Goal: Task Accomplishment & Management: Manage account settings

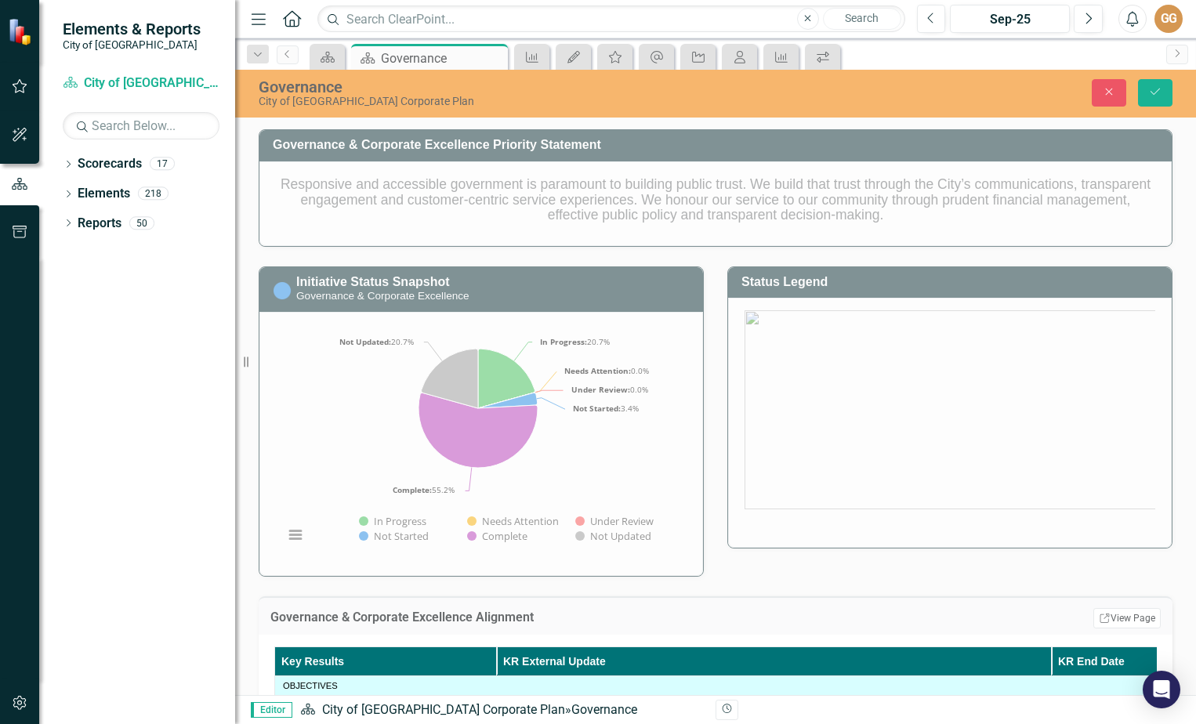
scroll to position [470, 0]
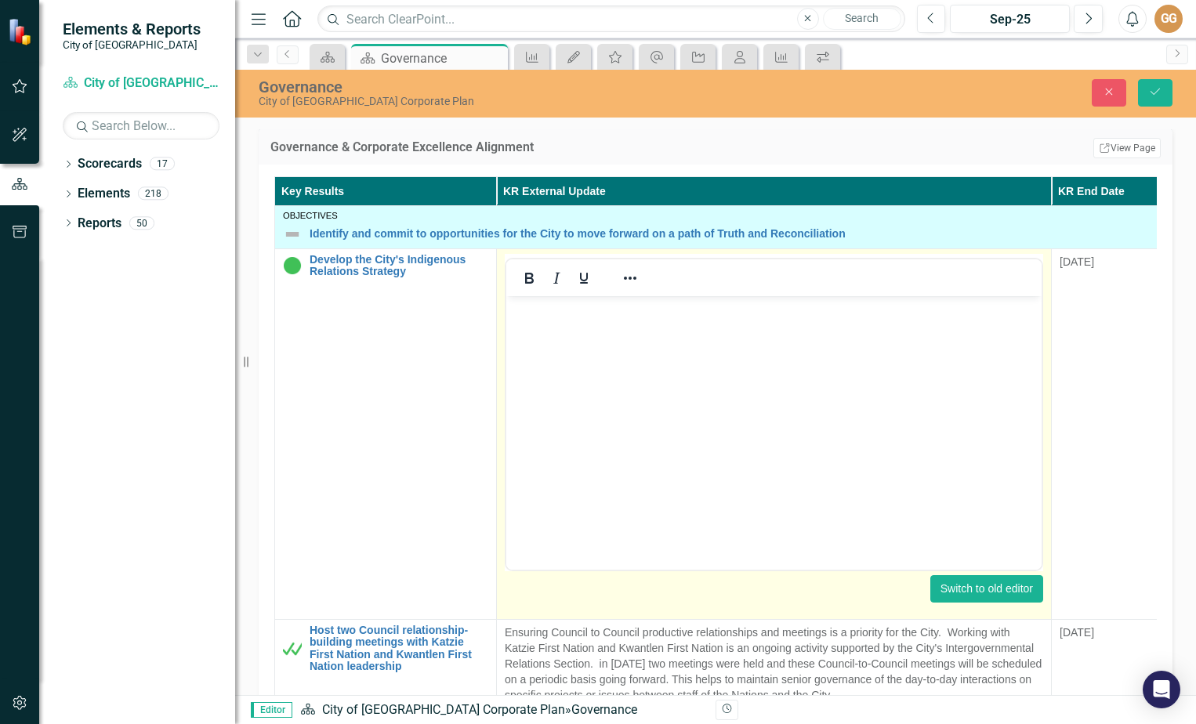
click at [984, 584] on button "Switch to old editor" at bounding box center [986, 588] width 113 height 27
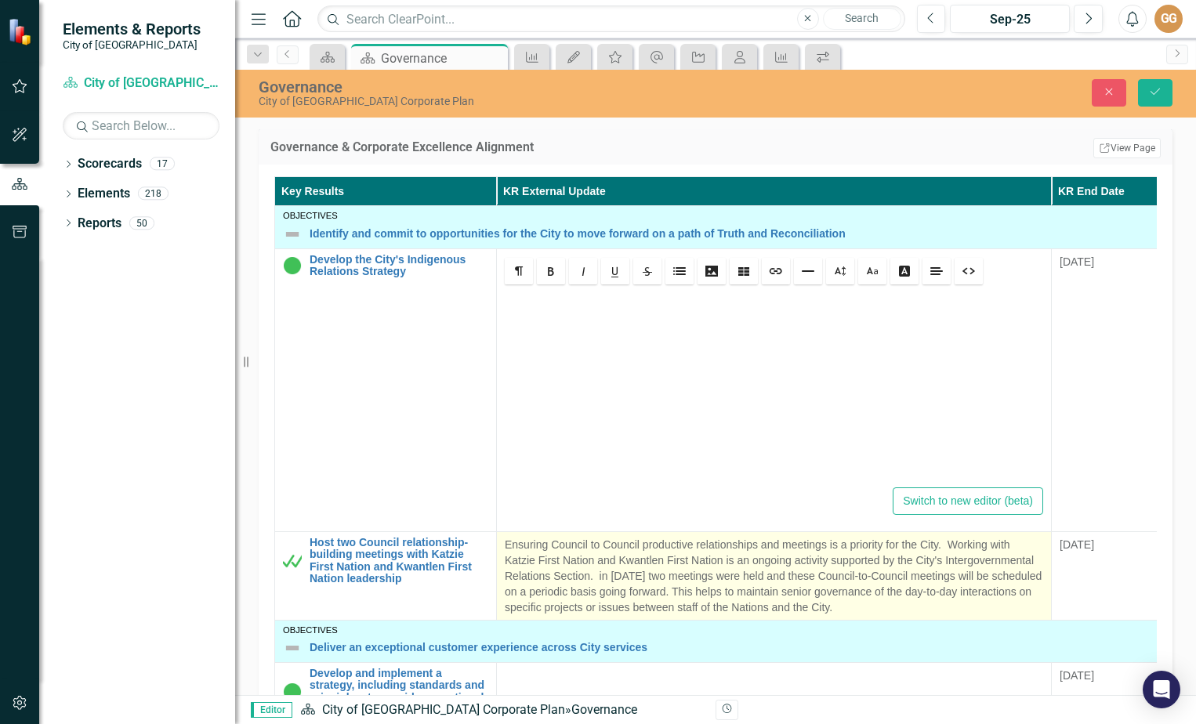
scroll to position [472, 0]
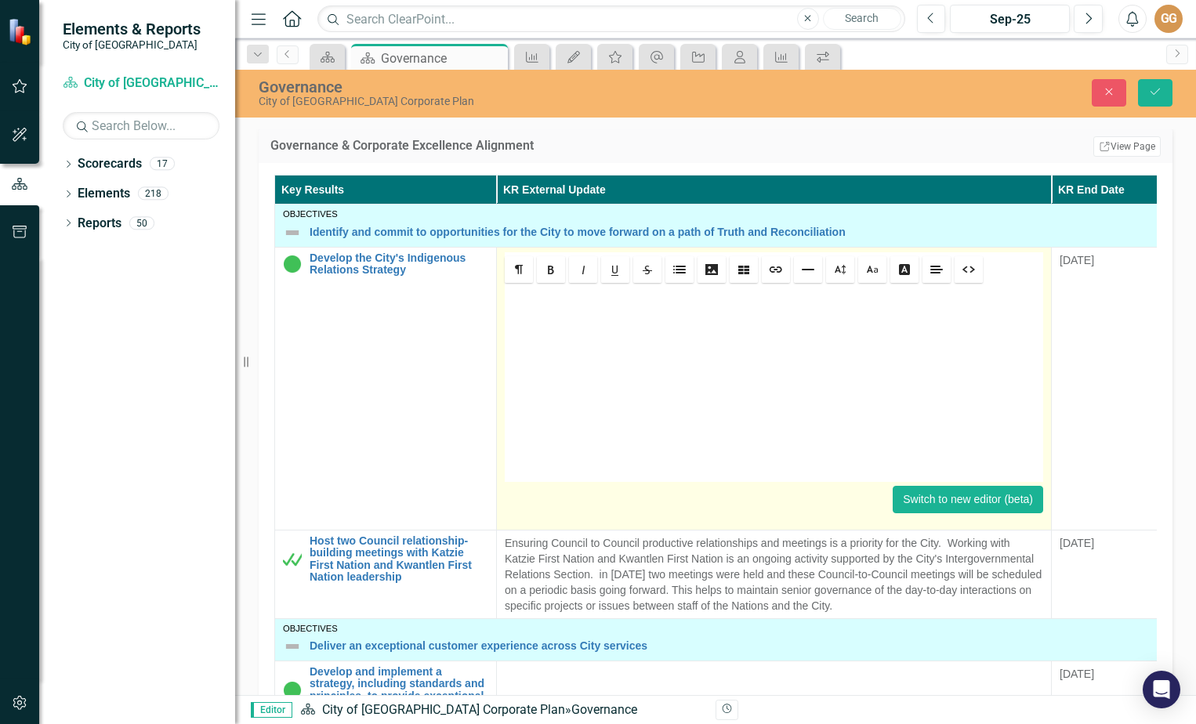
click at [976, 508] on button "Switch to new editor (beta)" at bounding box center [968, 499] width 150 height 27
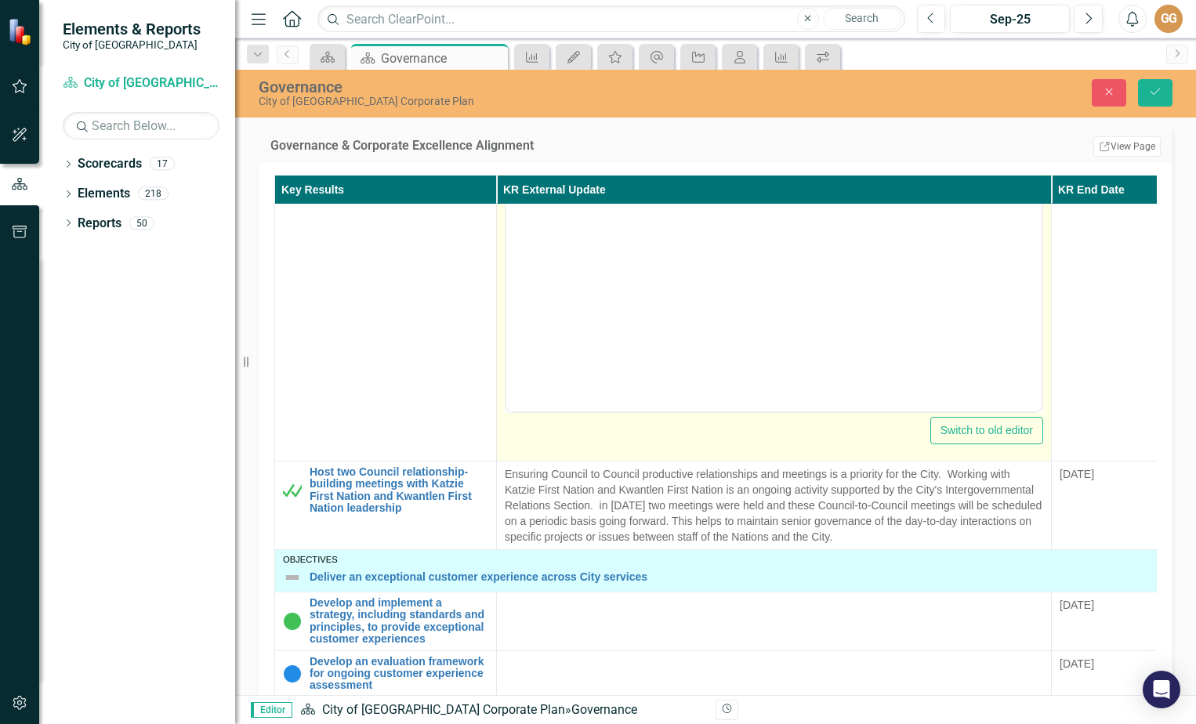
scroll to position [0, 0]
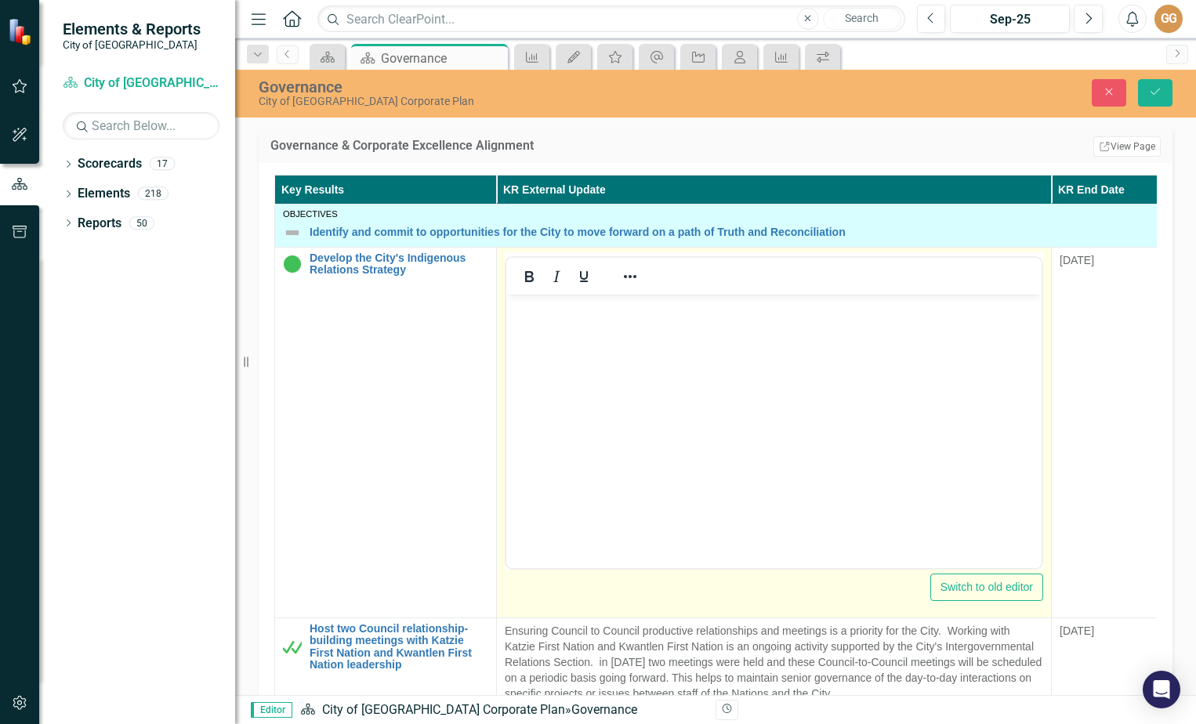
drag, startPoint x: 643, startPoint y: 281, endPoint x: 615, endPoint y: 281, distance: 28.2
click at [643, 281] on div at bounding box center [629, 276] width 45 height 31
click at [628, 281] on icon "Reveal or hide additional toolbar items" at bounding box center [630, 276] width 19 height 19
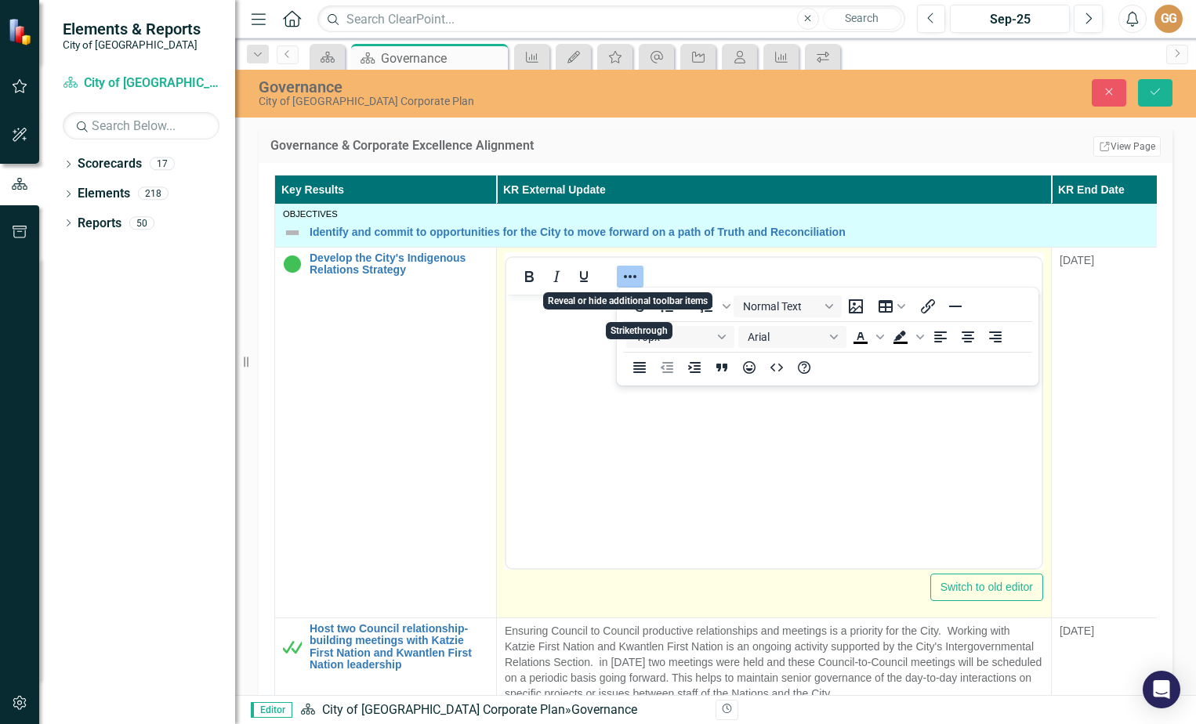
click at [664, 482] on body "Rich Text Area. Press ALT-0 for help." at bounding box center [773, 411] width 535 height 235
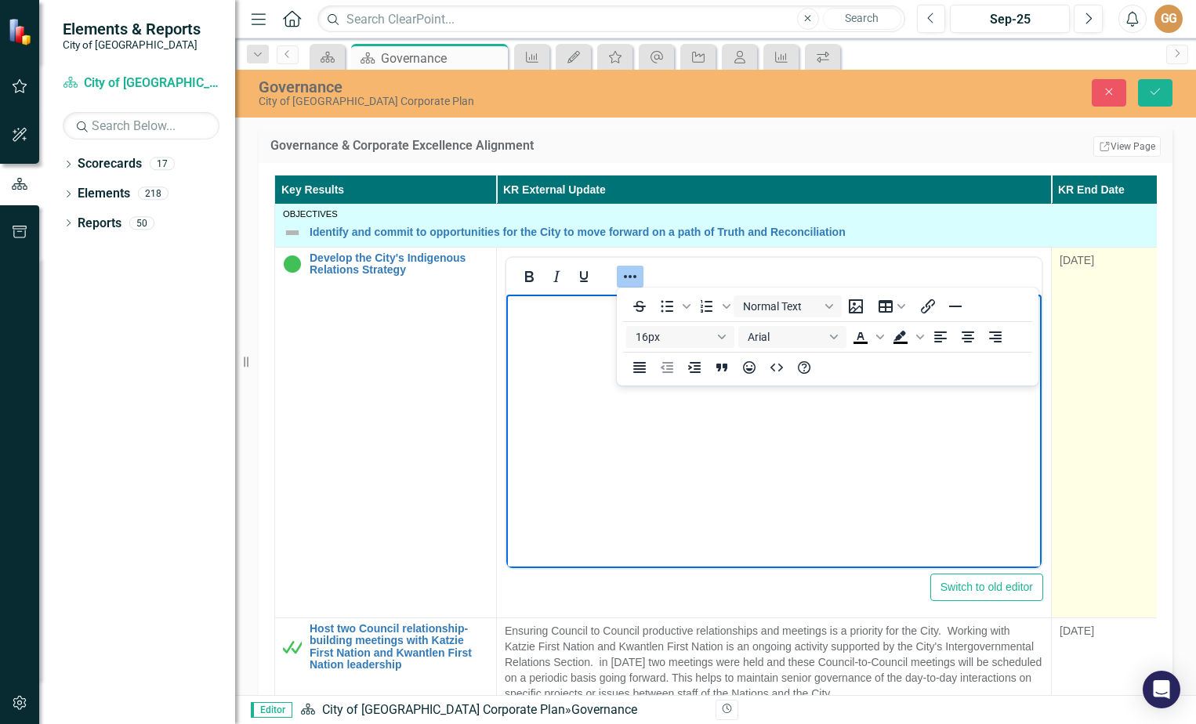
click at [1080, 454] on td "[DATE]" at bounding box center [1107, 432] width 110 height 371
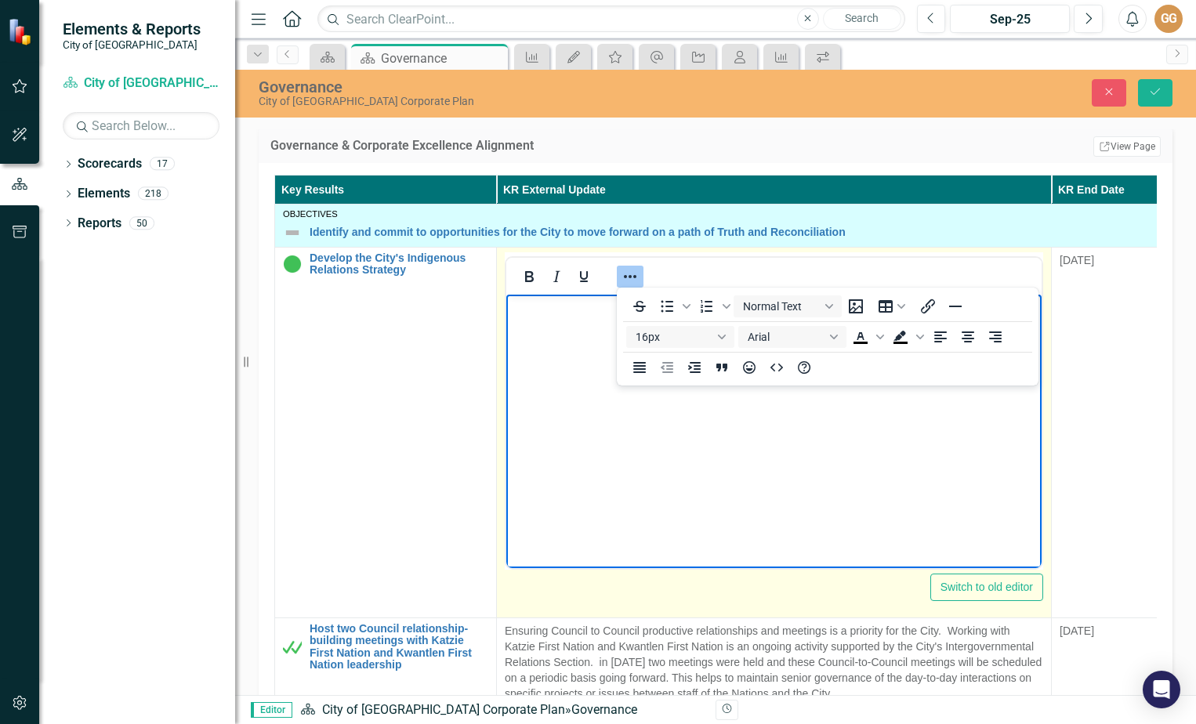
click at [965, 478] on body "Rich Text Area. Press ALT-0 for help." at bounding box center [773, 411] width 535 height 235
click at [633, 273] on icon "Reveal or hide additional toolbar items" at bounding box center [630, 276] width 19 height 19
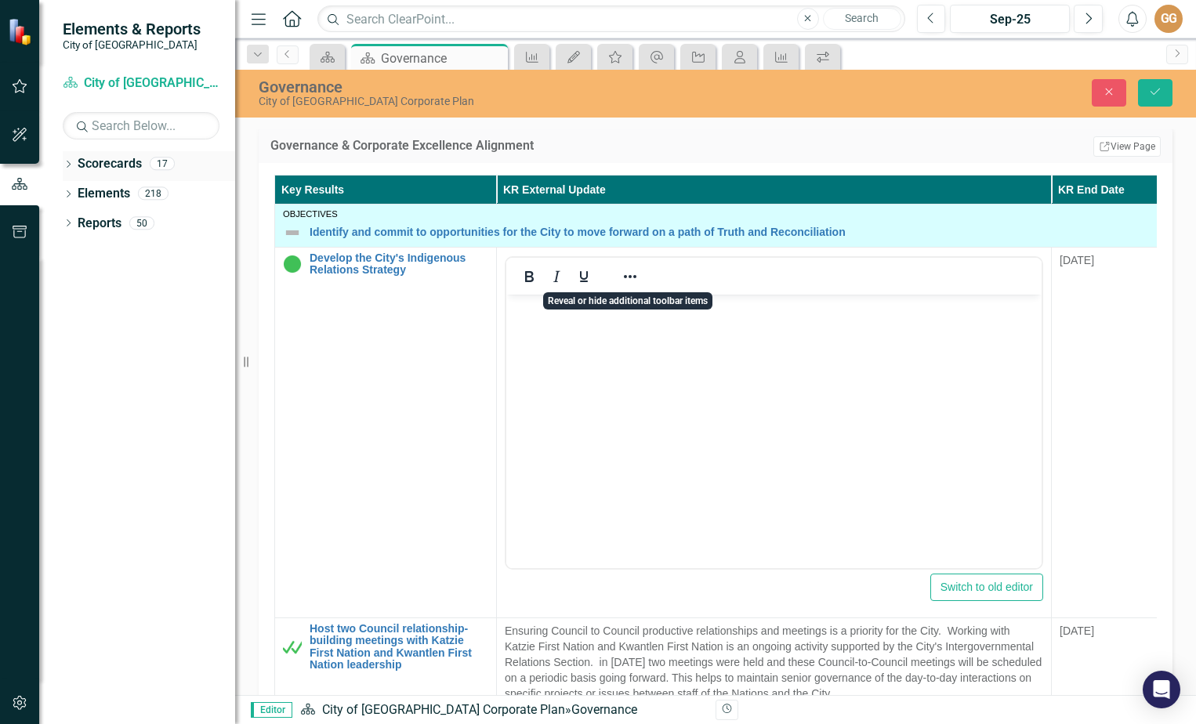
click at [67, 163] on icon "Dropdown" at bounding box center [68, 165] width 11 height 9
click at [68, 227] on icon "Dropdown" at bounding box center [68, 224] width 11 height 9
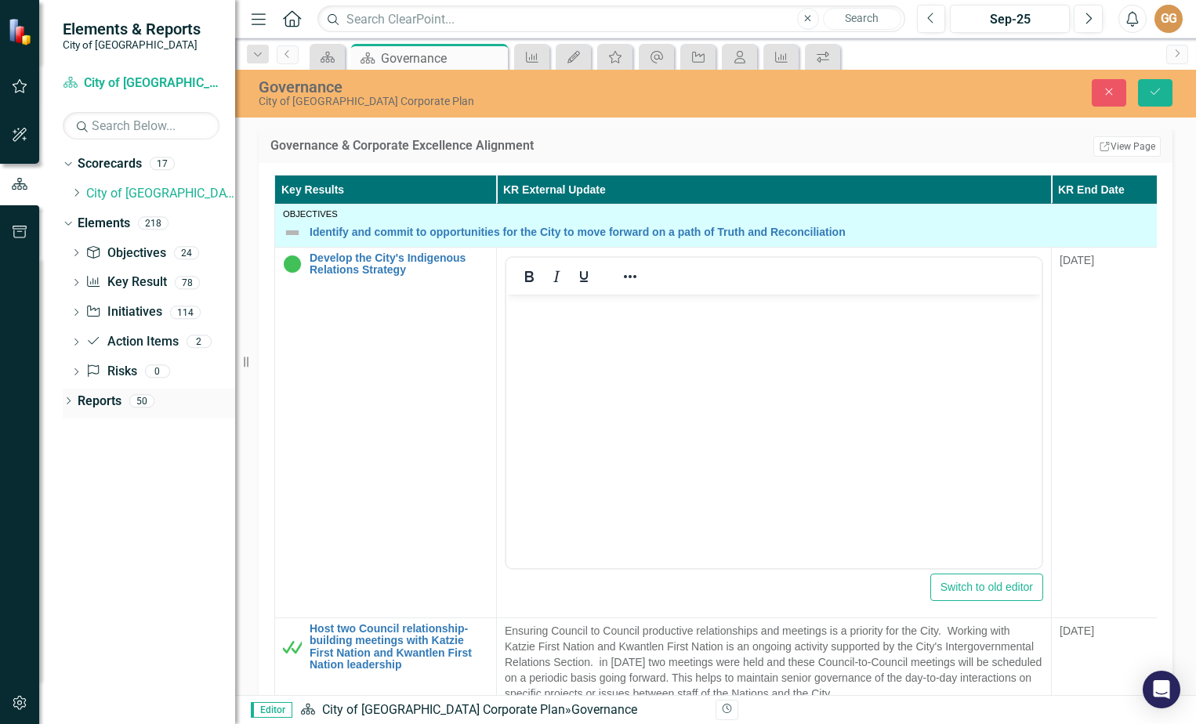
click at [72, 405] on icon "Dropdown" at bounding box center [68, 402] width 11 height 9
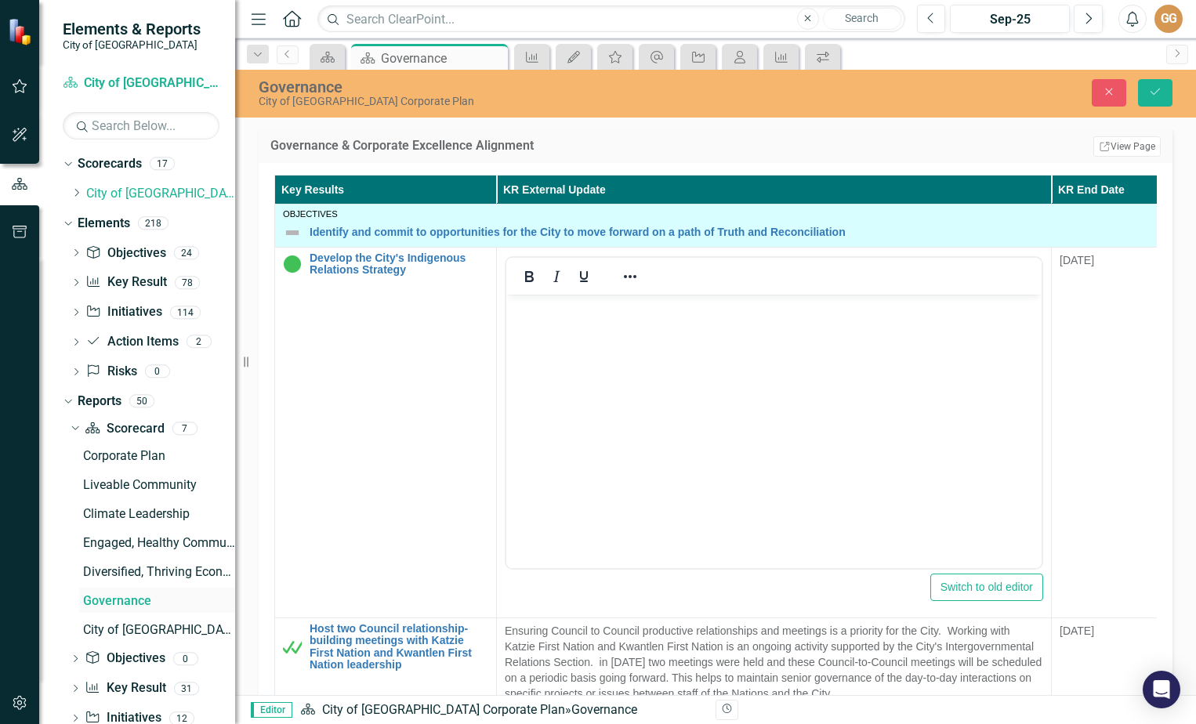
click at [124, 602] on div "Governance" at bounding box center [159, 601] width 152 height 14
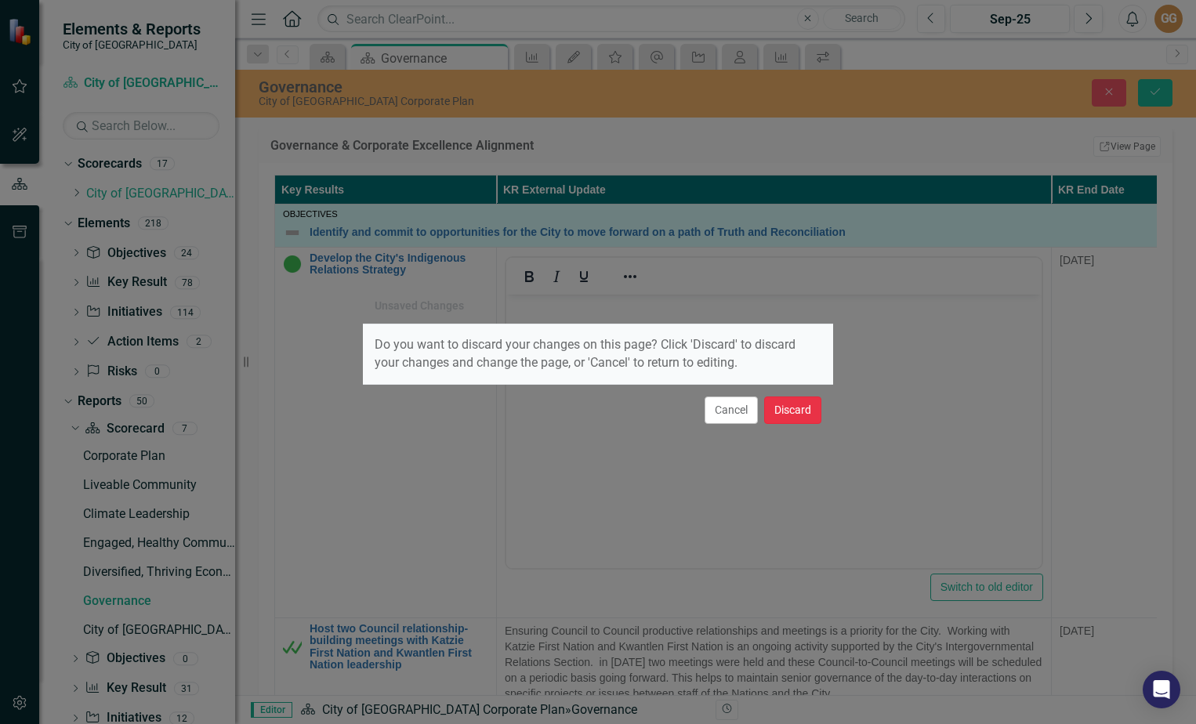
click at [794, 407] on button "Discard" at bounding box center [792, 409] width 57 height 27
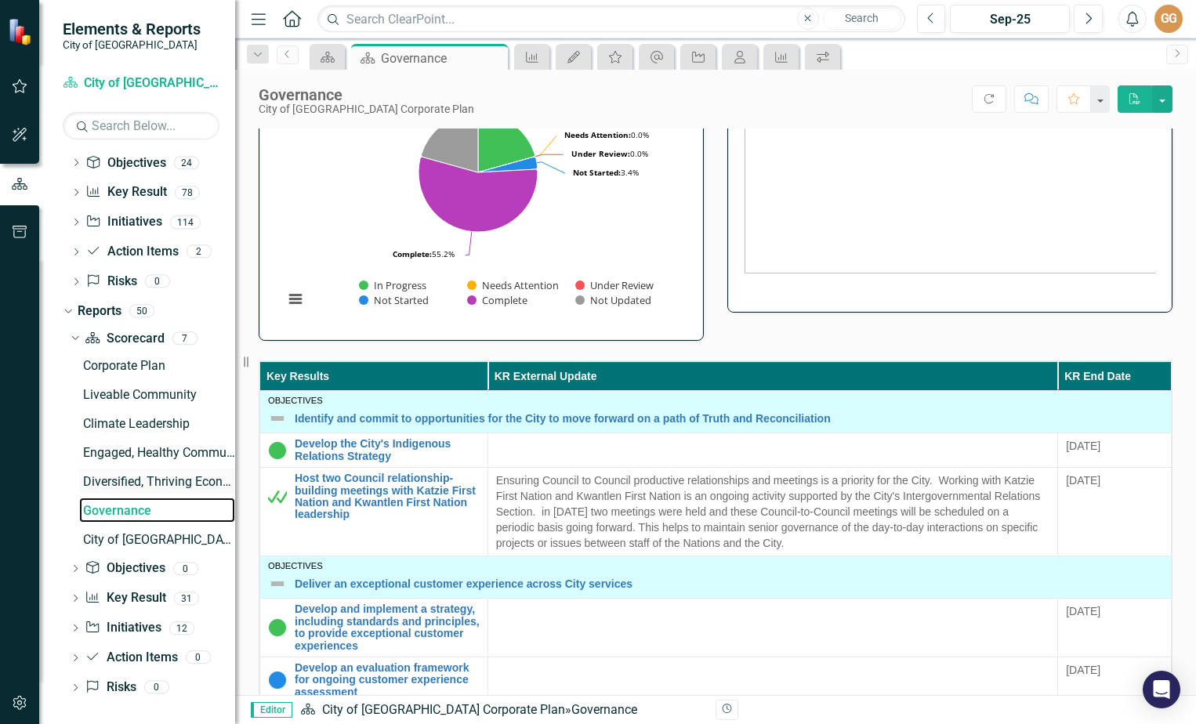
scroll to position [94, 0]
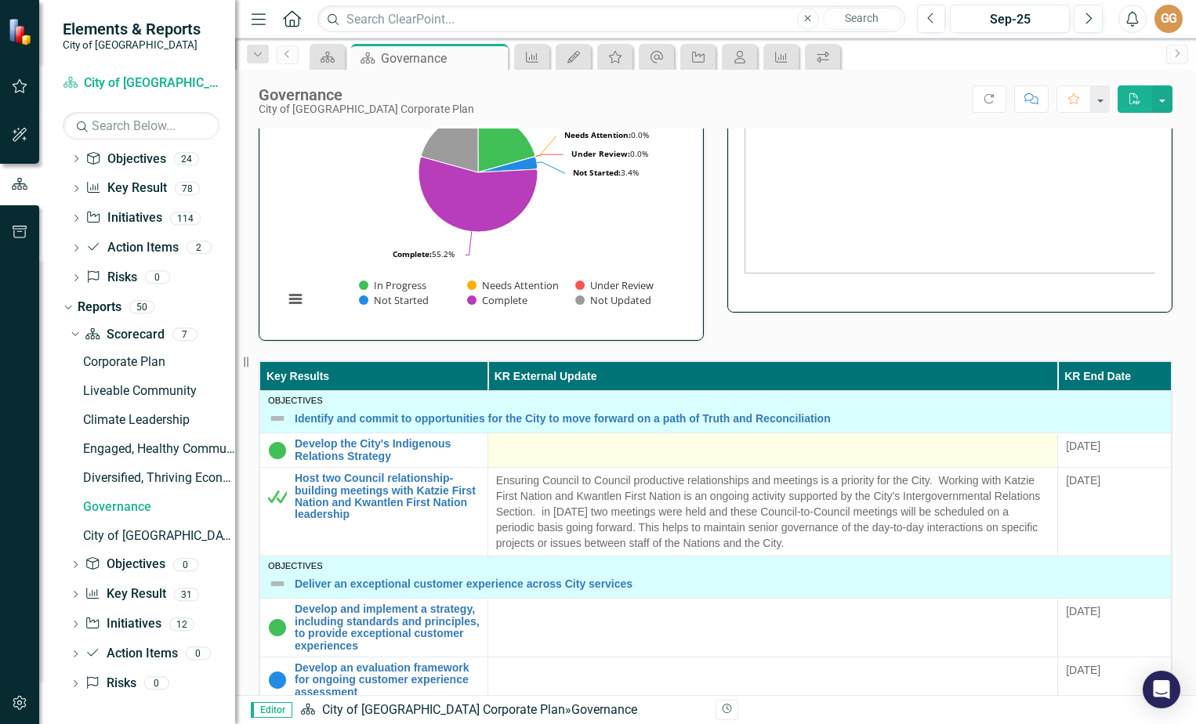
click at [606, 444] on div at bounding box center [772, 447] width 553 height 19
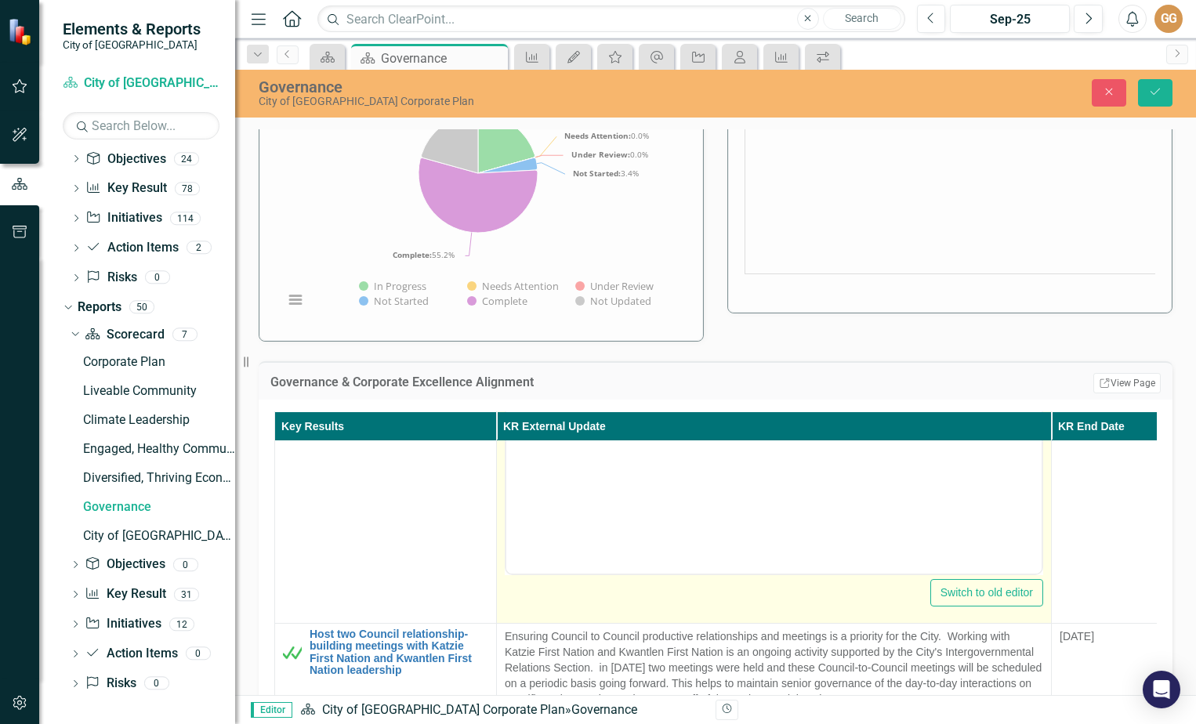
scroll to position [235, 0]
click at [610, 512] on body "Rich Text Area. Press ALT-0 for help." at bounding box center [773, 412] width 535 height 235
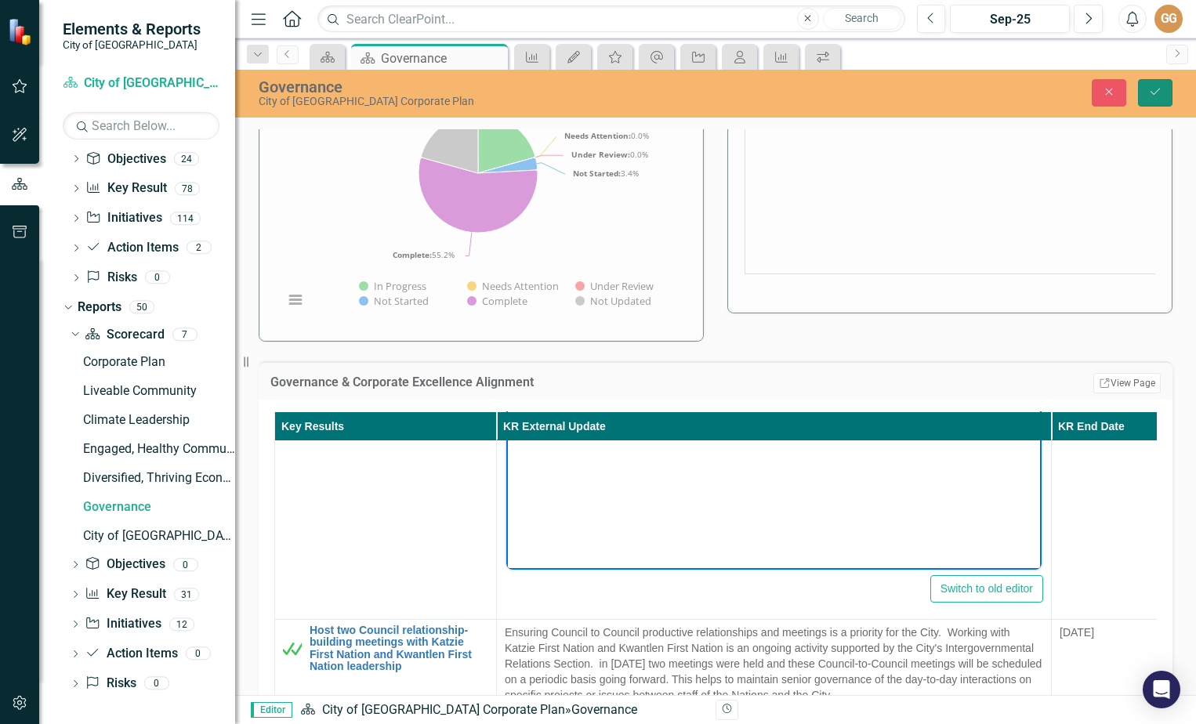
click at [1154, 96] on icon "Save" at bounding box center [1155, 91] width 14 height 11
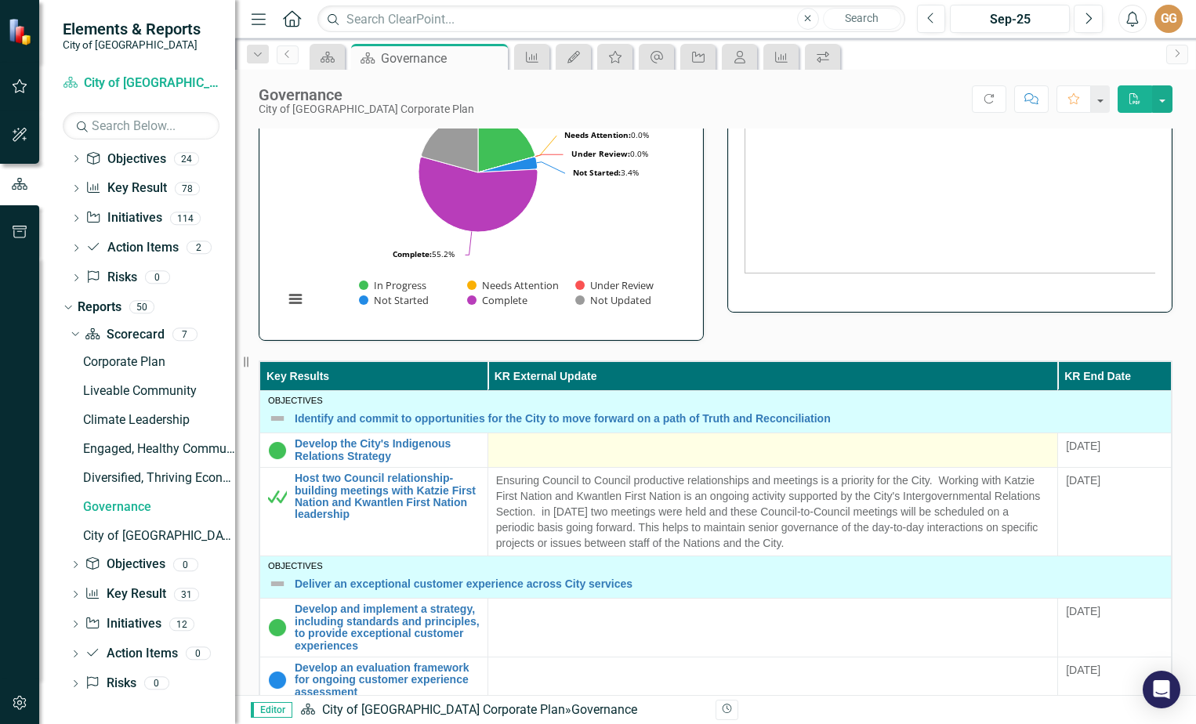
click at [525, 453] on div at bounding box center [772, 447] width 553 height 19
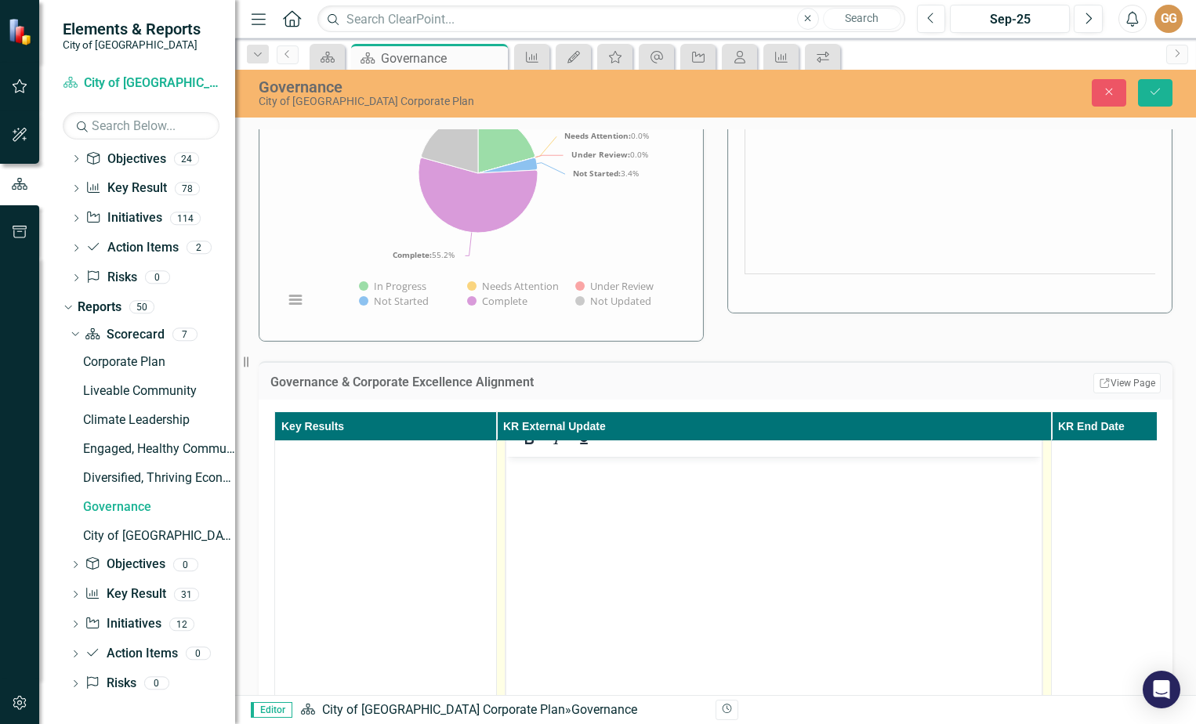
scroll to position [0, 0]
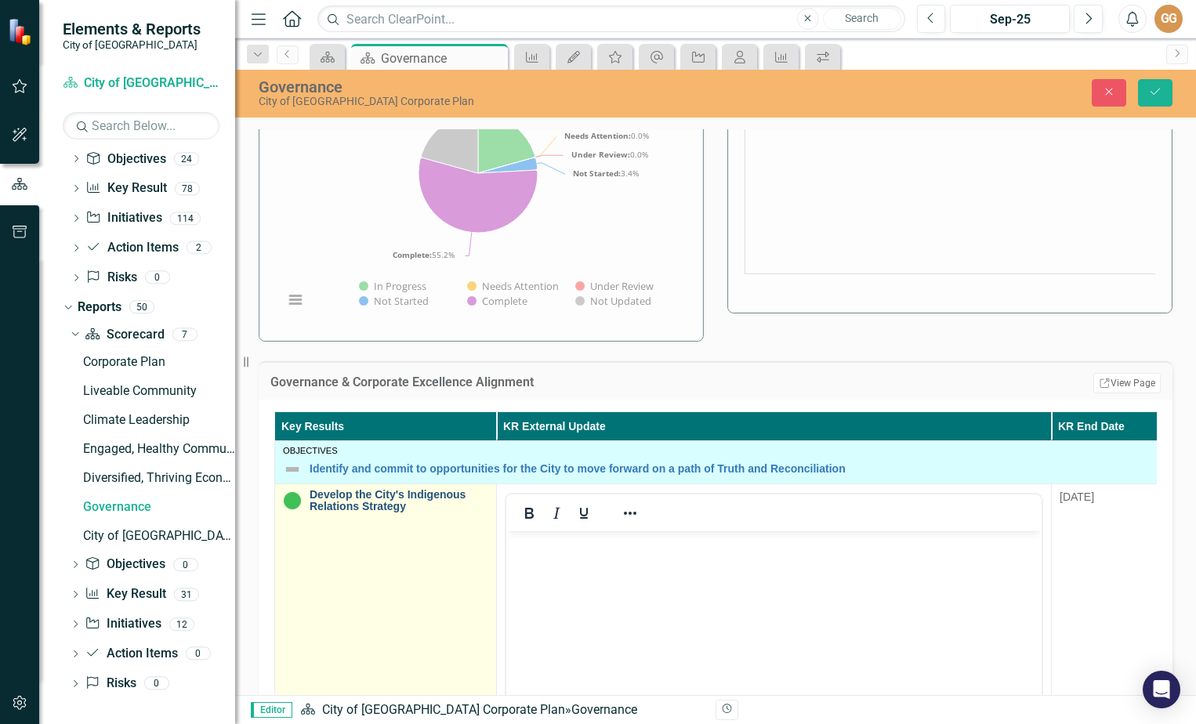
click at [341, 501] on link "Develop the City's Indigenous Relations Strategy" at bounding box center [399, 501] width 179 height 24
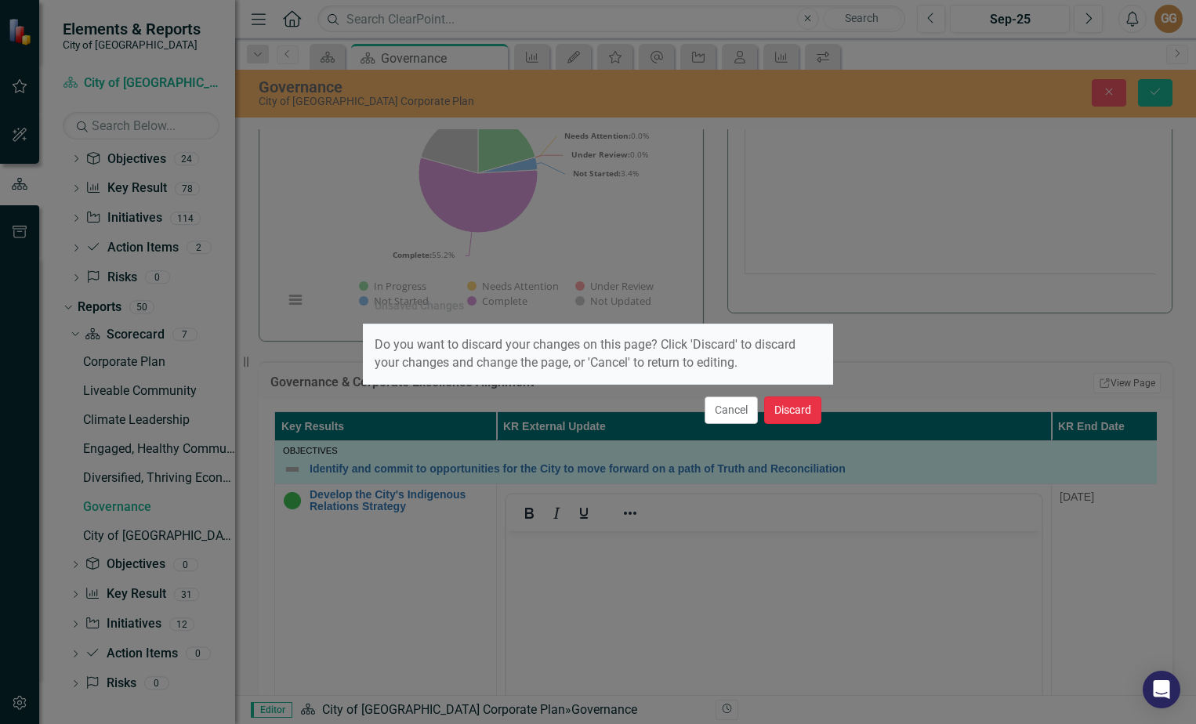
click at [780, 414] on button "Discard" at bounding box center [792, 409] width 57 height 27
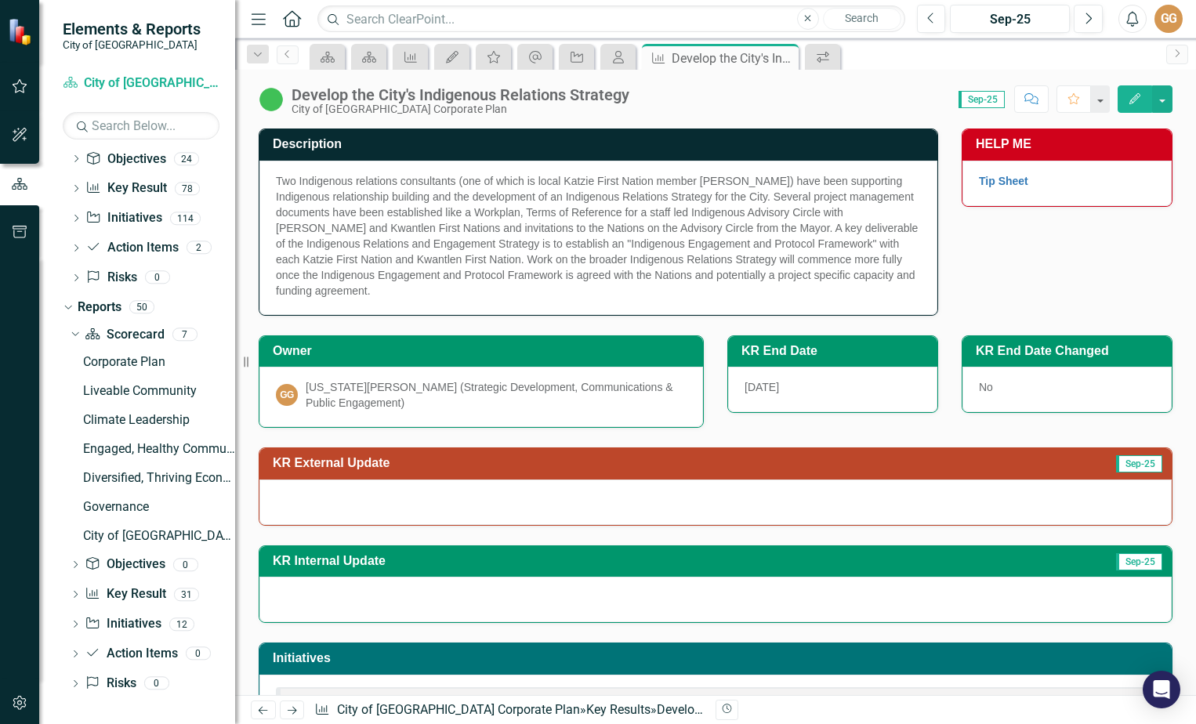
scroll to position [191, 0]
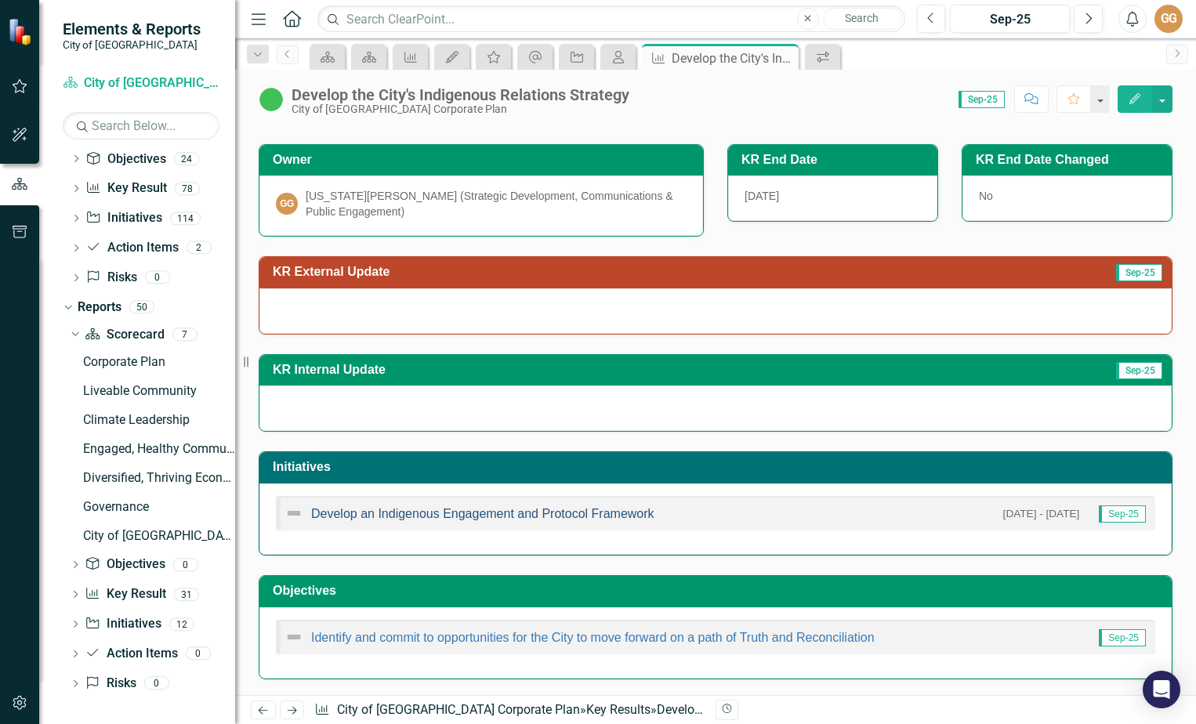
click at [494, 513] on link "Develop an Indigenous Engagement and Protocol Framework" at bounding box center [482, 513] width 343 height 13
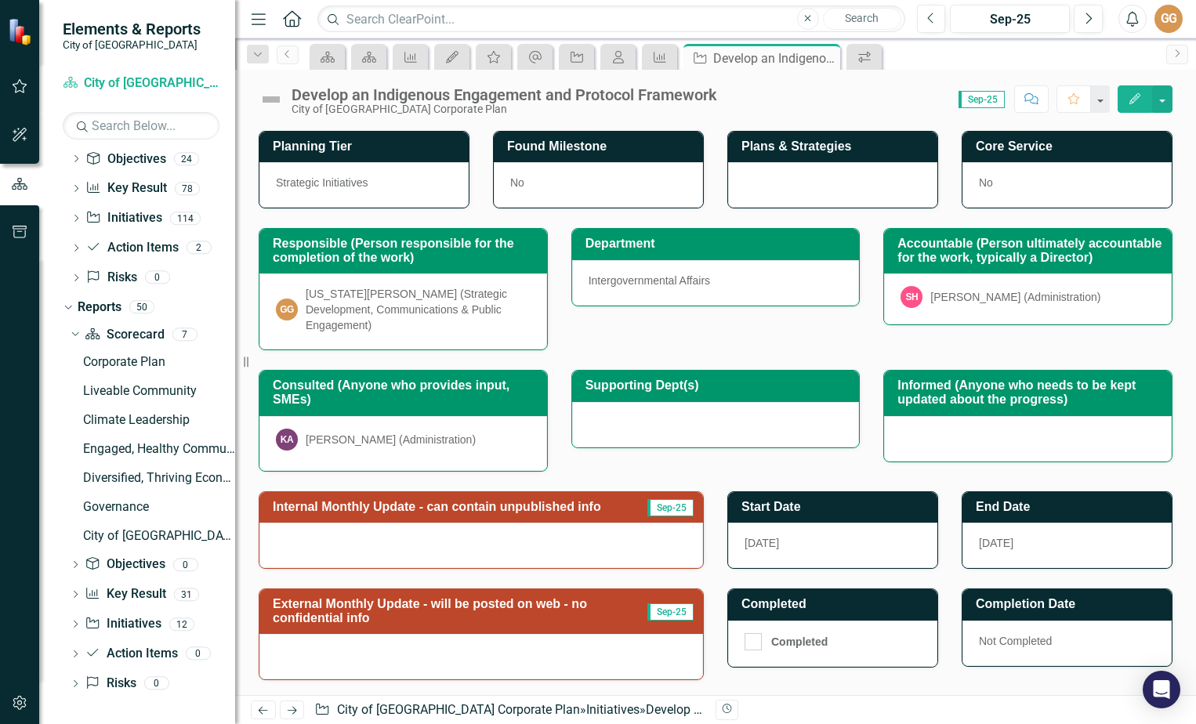
scroll to position [240, 0]
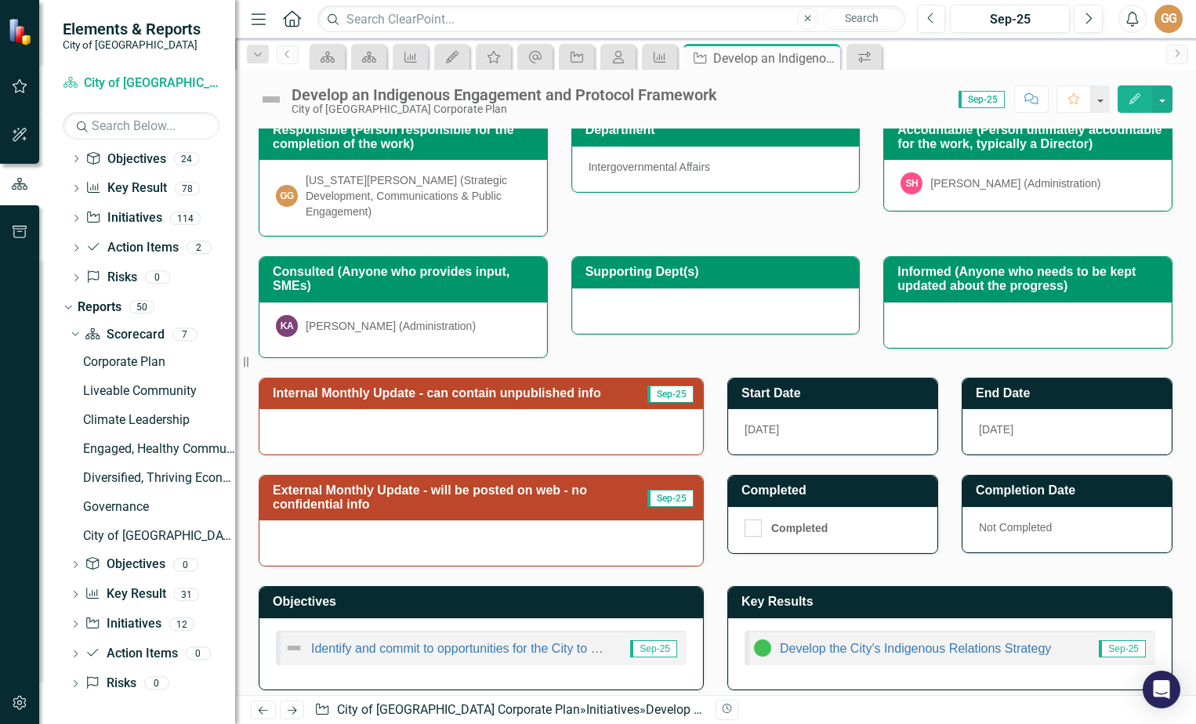
click at [427, 520] on div at bounding box center [481, 542] width 444 height 45
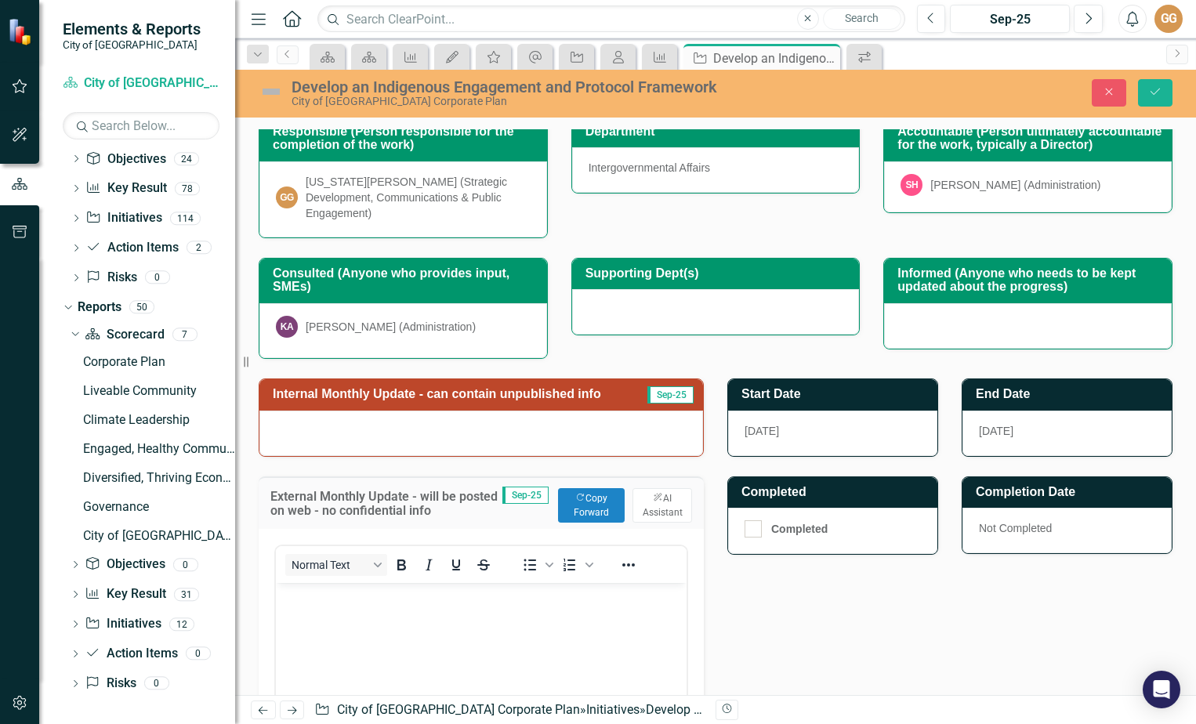
scroll to position [475, 0]
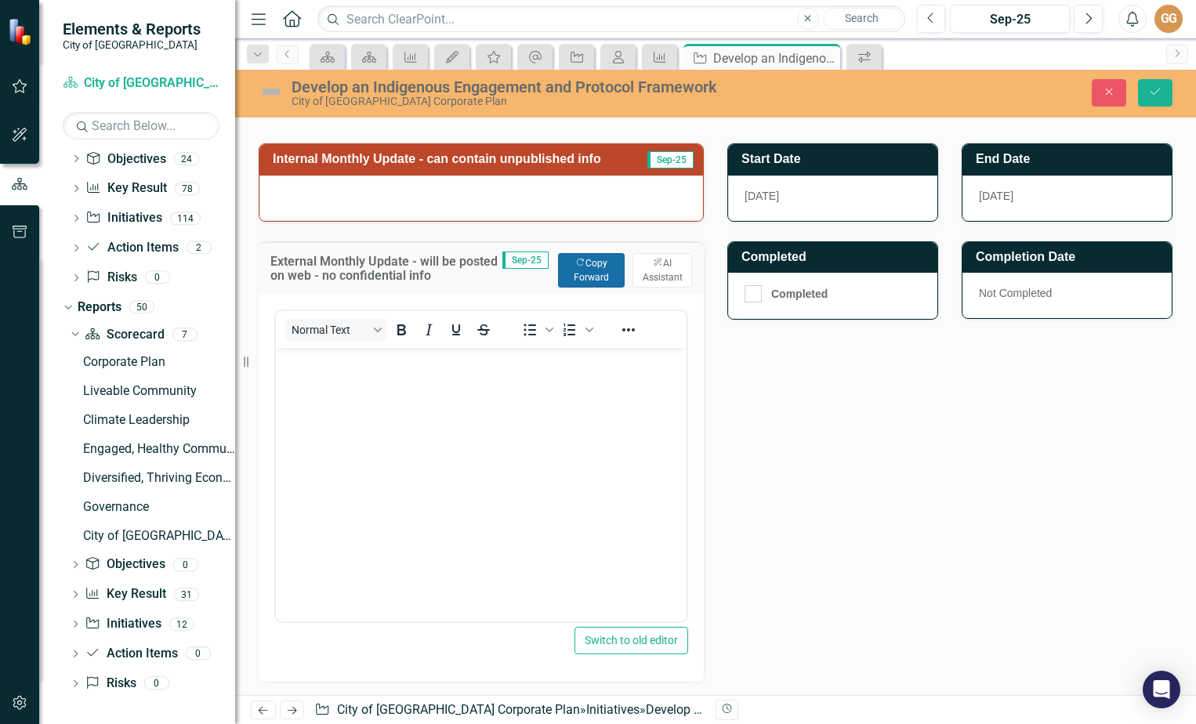
click at [601, 266] on button "Copy Forward Copy Forward" at bounding box center [591, 270] width 67 height 34
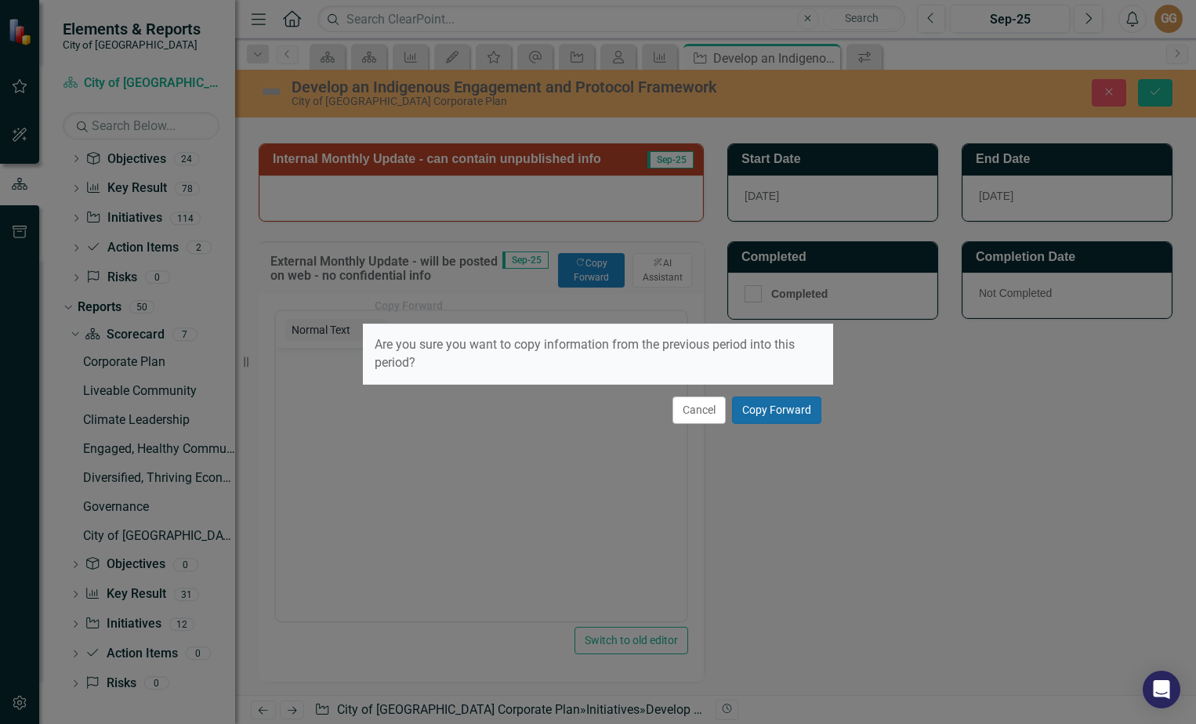
click at [792, 411] on button "Copy Forward" at bounding box center [776, 409] width 89 height 27
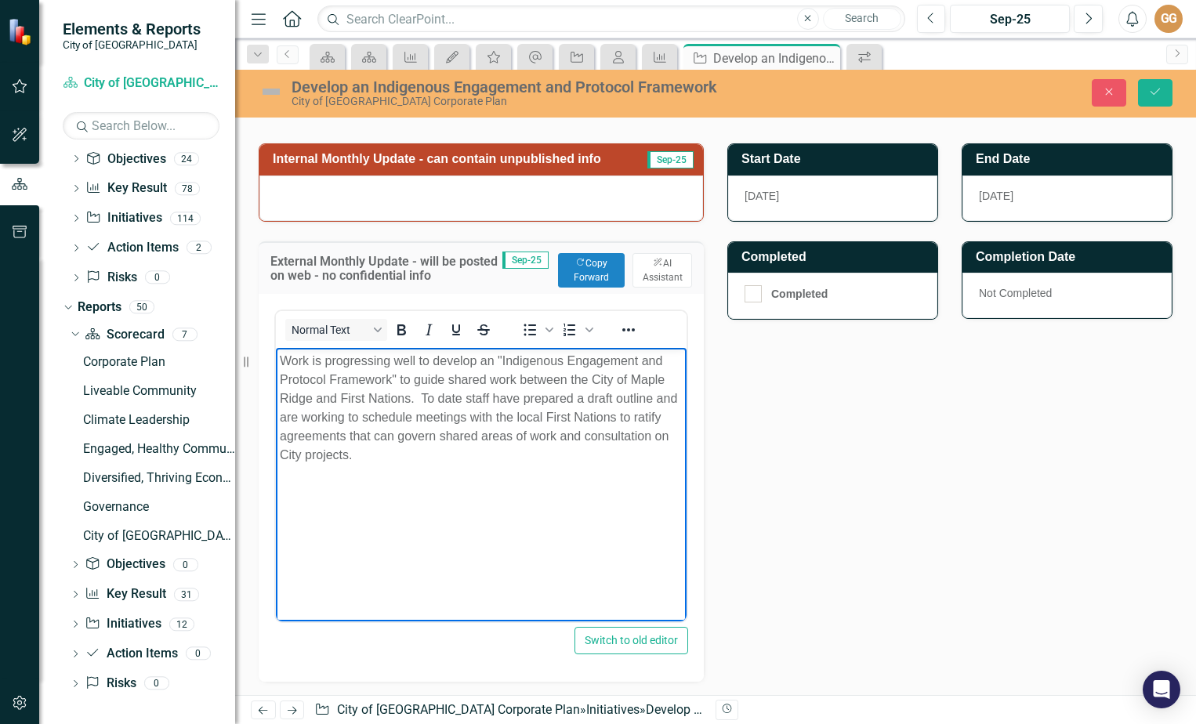
drag, startPoint x: 446, startPoint y: 451, endPoint x: 277, endPoint y: 364, distance: 190.7
click at [277, 364] on body "Work is progressing well to develop an "Indigenous Engagement and Protocol Fram…" at bounding box center [481, 464] width 411 height 235
copy p "Work is progressing well to develop an "Indigenous Engagement and Protocol Fram…"
click at [1160, 90] on icon "Save" at bounding box center [1155, 91] width 14 height 11
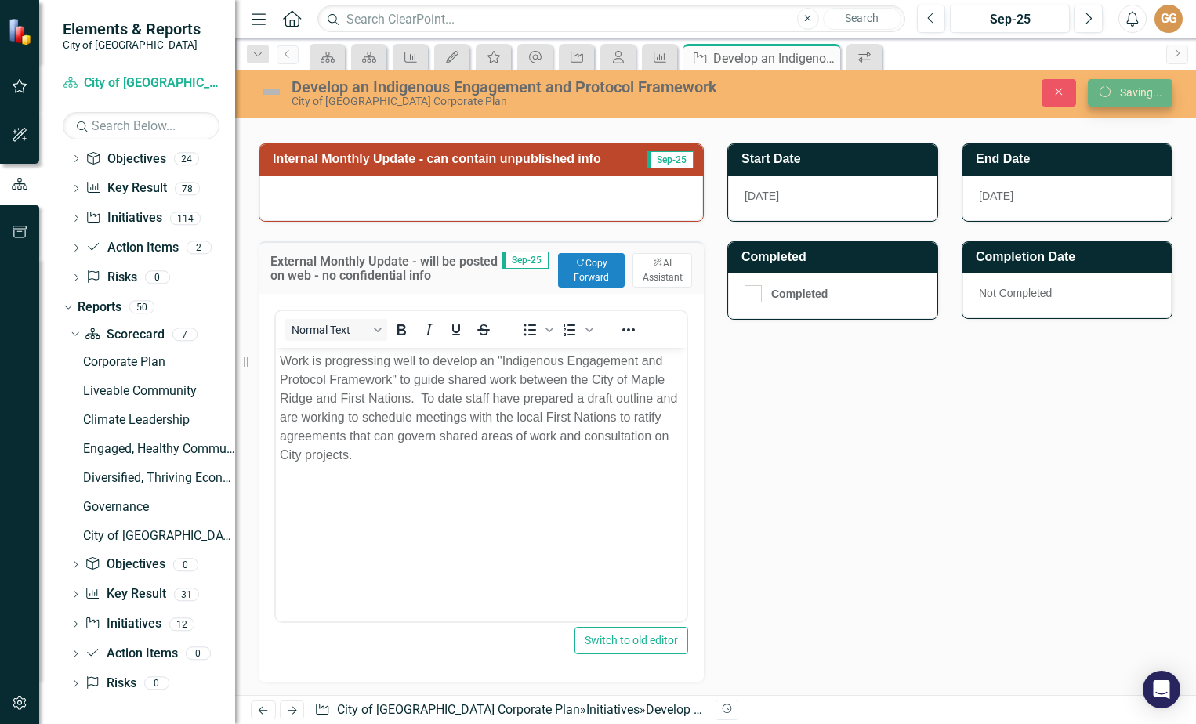
scroll to position [302, 0]
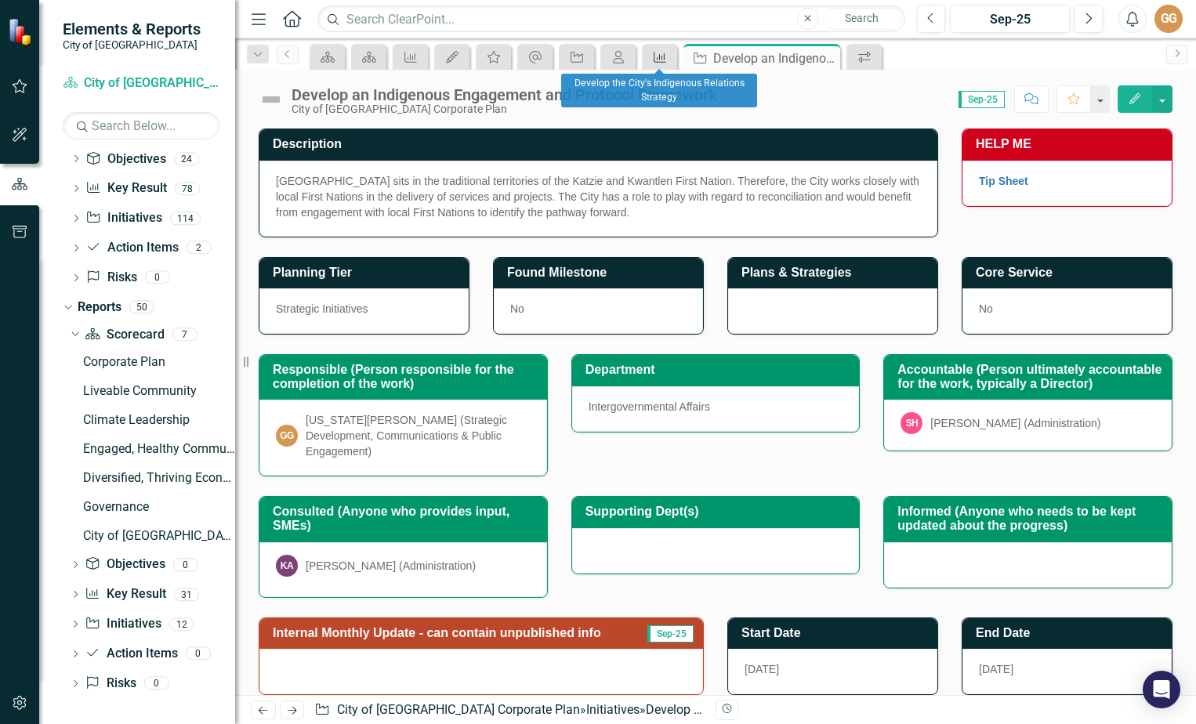
click at [660, 56] on icon at bounding box center [660, 57] width 13 height 11
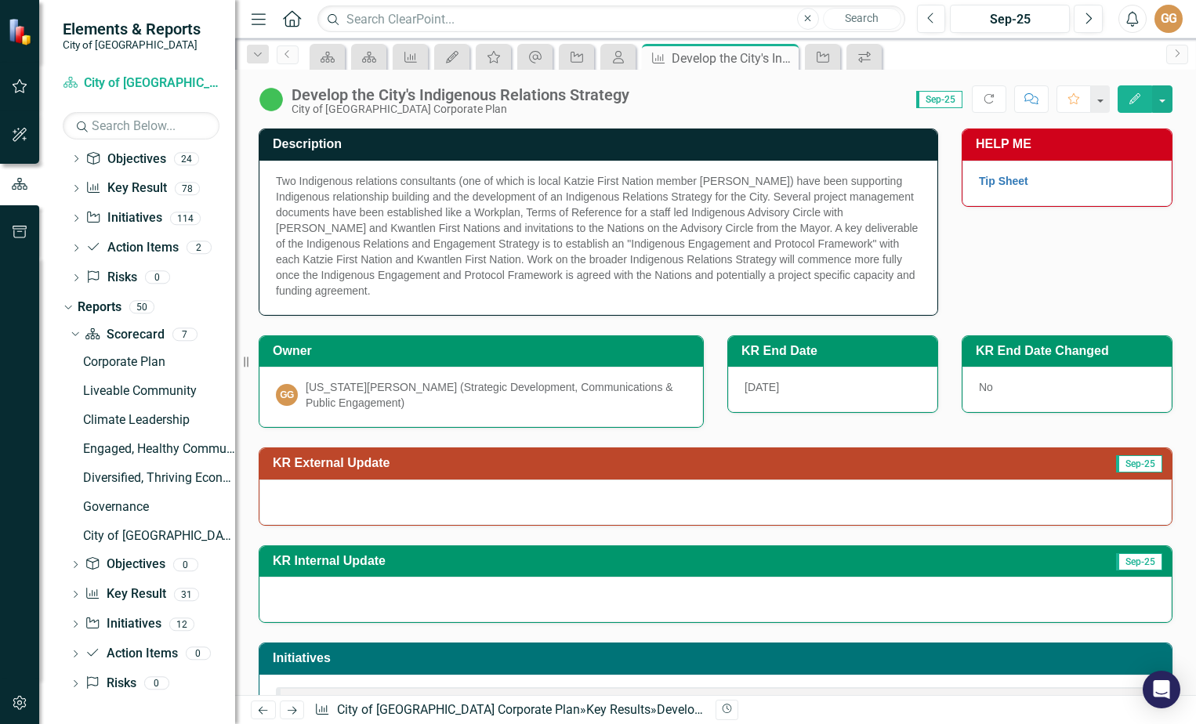
click at [331, 504] on div at bounding box center [715, 502] width 912 height 45
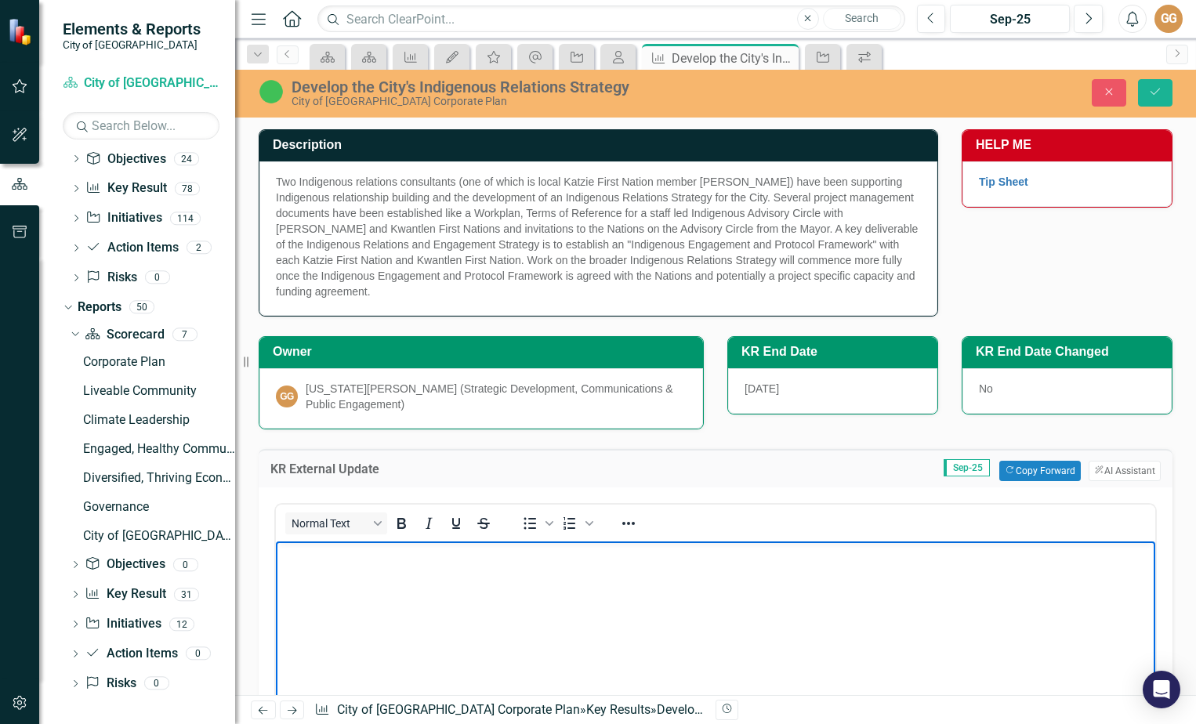
click at [306, 592] on body "Rich Text Area. Press ALT-0 for help." at bounding box center [715, 658] width 879 height 235
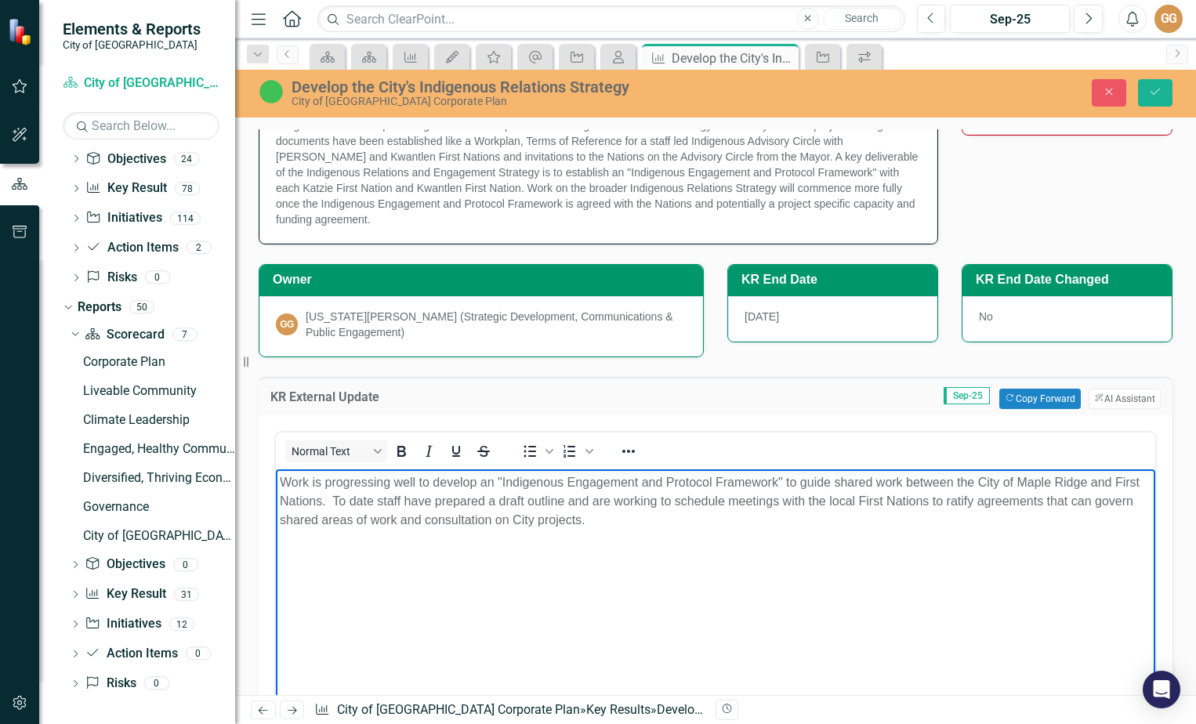
scroll to position [157, 0]
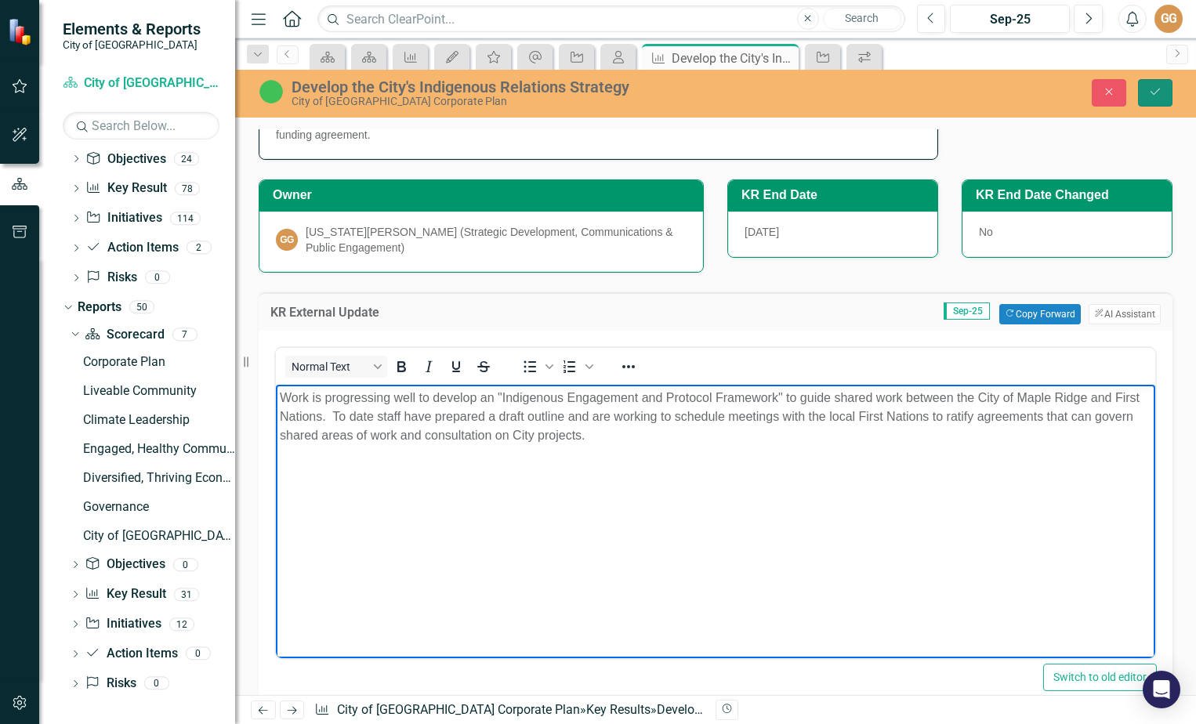
click at [1153, 90] on icon "Save" at bounding box center [1155, 91] width 14 height 11
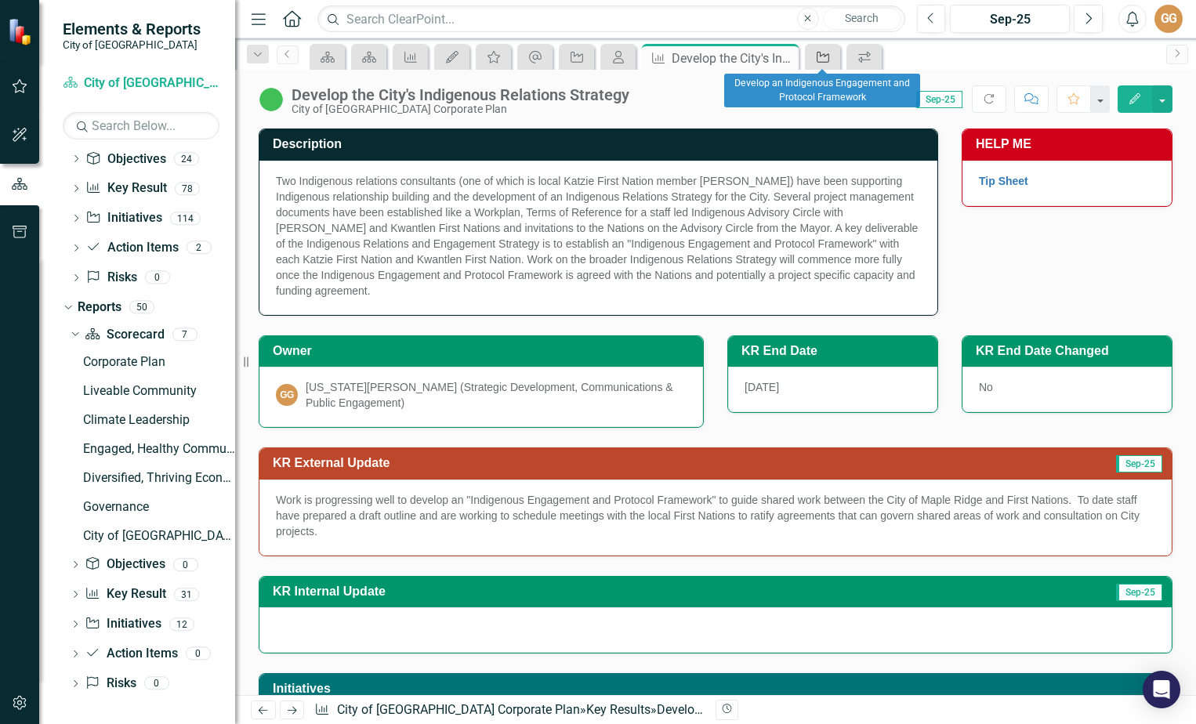
click at [822, 52] on icon "Initiative" at bounding box center [823, 57] width 16 height 13
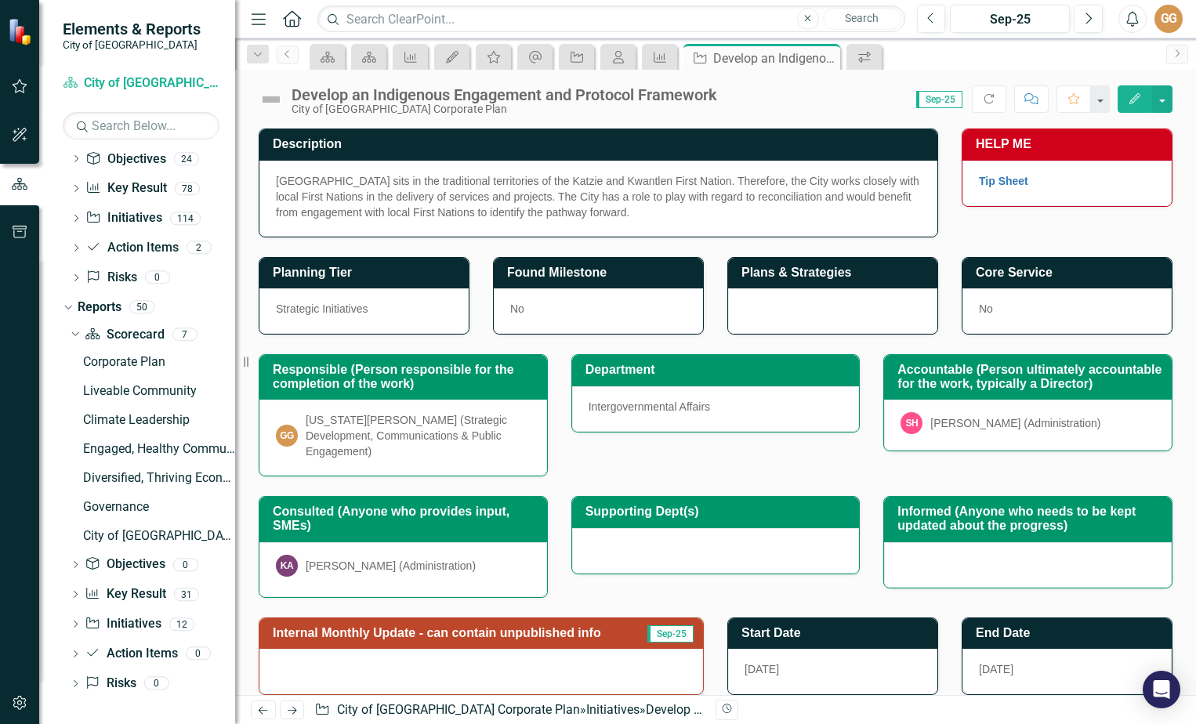
click at [276, 98] on img at bounding box center [271, 99] width 25 height 25
click at [268, 98] on img at bounding box center [271, 99] width 25 height 25
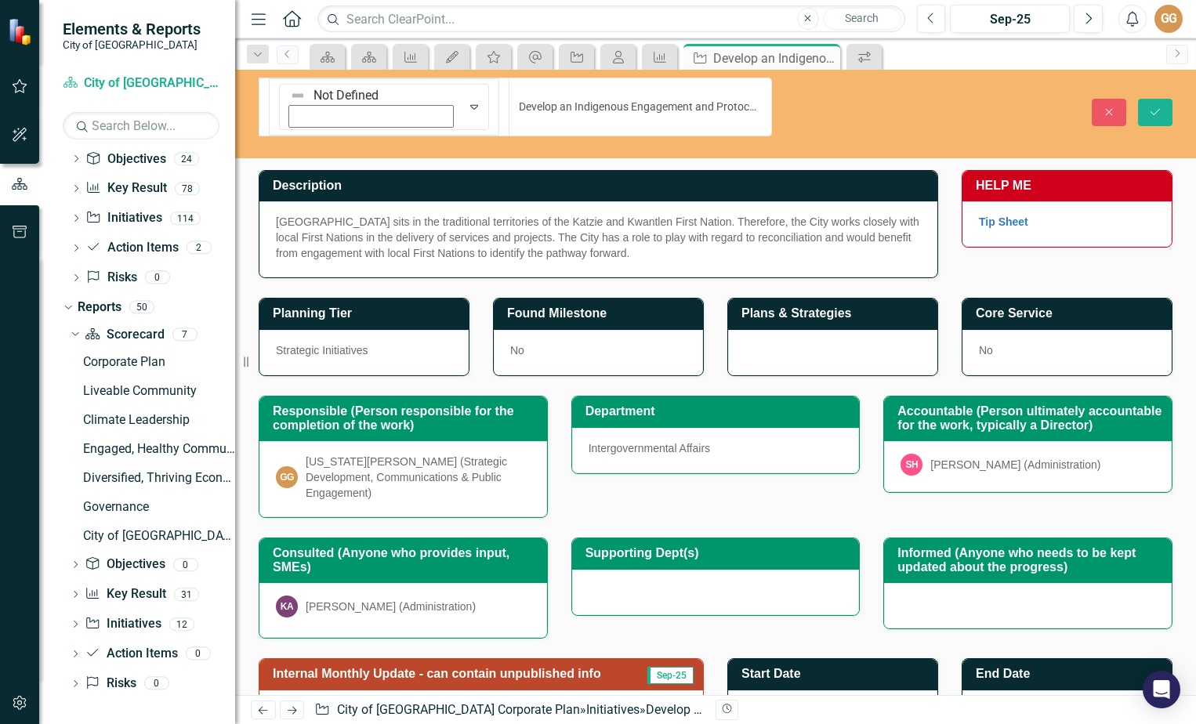
click at [290, 98] on img at bounding box center [298, 96] width 16 height 16
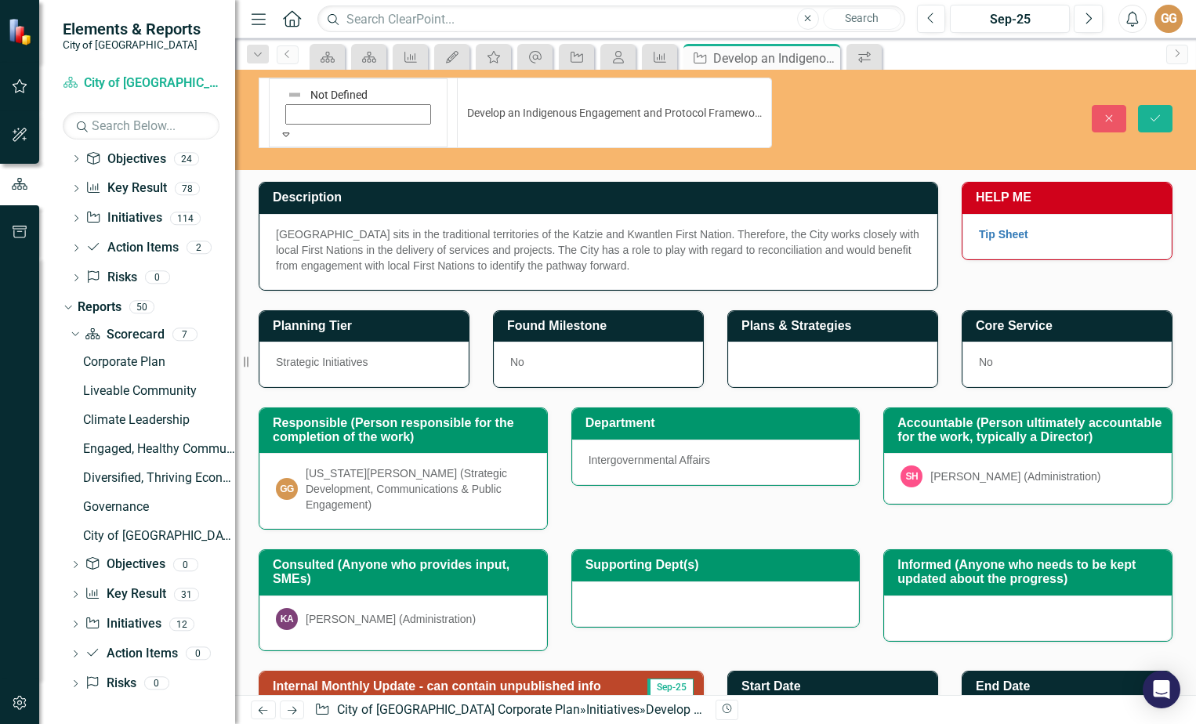
click at [1153, 105] on button "Save" at bounding box center [1155, 118] width 34 height 27
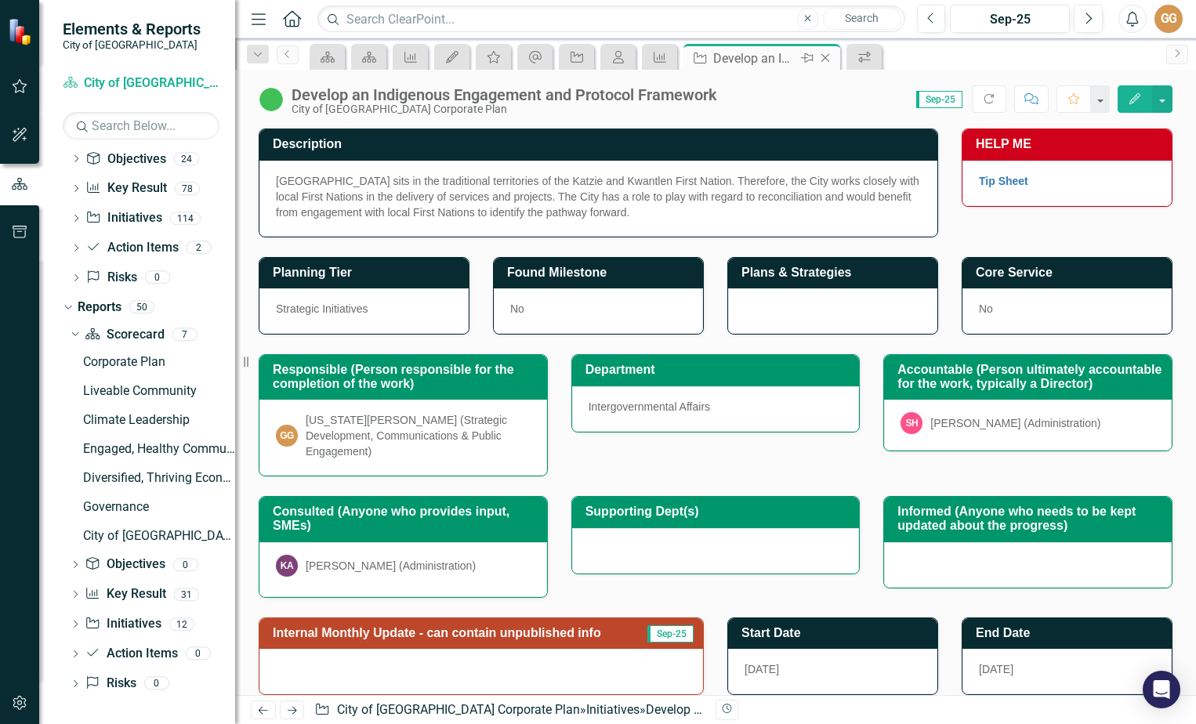
click at [824, 58] on icon "Close" at bounding box center [825, 58] width 16 height 13
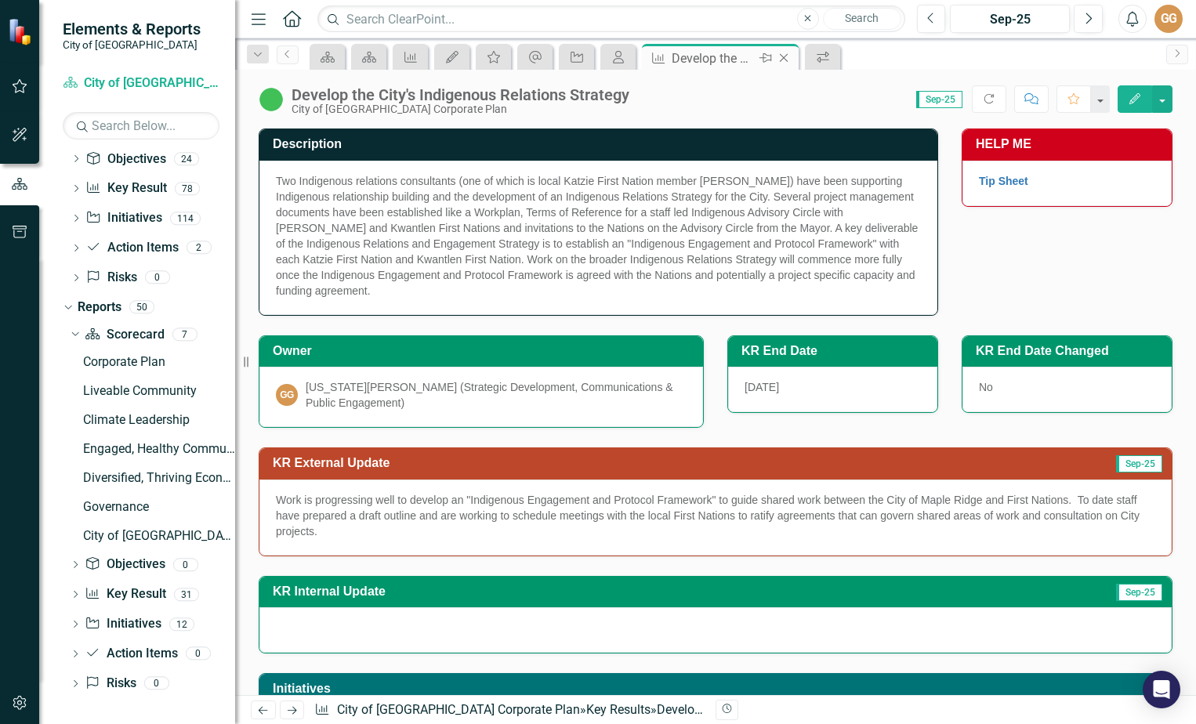
click at [784, 56] on icon "Close" at bounding box center [784, 58] width 16 height 13
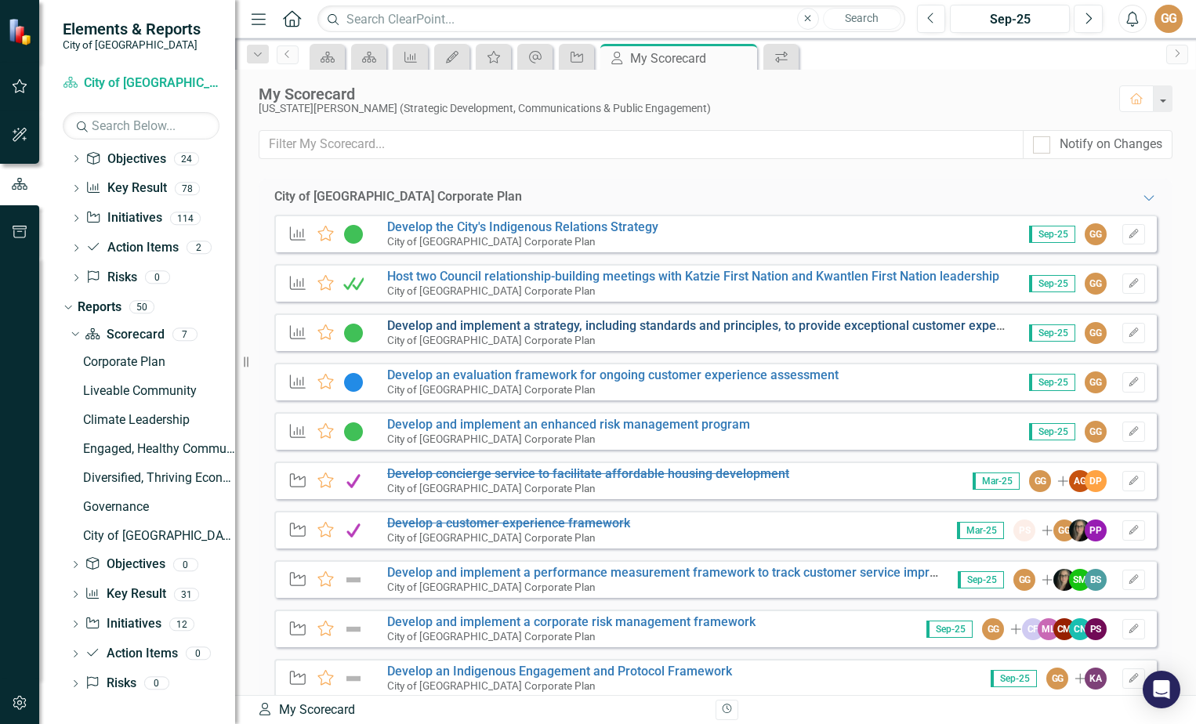
click at [430, 328] on link "Develop and implement a strategy, including standards and principles, to provid…" at bounding box center [712, 325] width 650 height 15
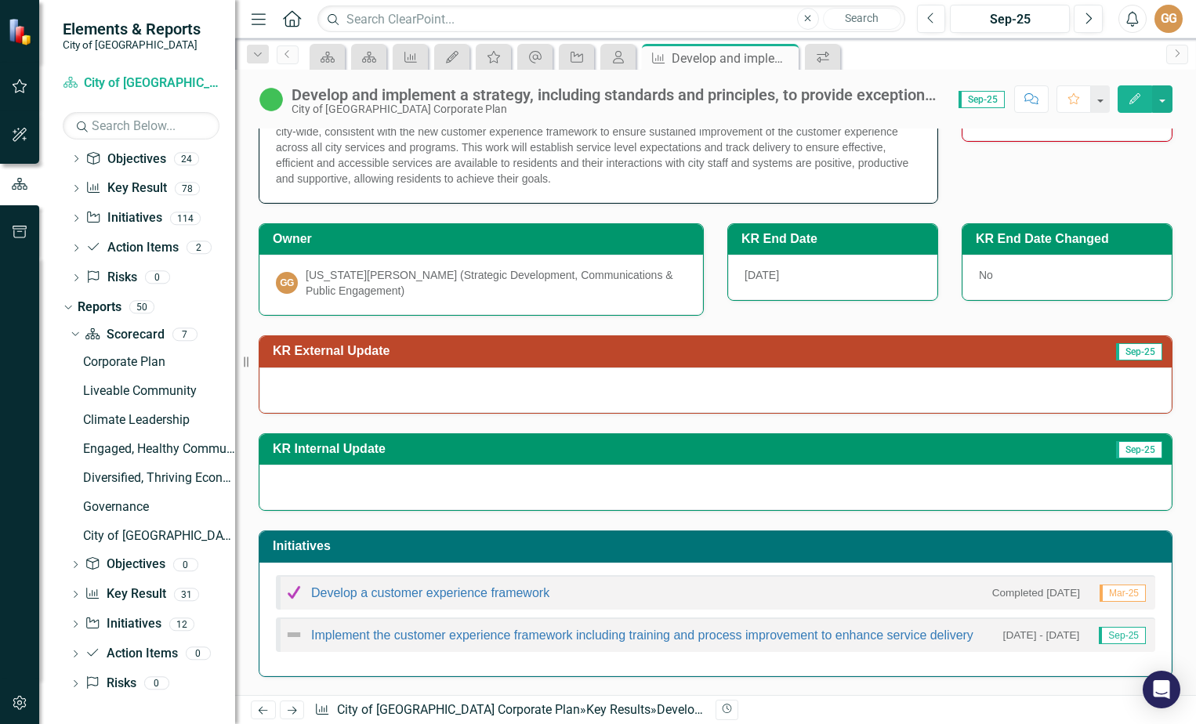
scroll to position [157, 0]
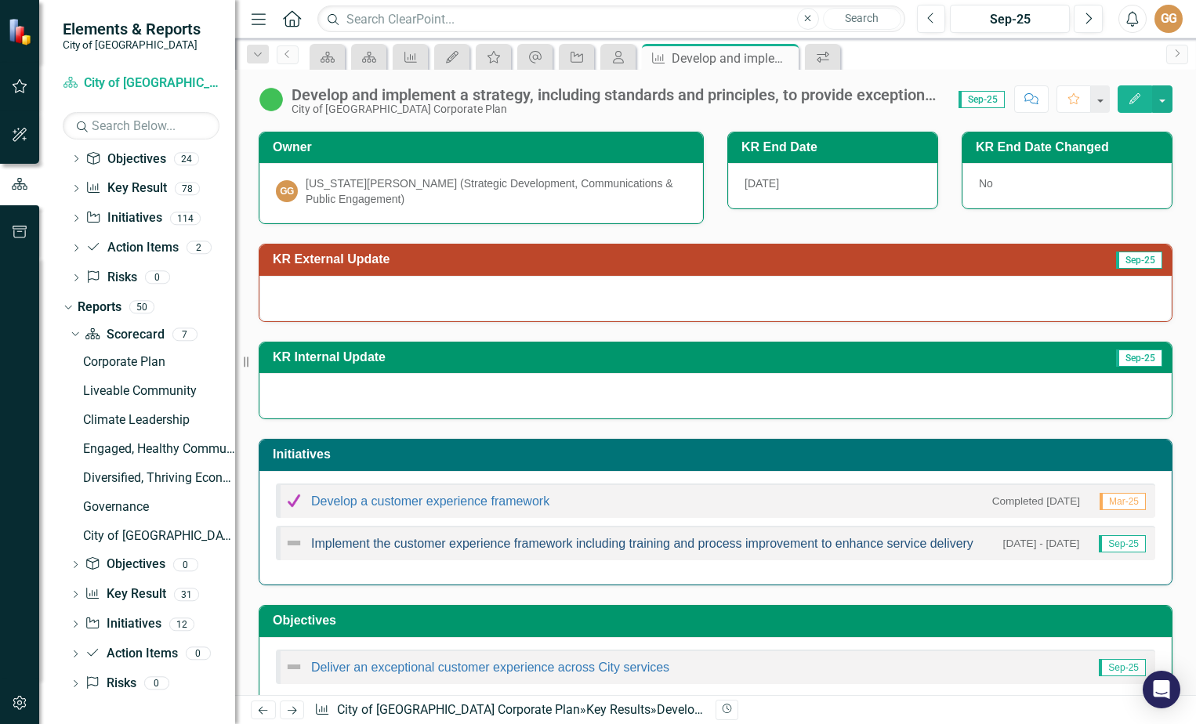
click at [447, 541] on link "Implement the customer experience framework including training and process impr…" at bounding box center [642, 543] width 662 height 13
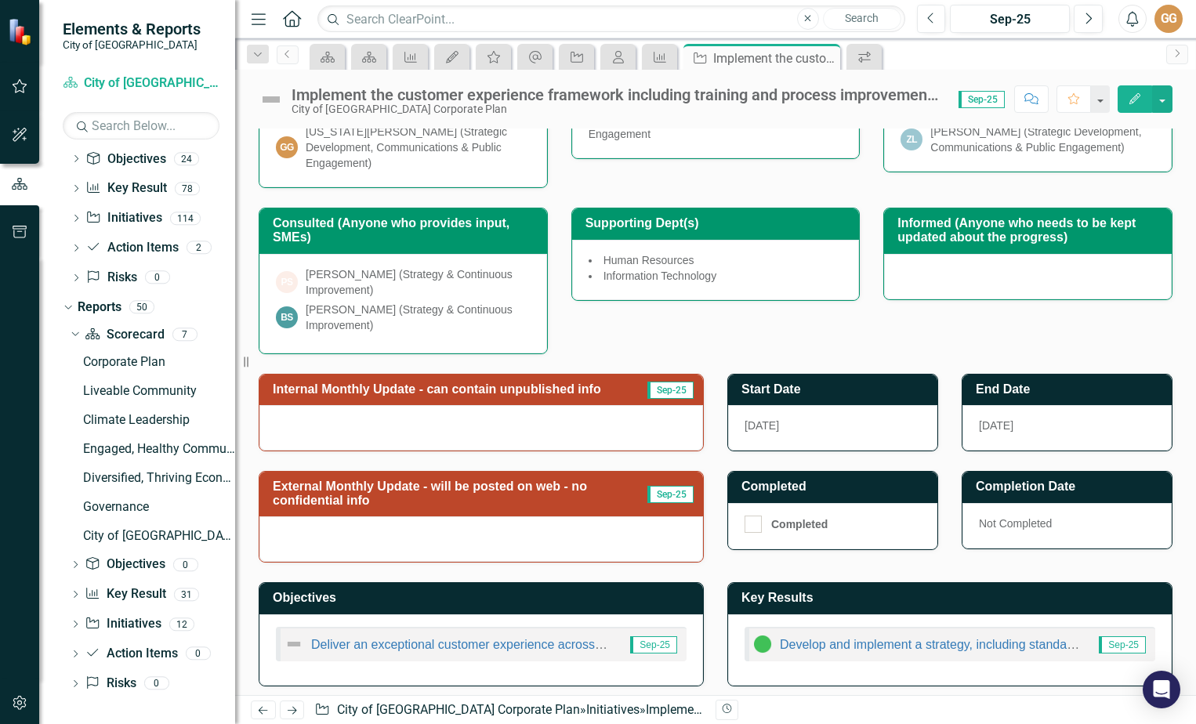
scroll to position [263, 0]
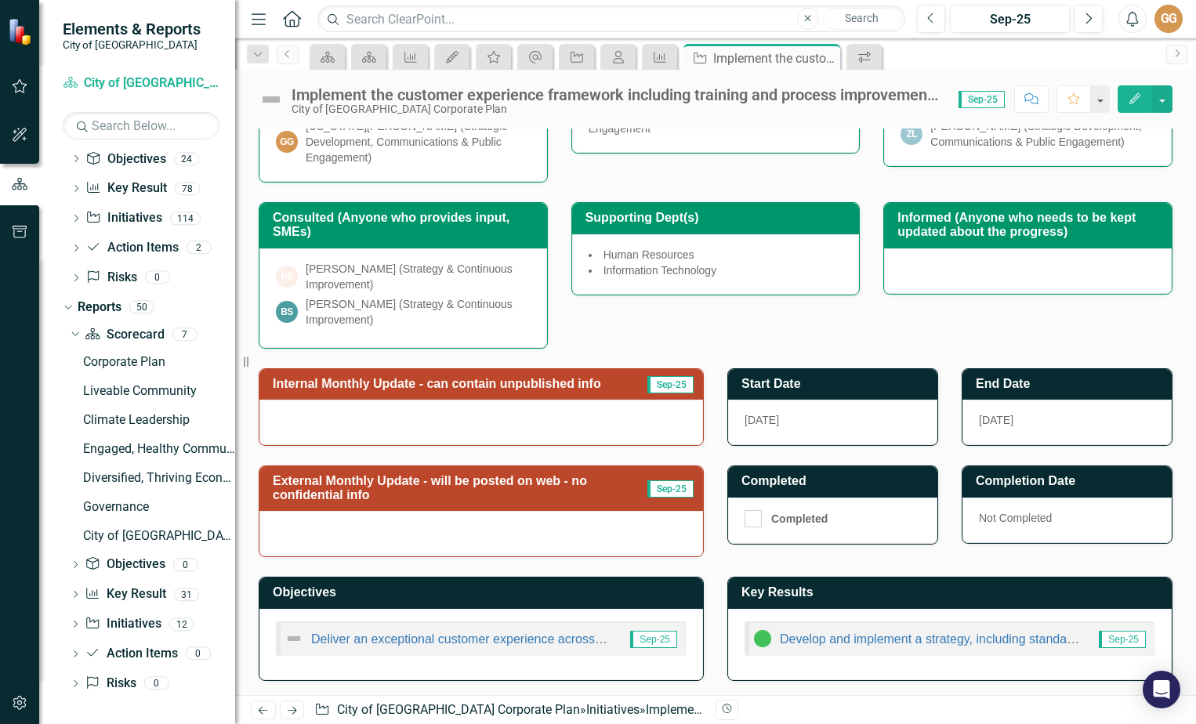
click at [336, 528] on div at bounding box center [481, 533] width 444 height 45
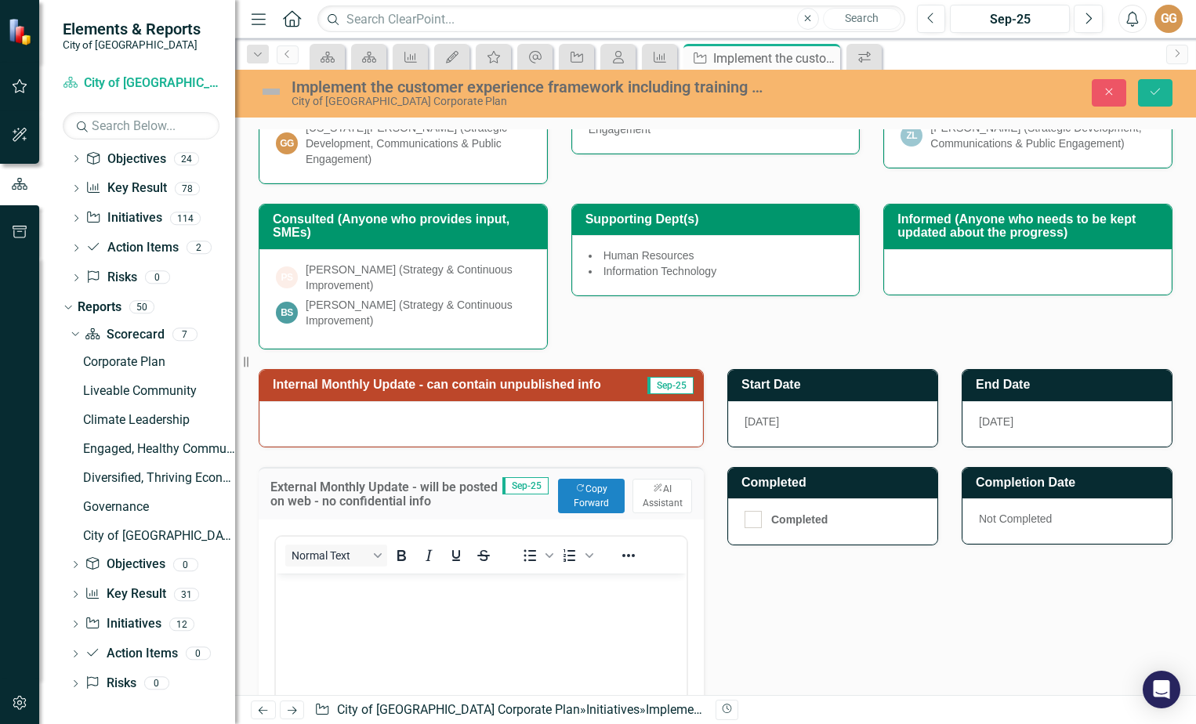
scroll to position [0, 0]
click at [588, 494] on button "Copy Forward Copy Forward" at bounding box center [591, 496] width 67 height 34
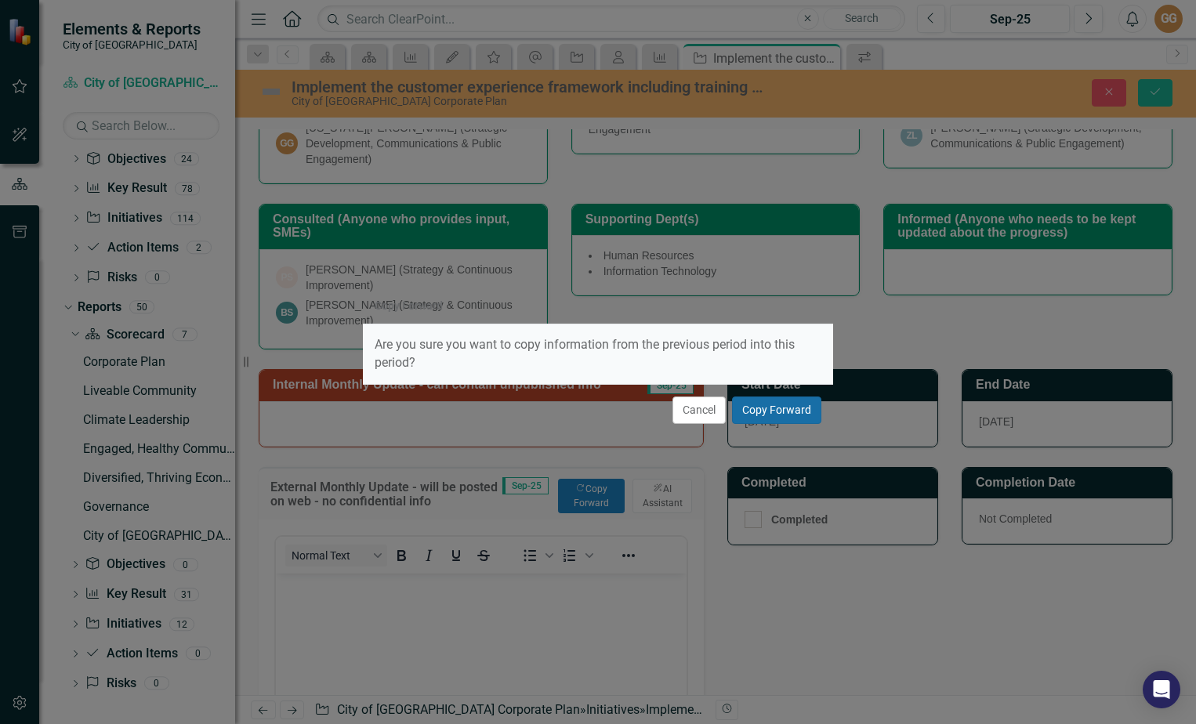
click at [791, 415] on button "Copy Forward" at bounding box center [776, 409] width 89 height 27
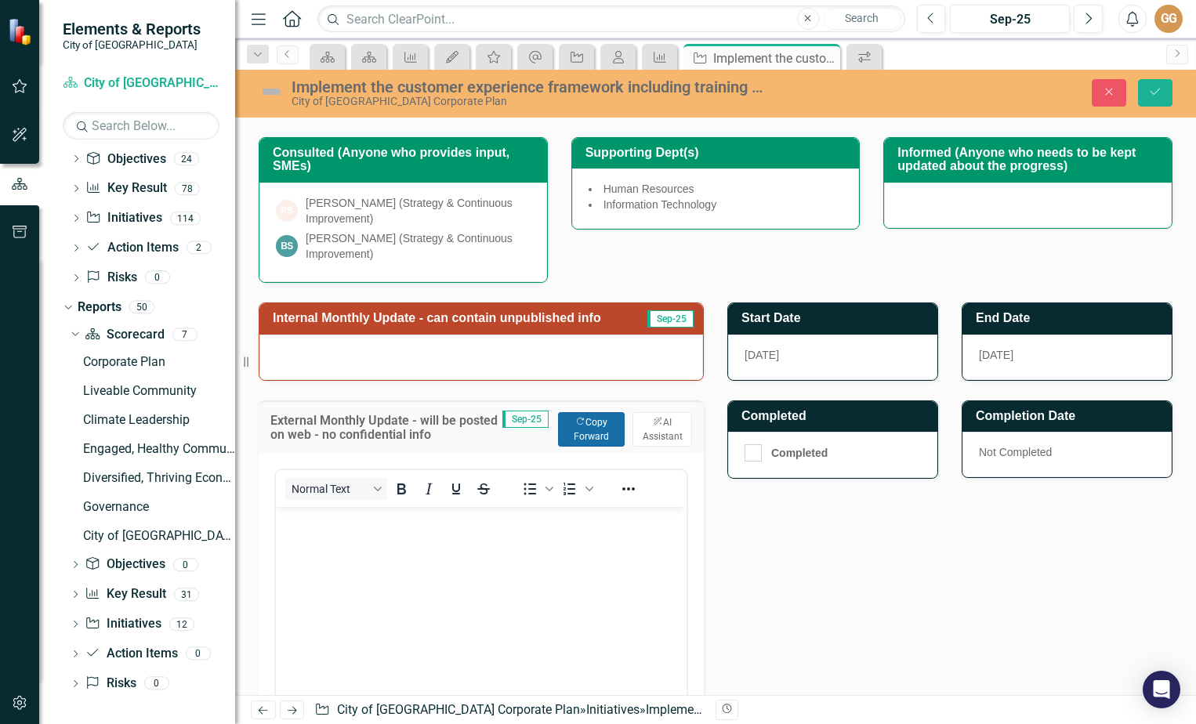
scroll to position [498, 0]
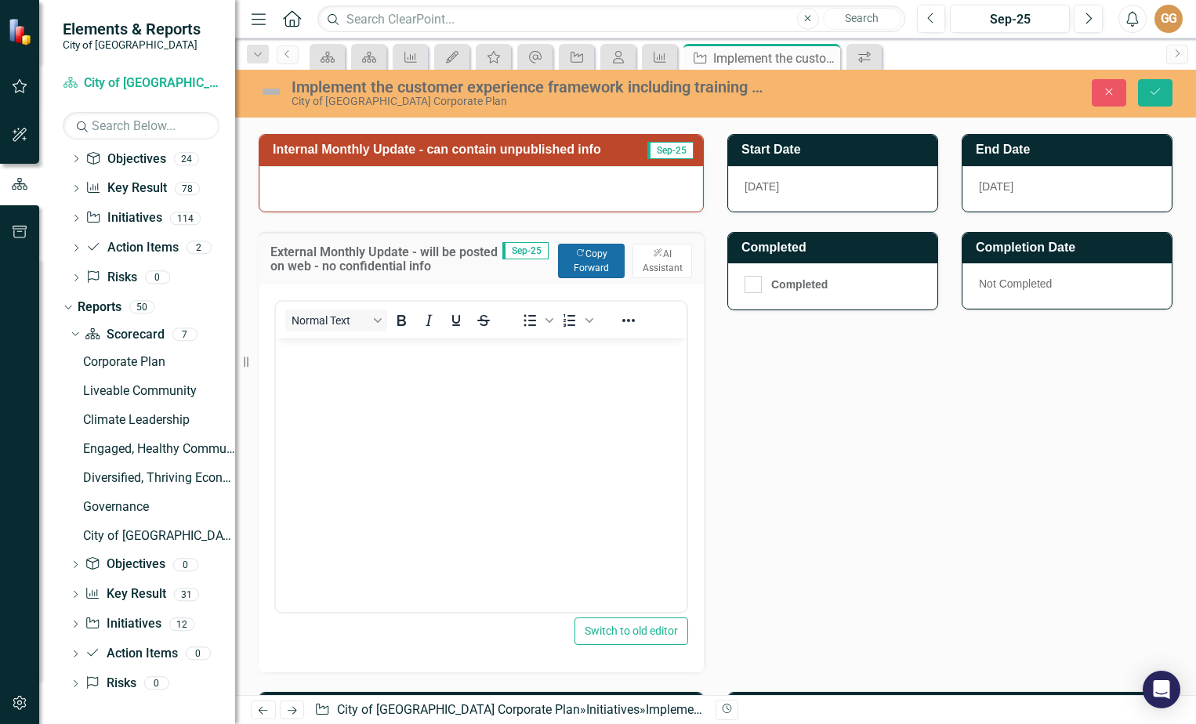
click at [587, 258] on button "Copy Forward Copy Forward" at bounding box center [591, 261] width 67 height 34
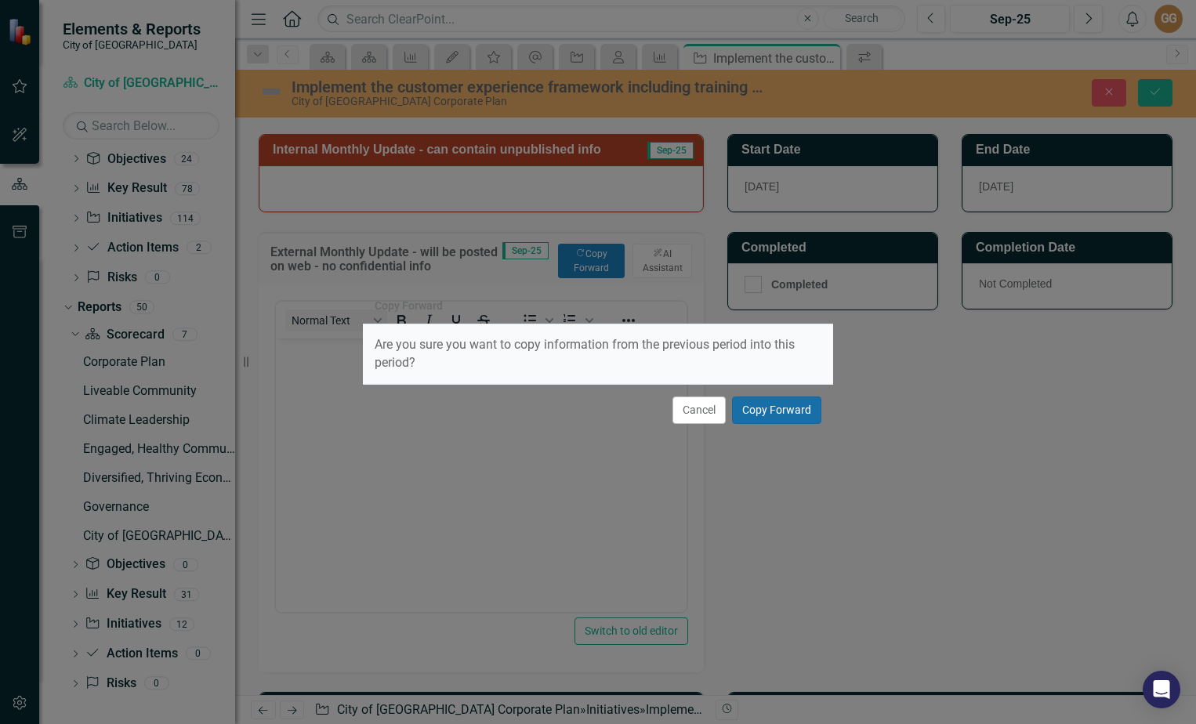
click at [774, 407] on button "Copy Forward" at bounding box center [776, 409] width 89 height 27
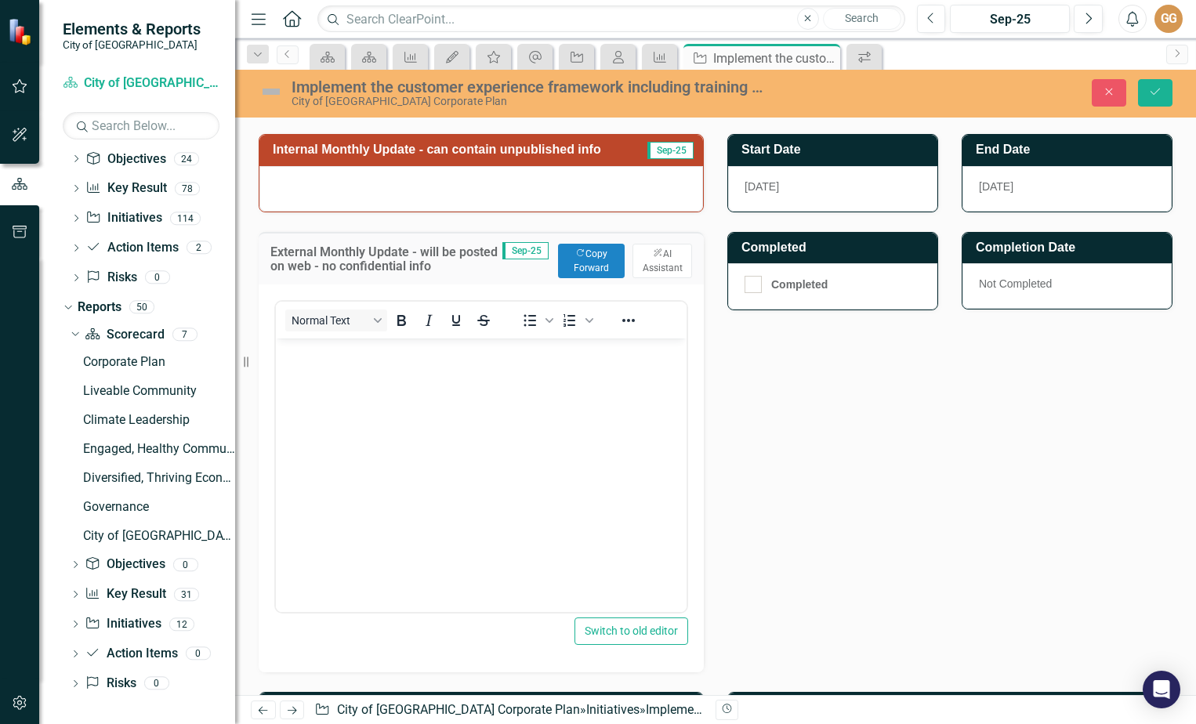
click at [440, 402] on body "Rich Text Area. Press ALT-0 for help." at bounding box center [481, 455] width 411 height 235
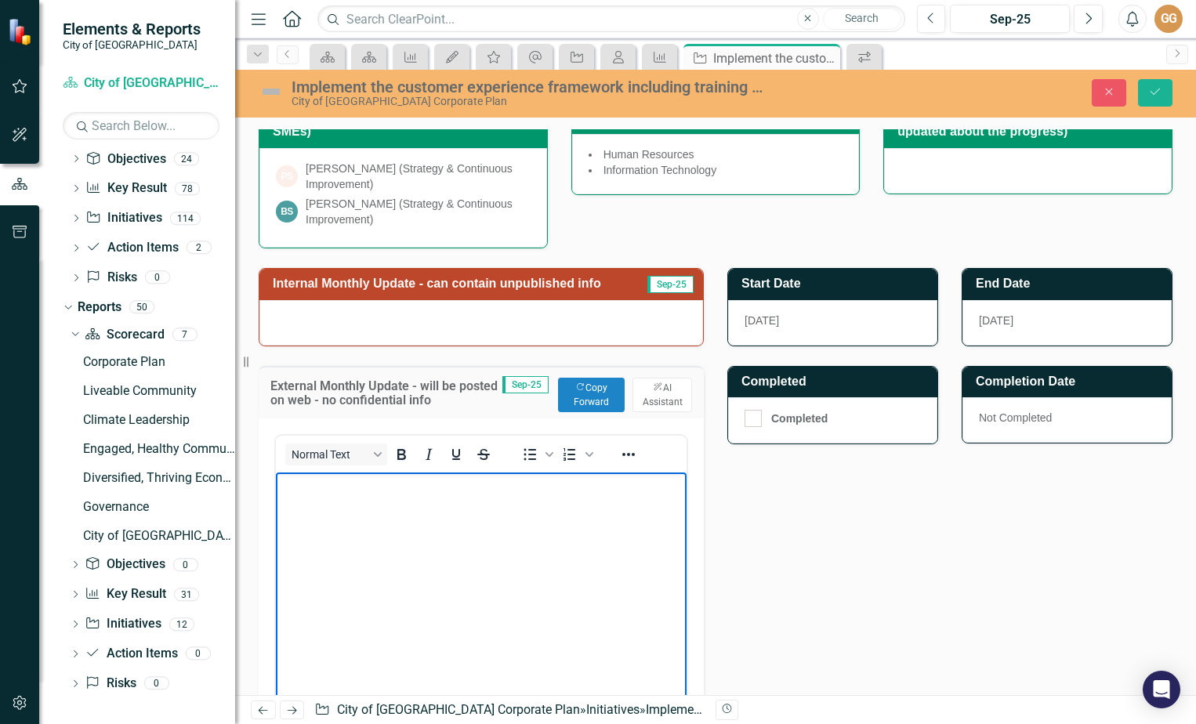
scroll to position [392, 0]
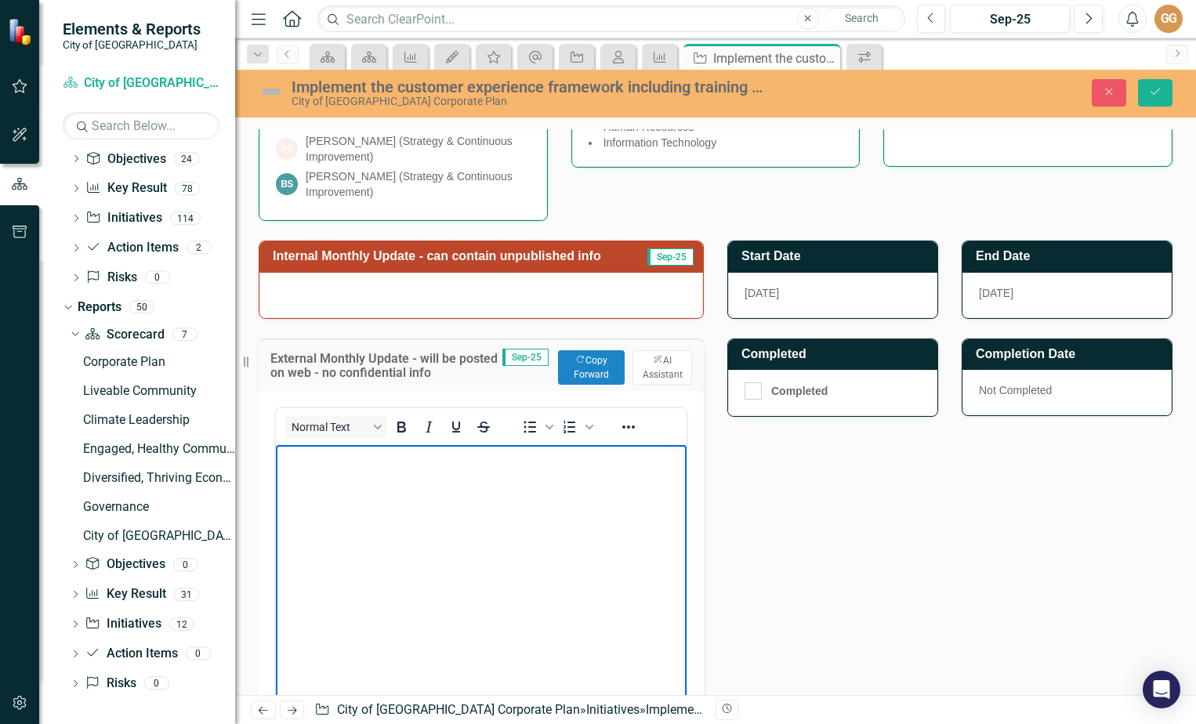
click at [396, 307] on div at bounding box center [481, 295] width 444 height 45
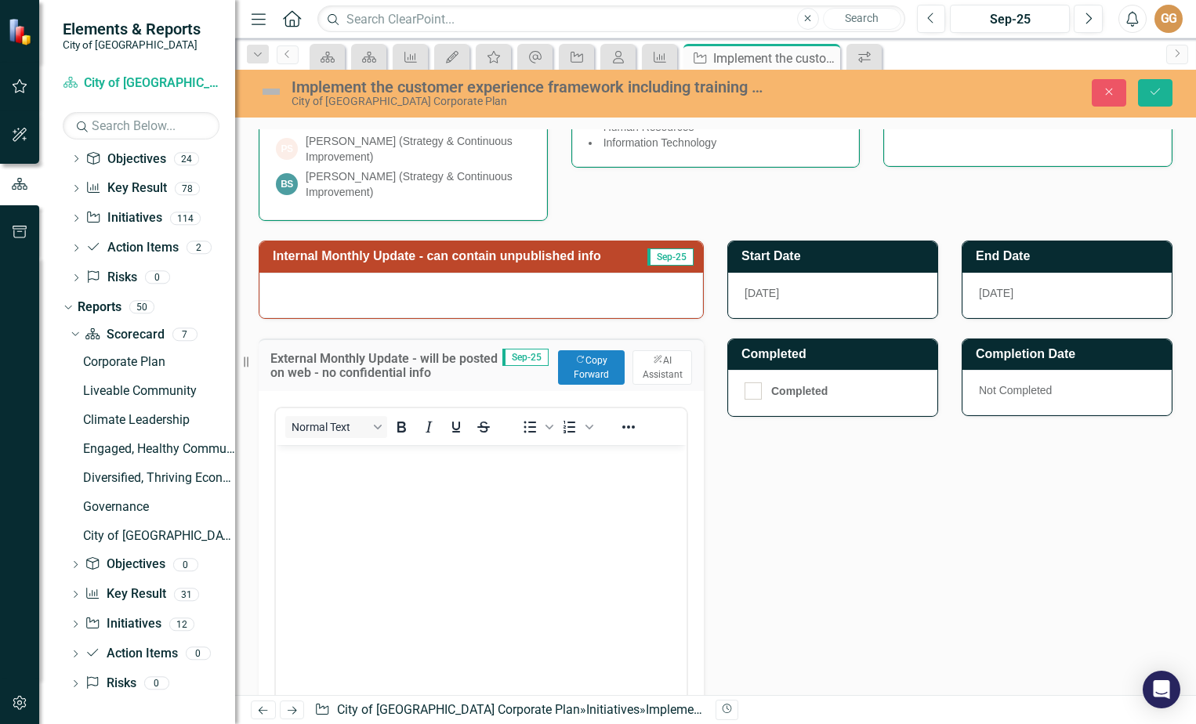
click at [397, 299] on div at bounding box center [481, 295] width 444 height 45
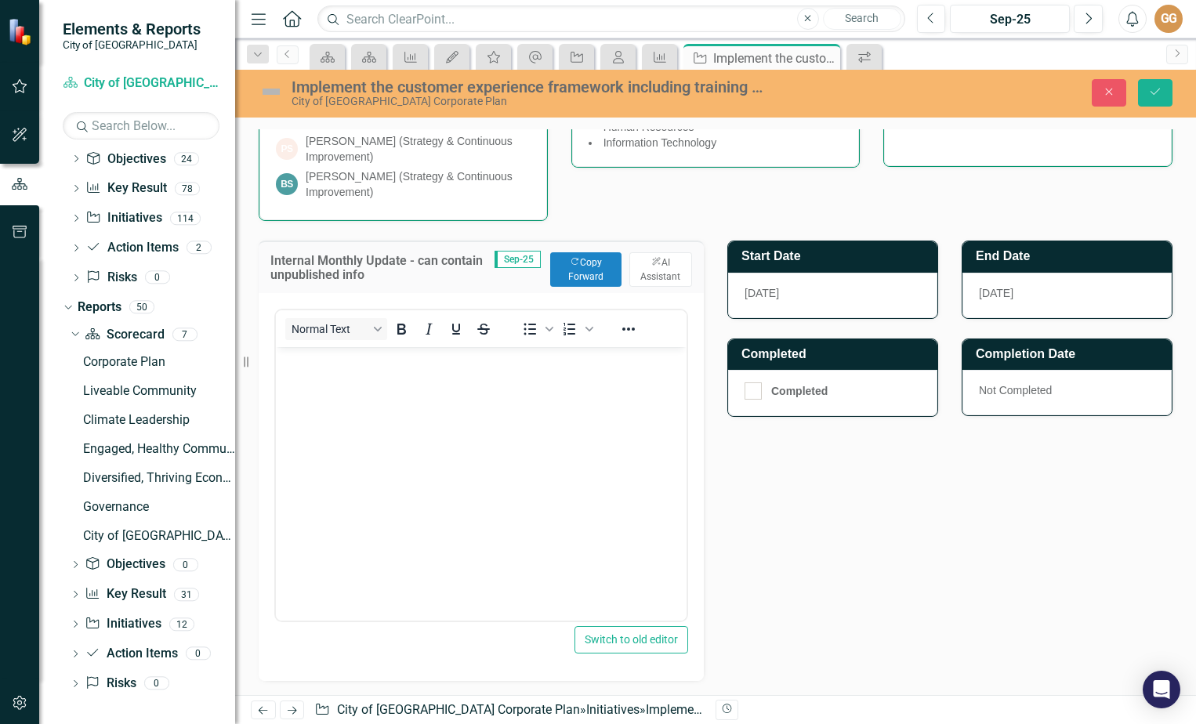
scroll to position [0, 0]
click at [574, 262] on button "Copy Forward Copy Forward" at bounding box center [585, 269] width 71 height 34
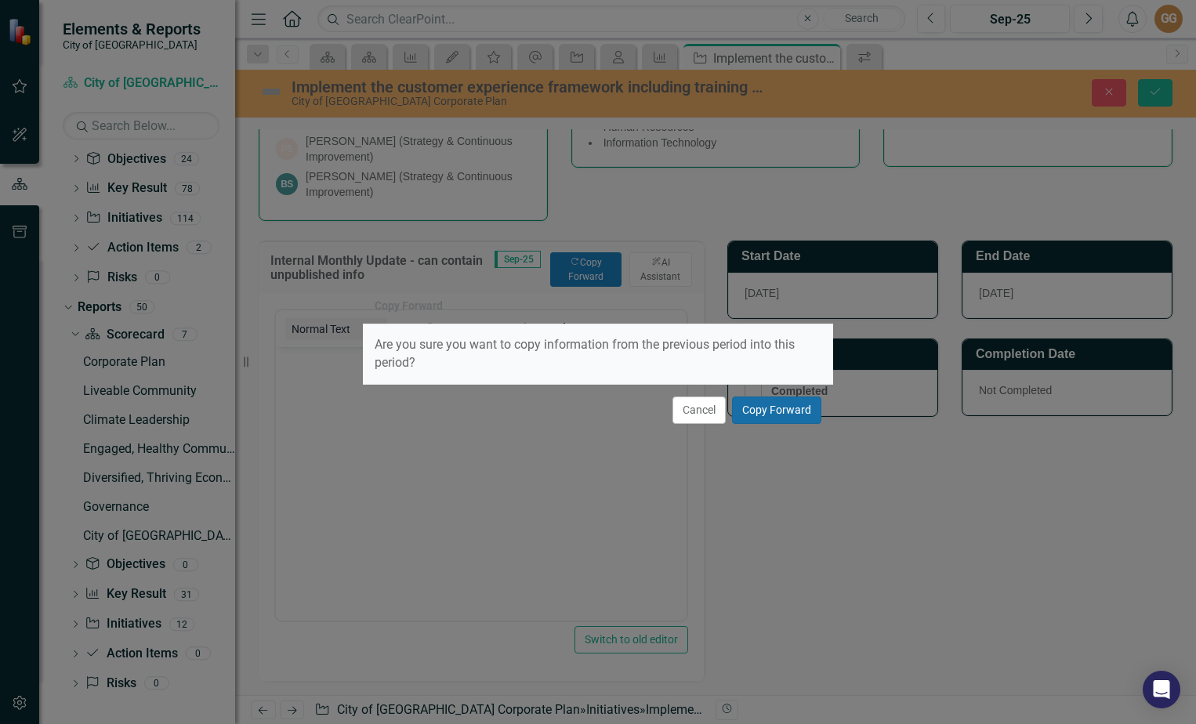
click at [759, 404] on button "Copy Forward" at bounding box center [776, 409] width 89 height 27
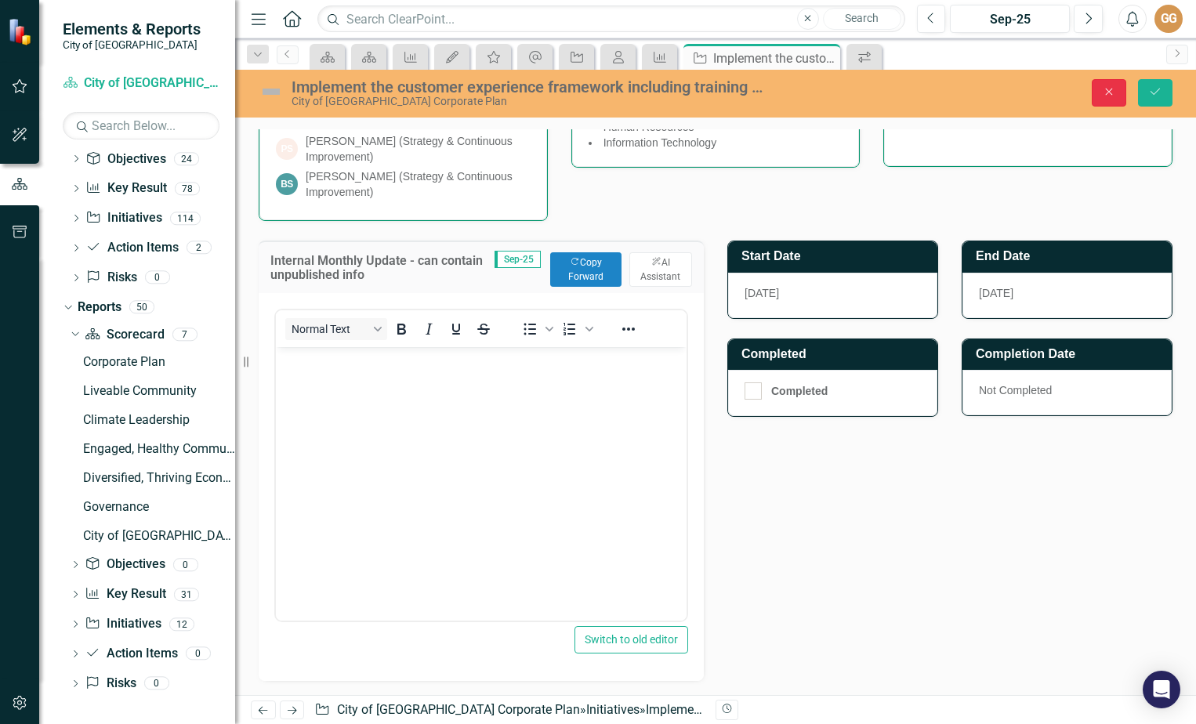
click at [1109, 96] on icon "Close" at bounding box center [1109, 91] width 14 height 11
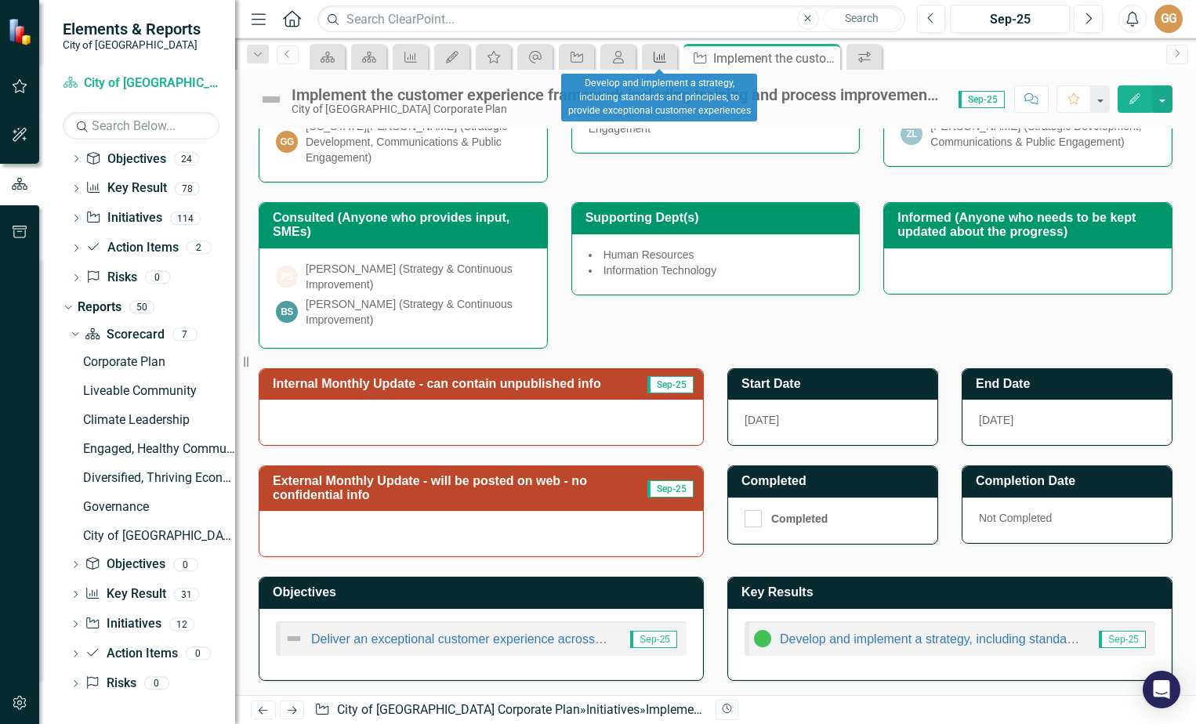
click at [658, 56] on icon "Key Result" at bounding box center [660, 57] width 16 height 13
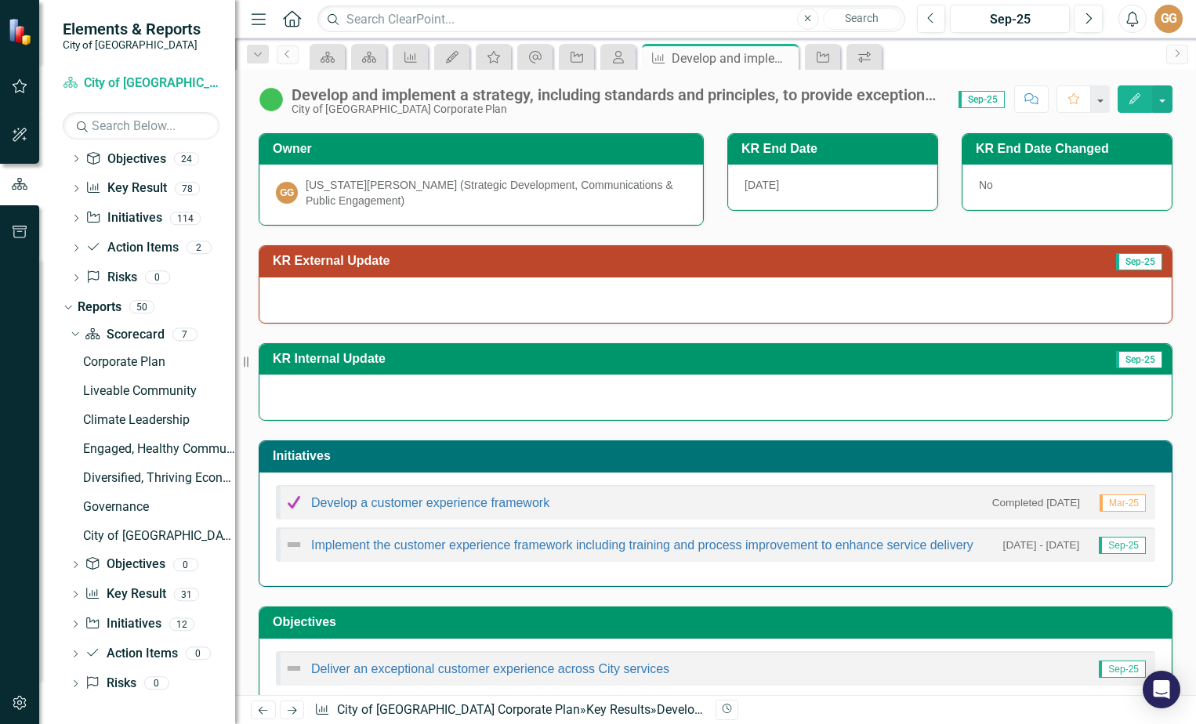
scroll to position [157, 0]
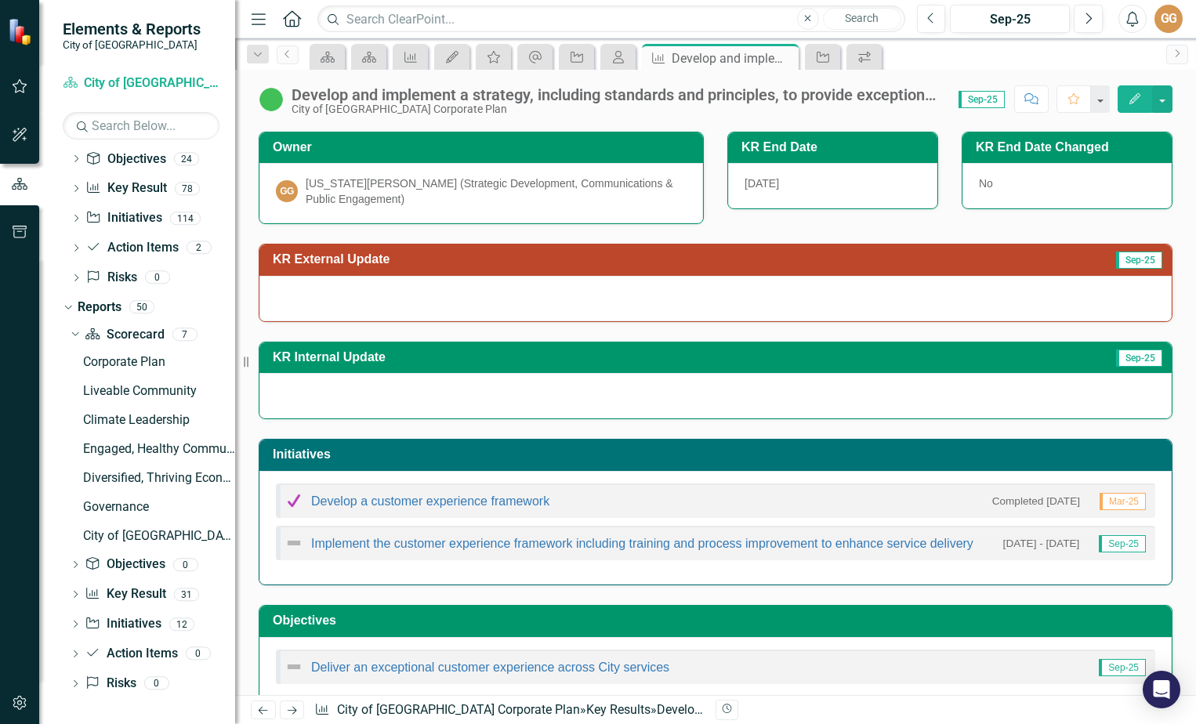
click at [311, 291] on div at bounding box center [715, 298] width 912 height 45
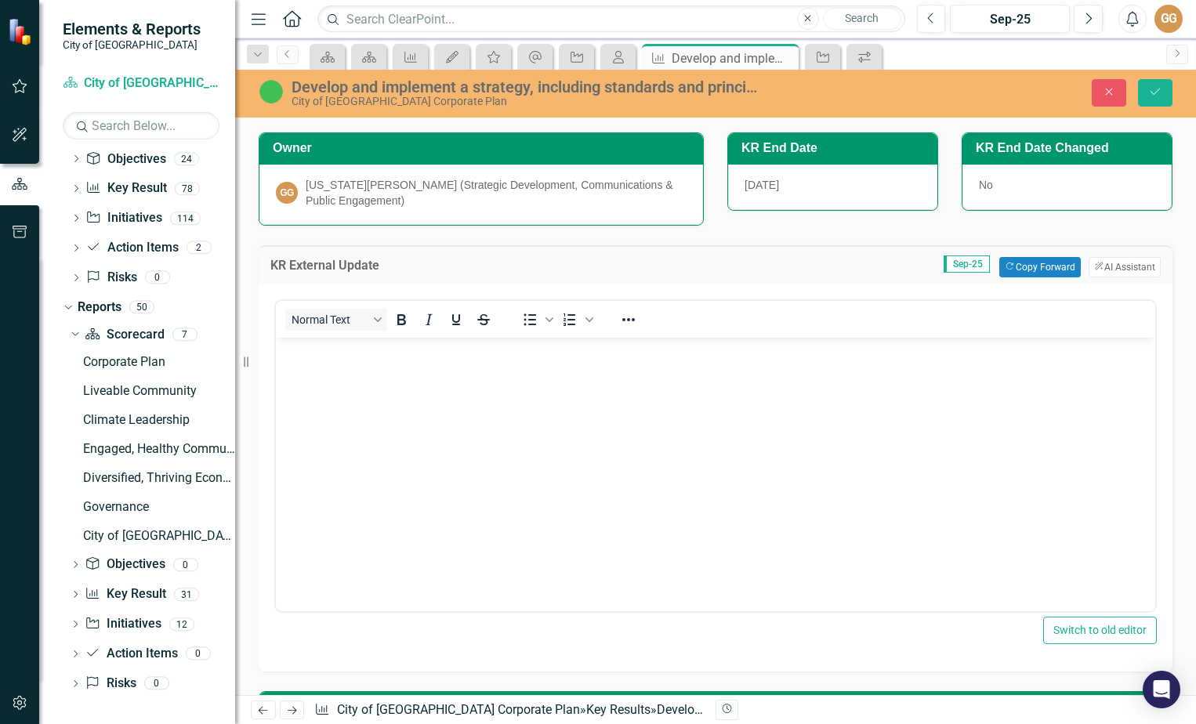
scroll to position [0, 0]
click at [308, 347] on p "Rich Text Area. Press ALT-0 for help." at bounding box center [715, 350] width 871 height 19
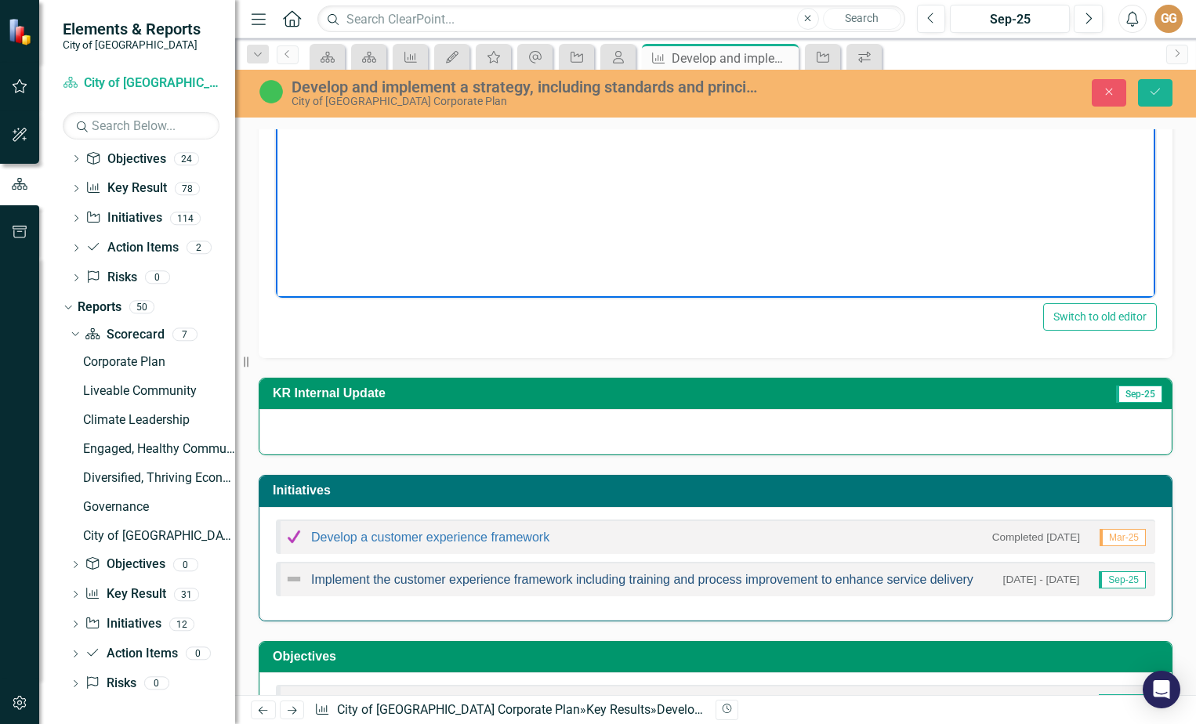
scroll to position [371, 0]
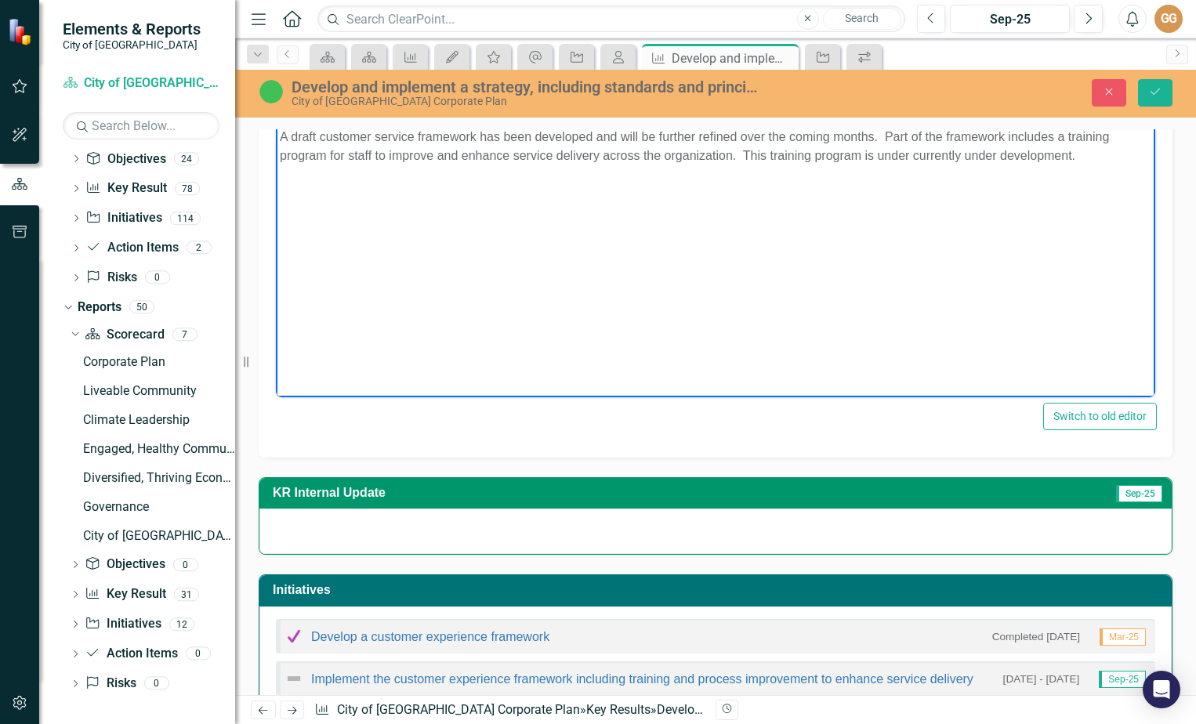
click at [913, 154] on p "A draft customer service framework has been developed and will be further refin…" at bounding box center [715, 146] width 871 height 38
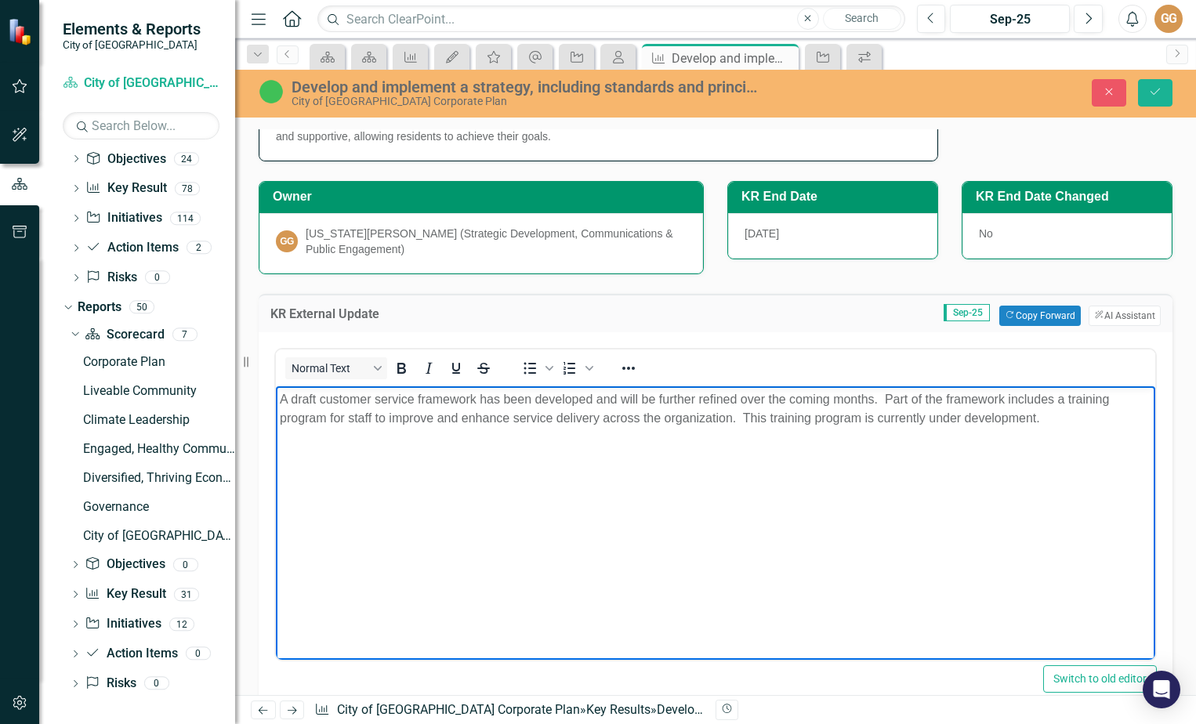
scroll to position [136, 0]
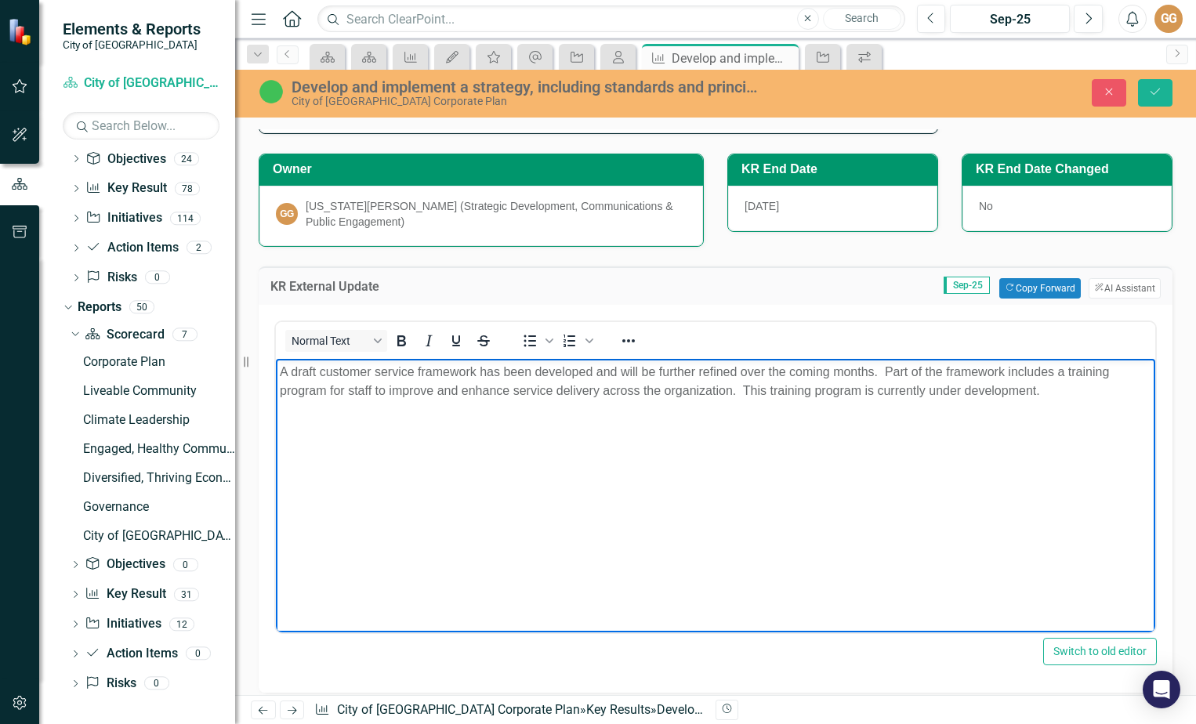
click at [1049, 393] on p "A draft customer service framework has been developed and will be further refin…" at bounding box center [715, 381] width 871 height 38
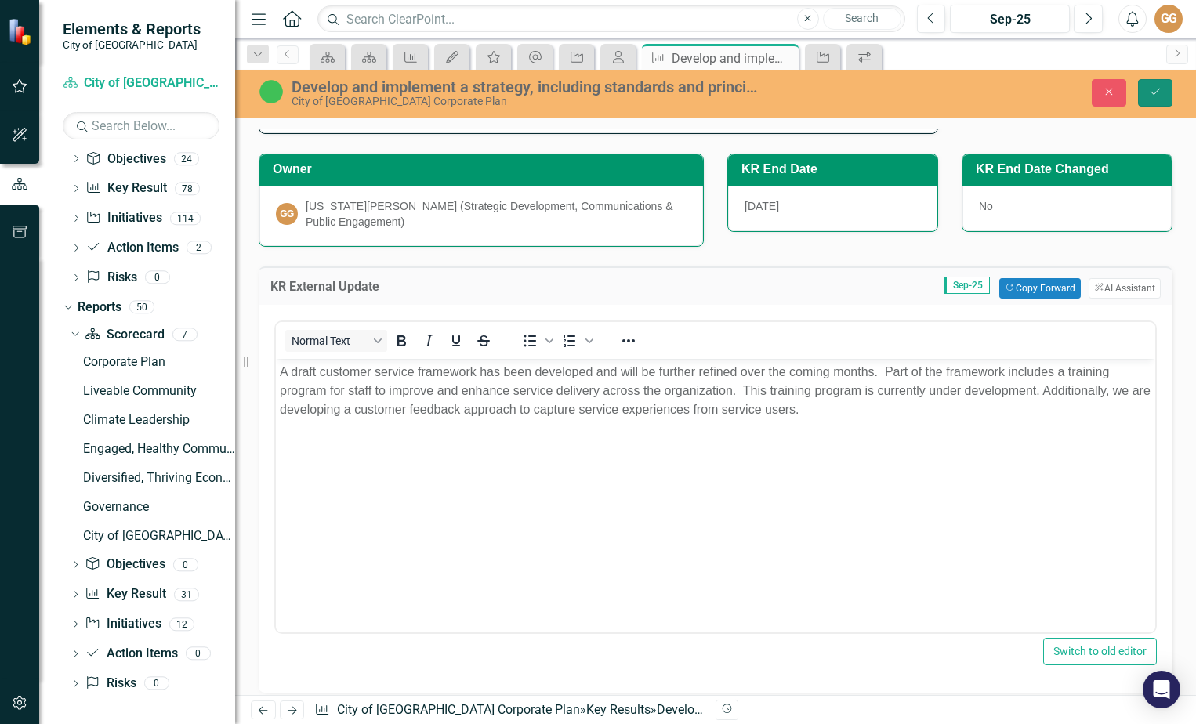
click at [1163, 87] on button "Save" at bounding box center [1155, 92] width 34 height 27
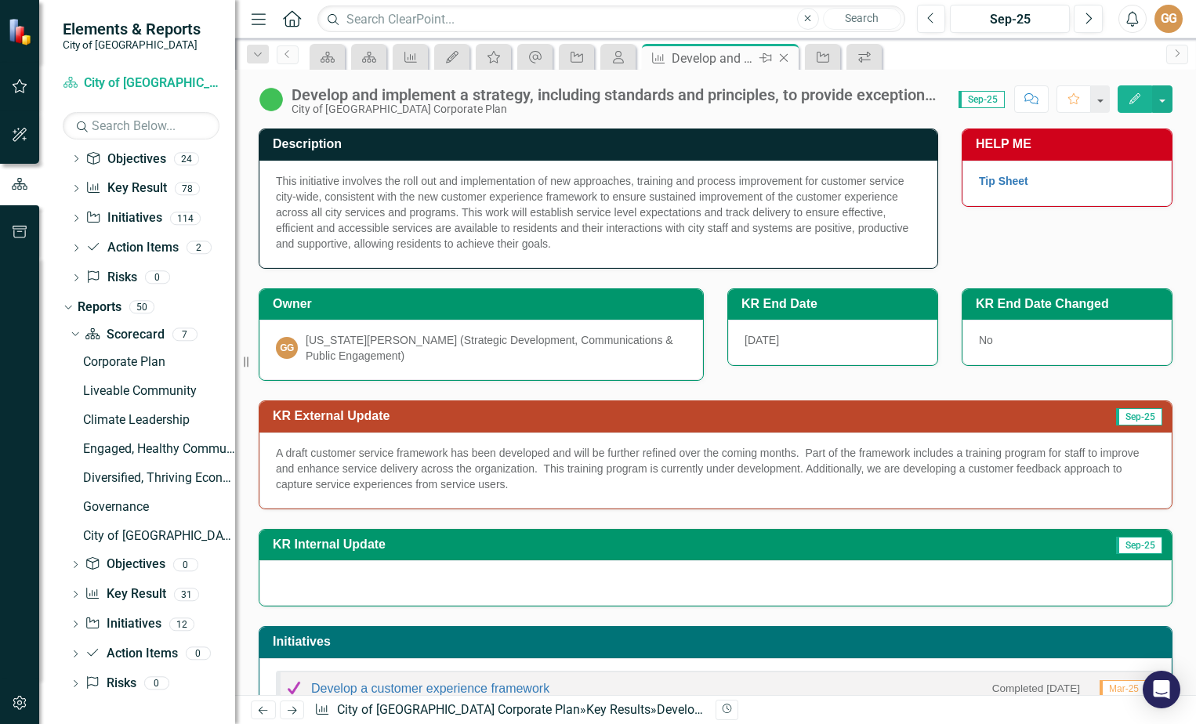
click at [784, 59] on icon "Close" at bounding box center [784, 58] width 16 height 13
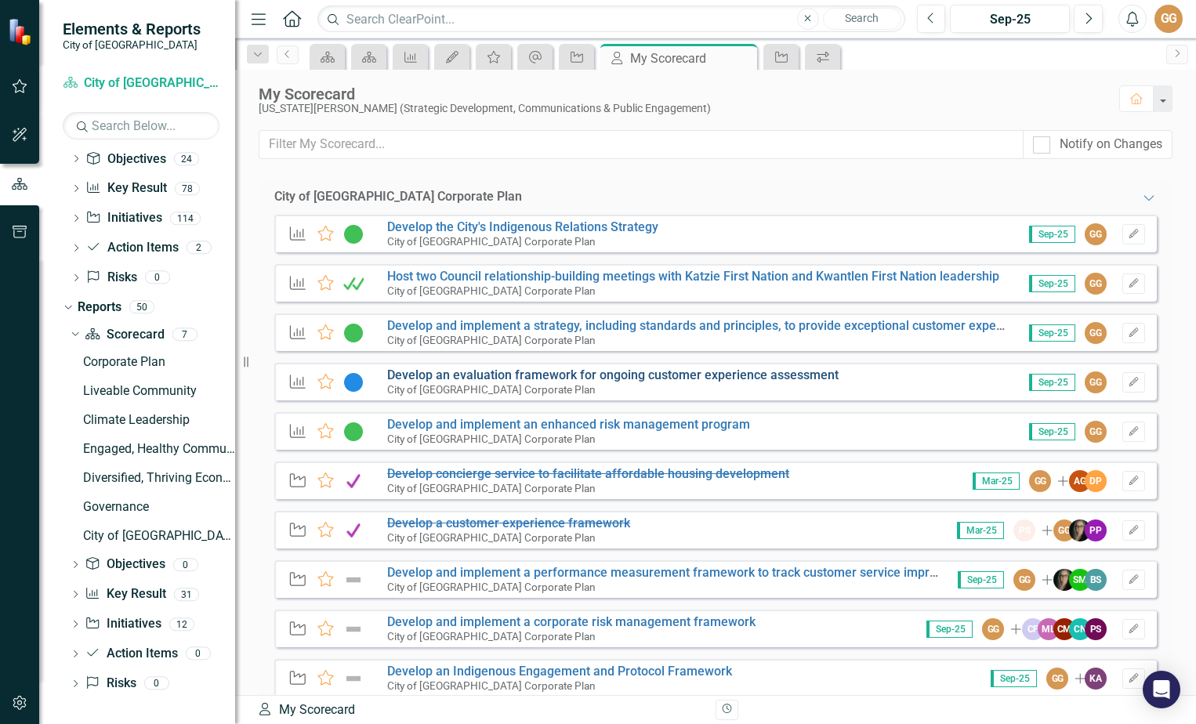
click at [508, 376] on link "Develop an evaluation framework for ongoing customer experience assessment" at bounding box center [612, 375] width 451 height 15
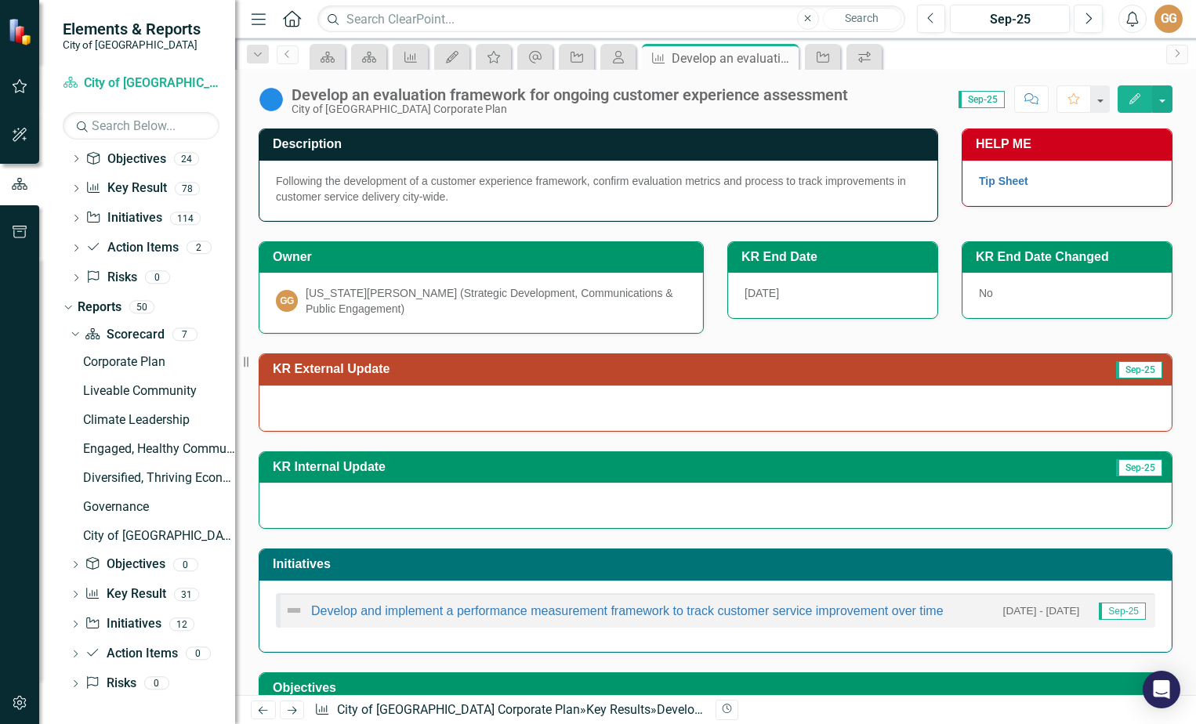
click at [306, 402] on div at bounding box center [715, 408] width 912 height 45
click at [317, 405] on div at bounding box center [715, 408] width 912 height 45
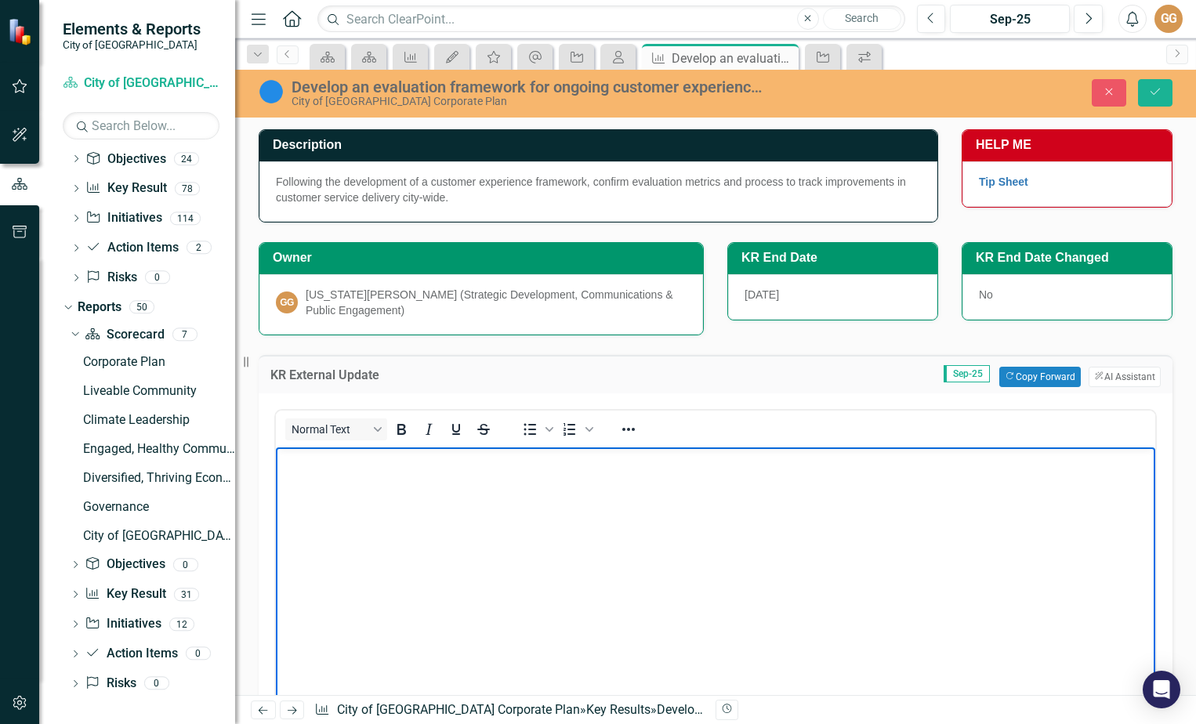
click at [344, 469] on body "Rich Text Area. Press ALT-0 for help." at bounding box center [715, 564] width 879 height 235
click at [493, 454] on p "This initiative will commence once the framework and training plan have been fi…" at bounding box center [715, 460] width 871 height 19
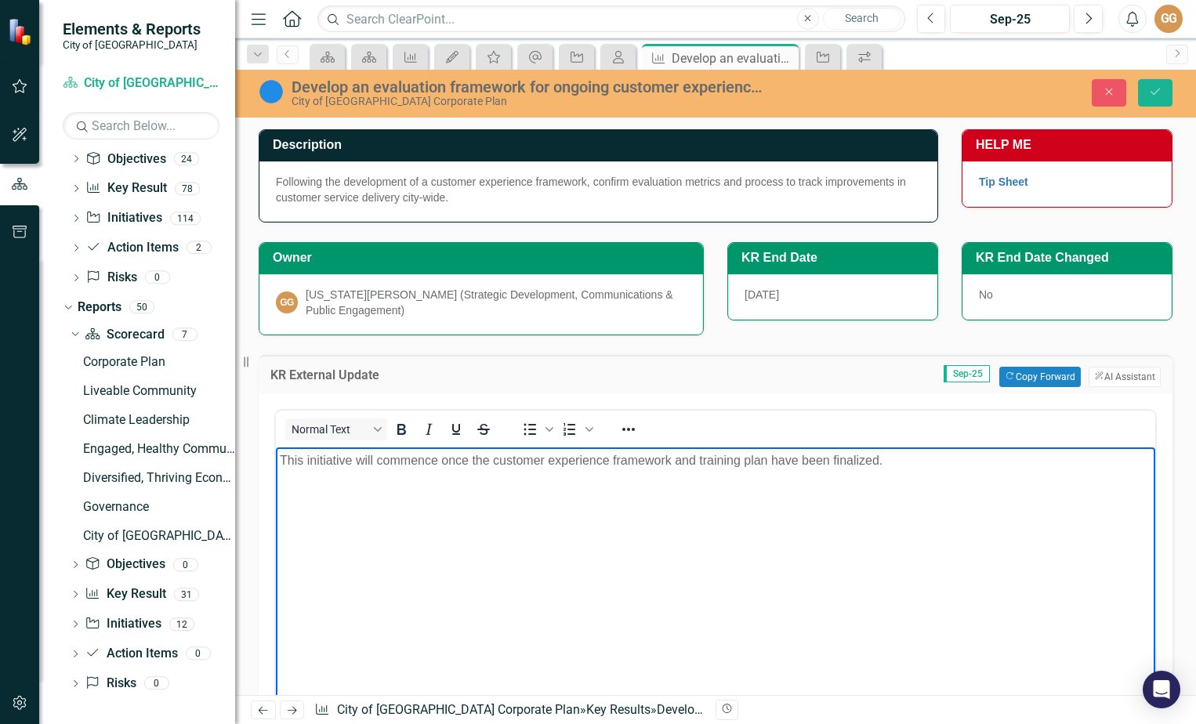
click at [701, 460] on p "This initiative will commence once the customer experience framework and traini…" at bounding box center [715, 460] width 871 height 19
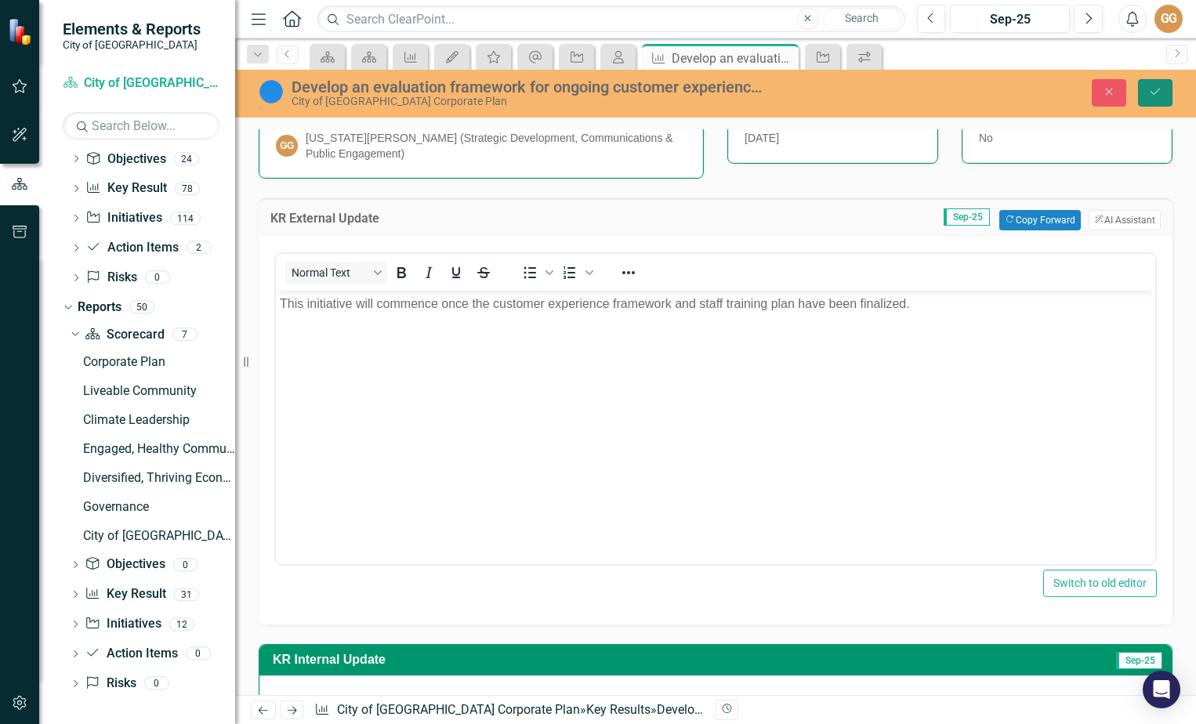
click at [1142, 86] on button "Save" at bounding box center [1155, 92] width 34 height 27
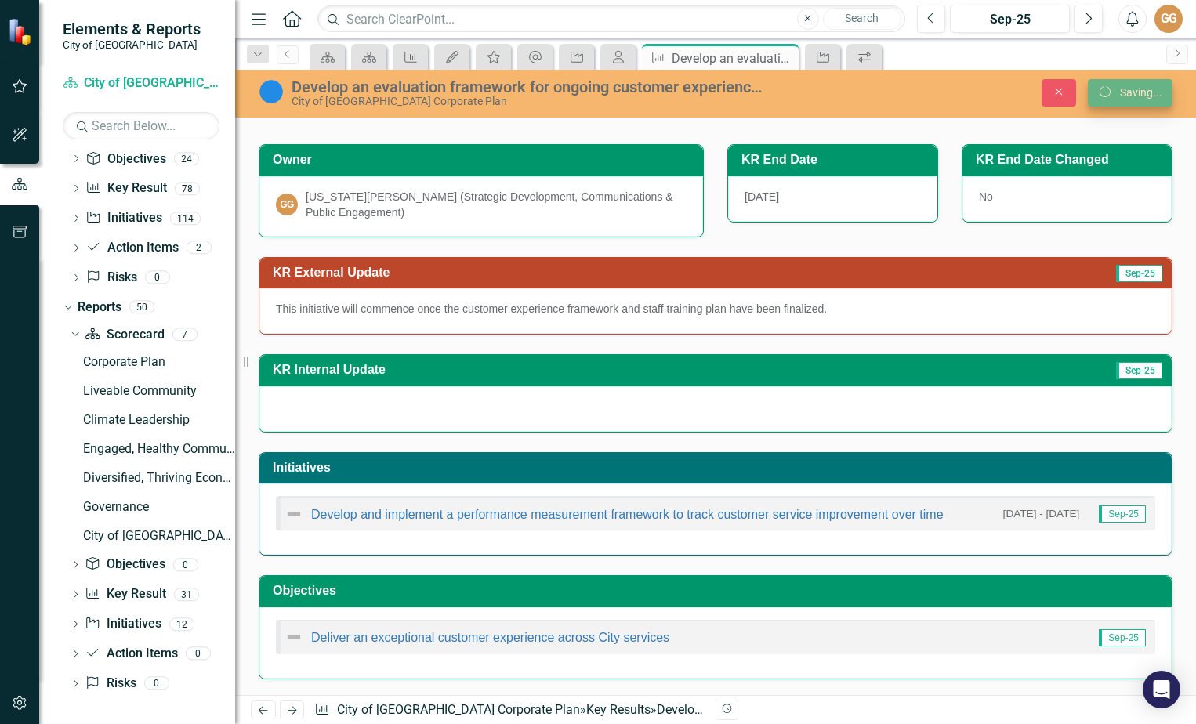
scroll to position [98, 0]
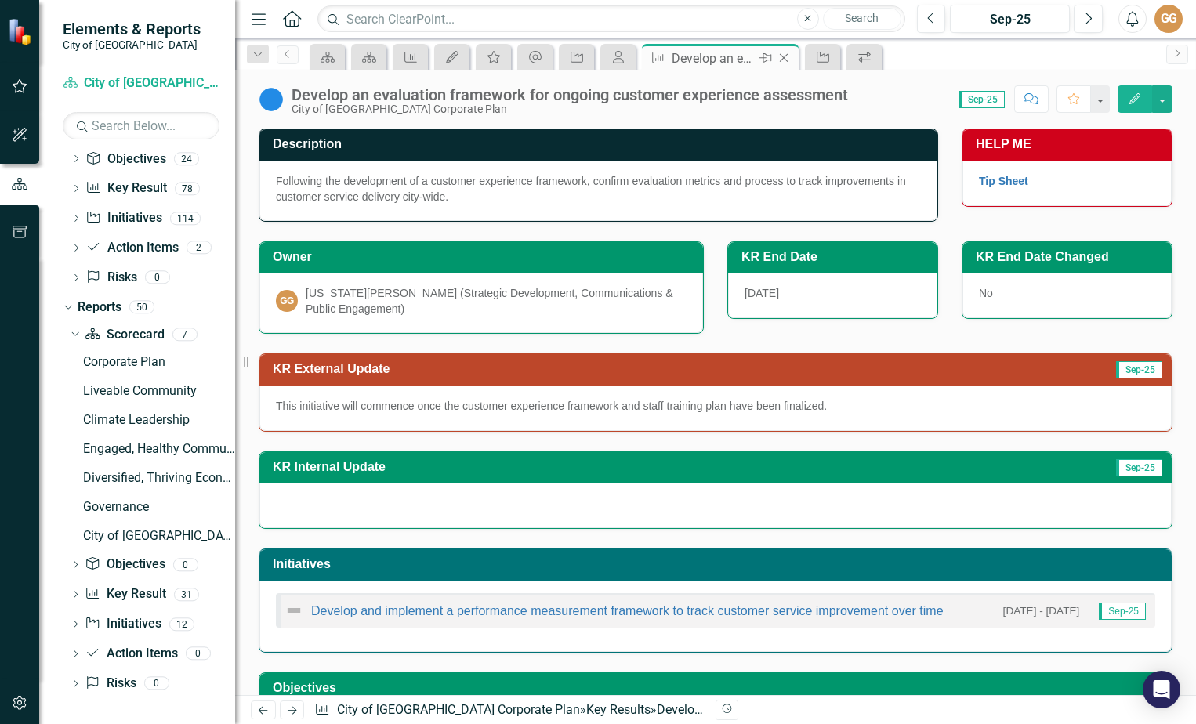
click at [781, 56] on icon "Close" at bounding box center [784, 58] width 16 height 13
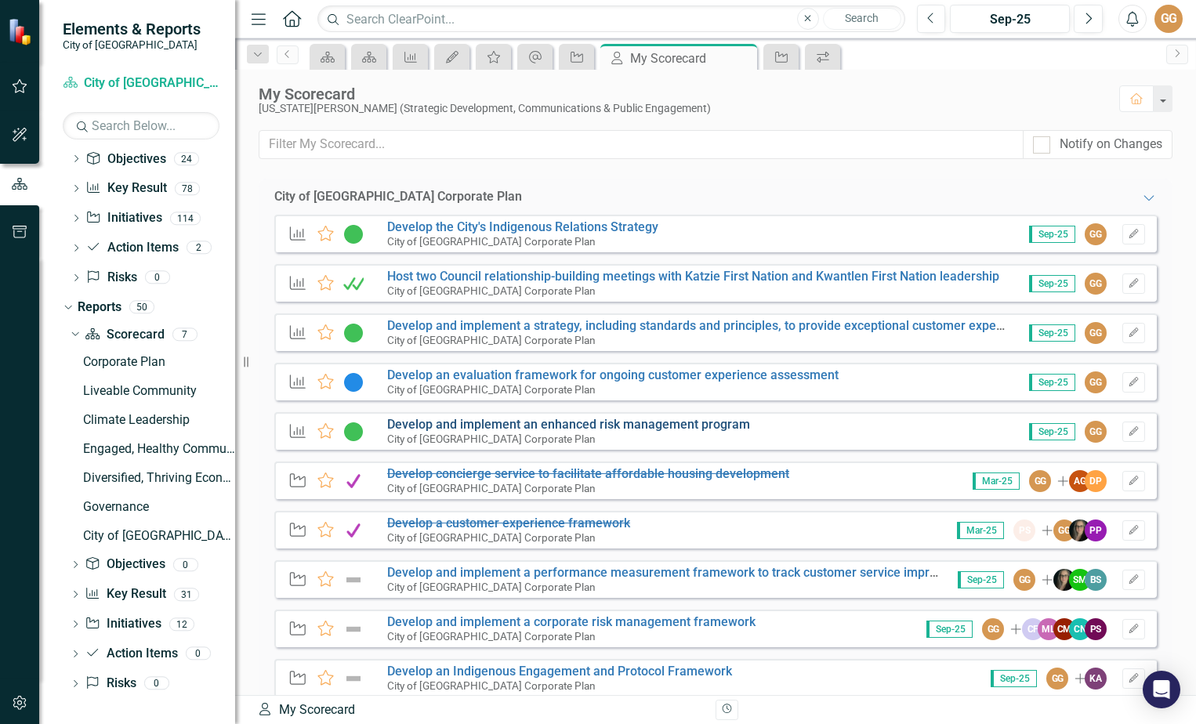
click at [489, 426] on link "Develop and implement an enhanced risk management program" at bounding box center [568, 424] width 363 height 15
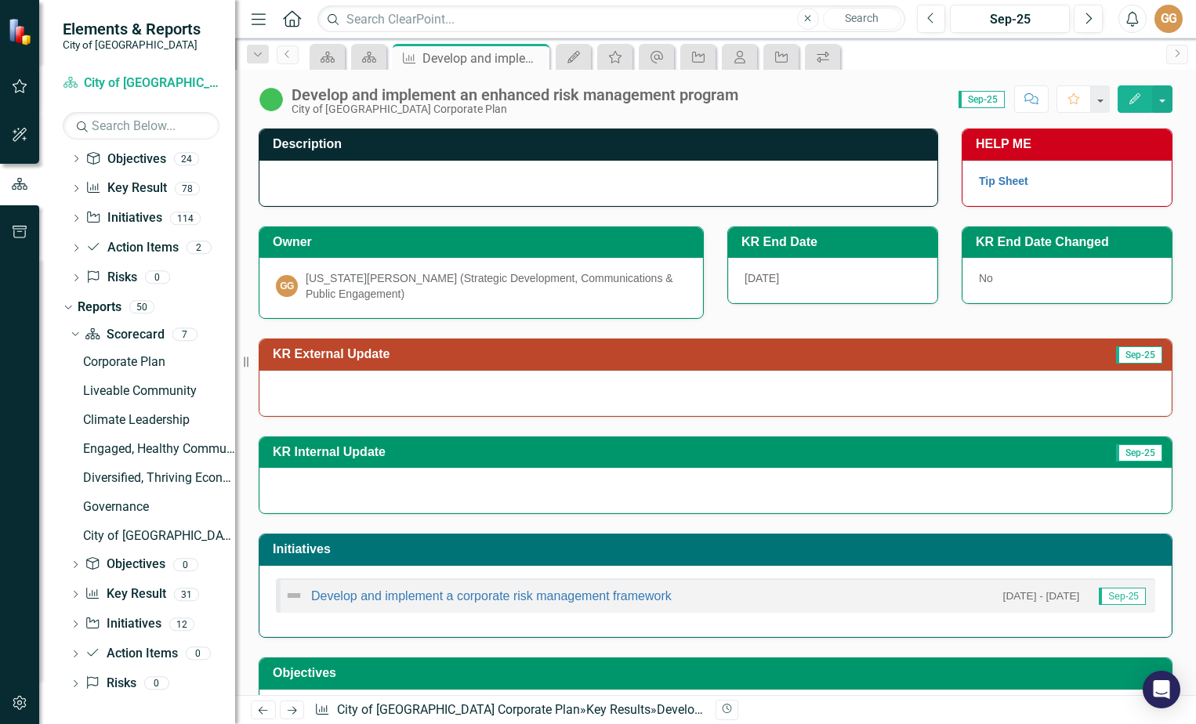
click at [325, 396] on div at bounding box center [715, 393] width 912 height 45
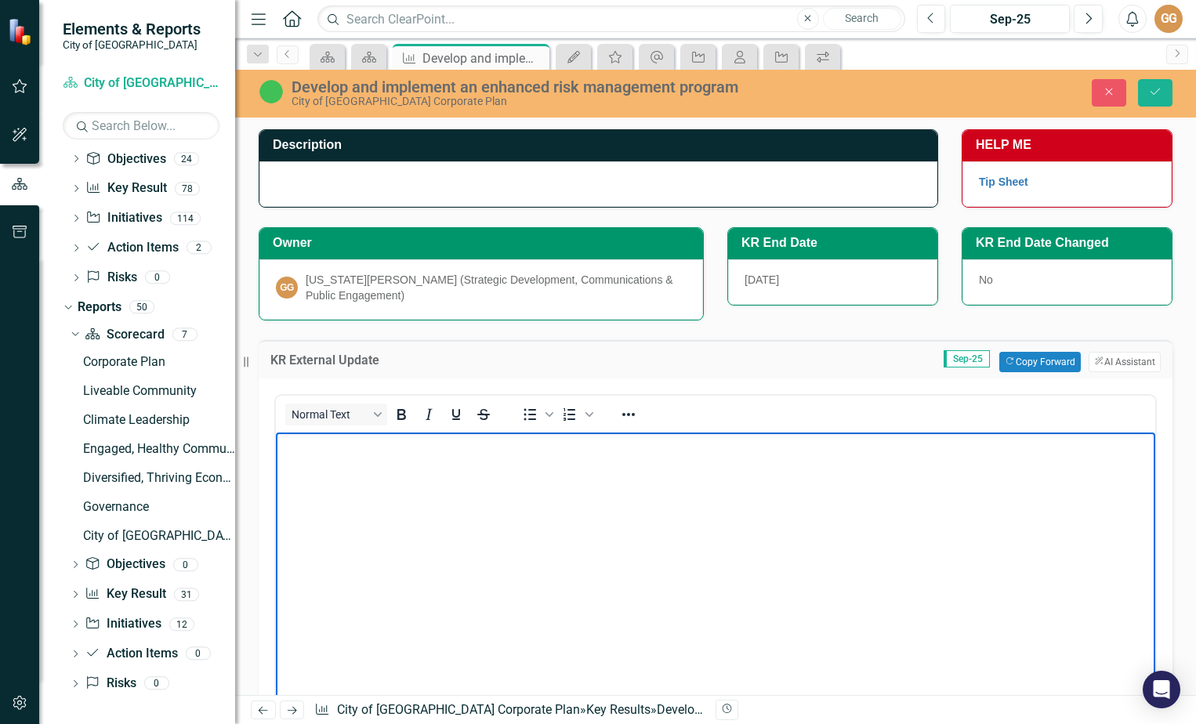
click at [320, 467] on body "Rich Text Area. Press ALT-0 for help." at bounding box center [715, 549] width 879 height 235
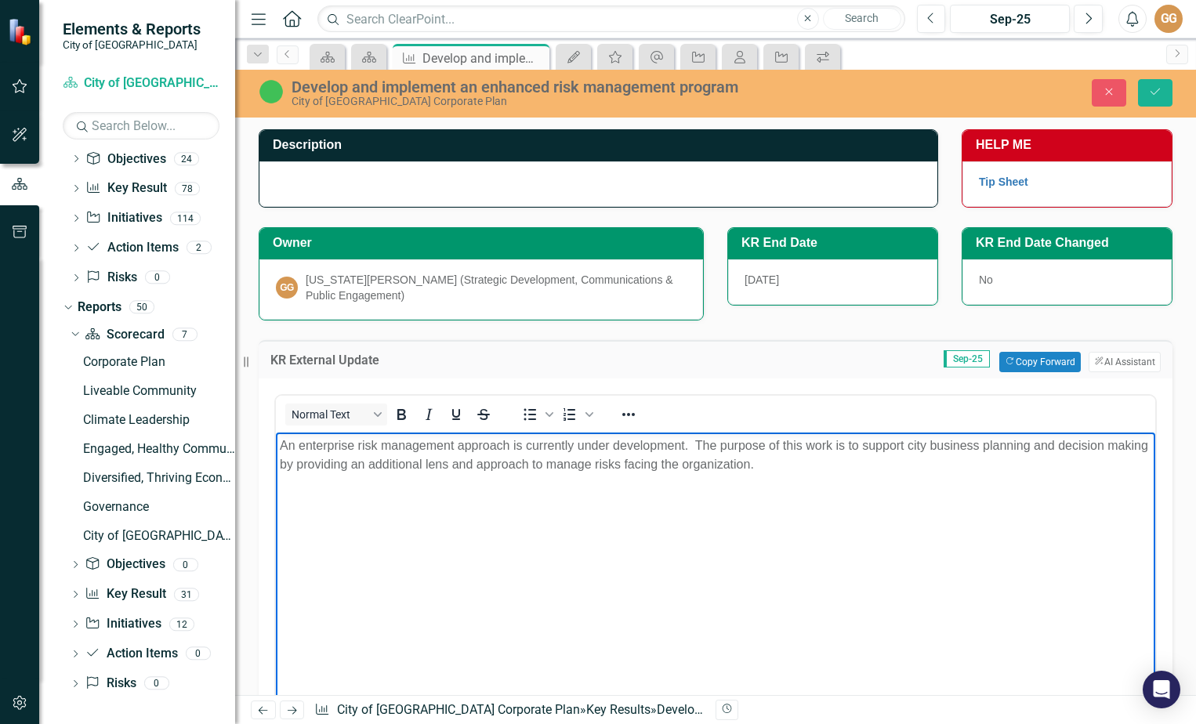
click at [635, 464] on p "An enterprise risk management approach is currently under development. The purp…" at bounding box center [715, 455] width 871 height 38
click at [511, 444] on p "An enterprise risk management approach is currently under development. The purp…" at bounding box center [715, 455] width 871 height 38
click at [626, 463] on p "An enterprise risk management approach for the City is currently under developm…" at bounding box center [715, 455] width 871 height 38
click at [1155, 85] on button "Save" at bounding box center [1155, 92] width 34 height 27
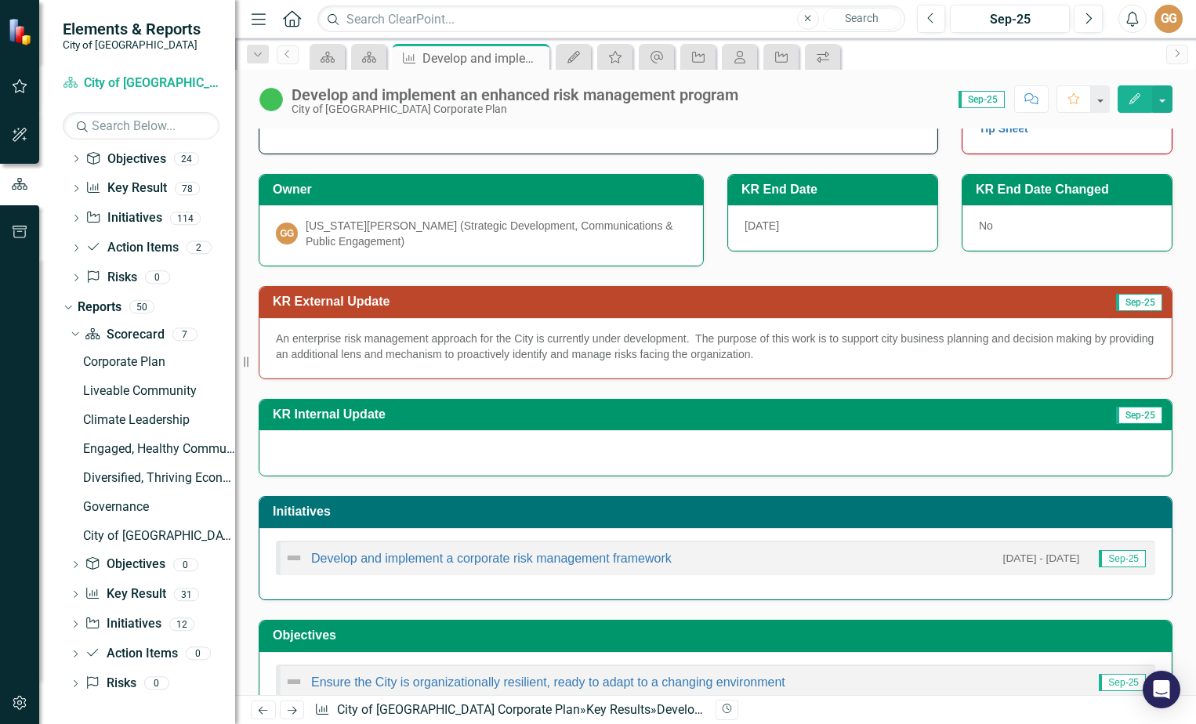
scroll to position [78, 0]
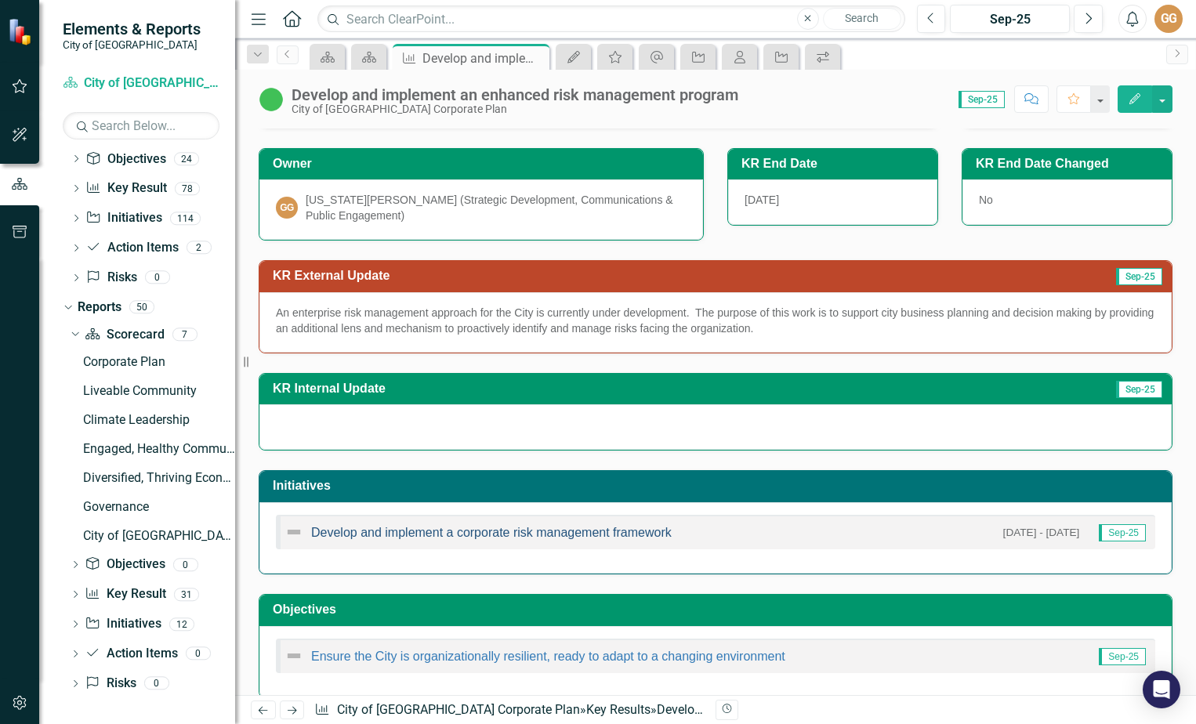
click at [573, 531] on link "Develop and implement a corporate risk management framework" at bounding box center [491, 532] width 360 height 13
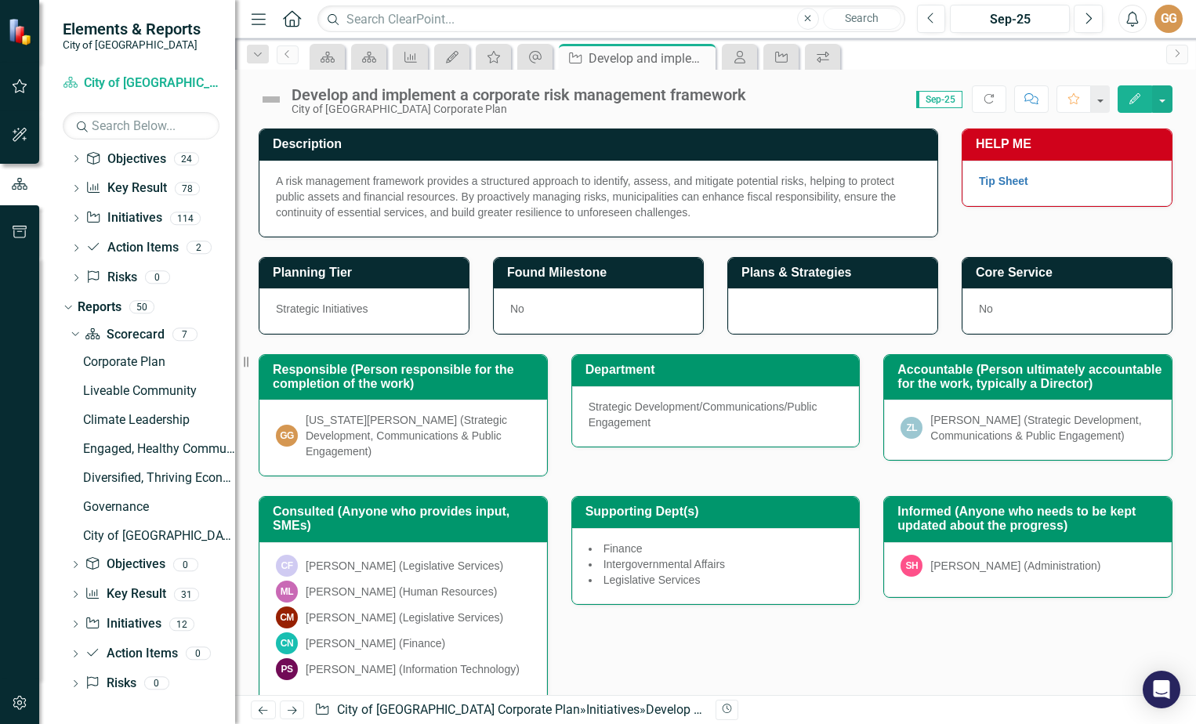
click at [273, 95] on img at bounding box center [271, 99] width 25 height 25
click at [271, 100] on img at bounding box center [271, 99] width 25 height 25
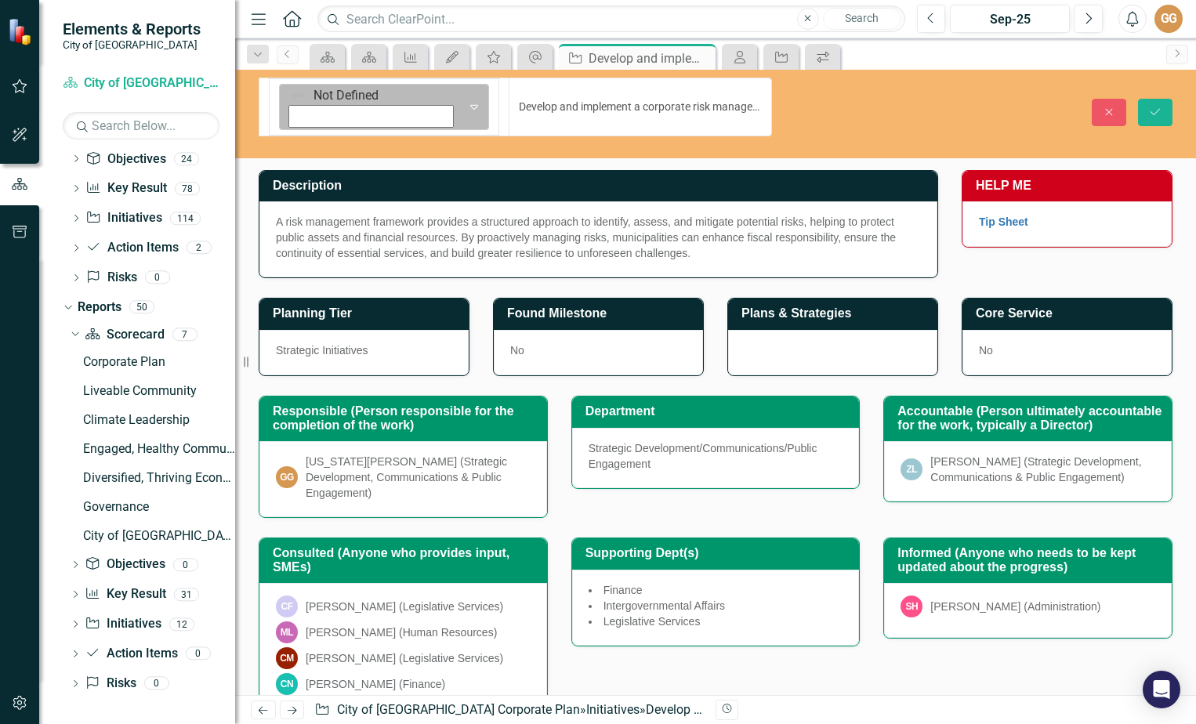
click at [466, 100] on icon "Expand" at bounding box center [474, 106] width 16 height 13
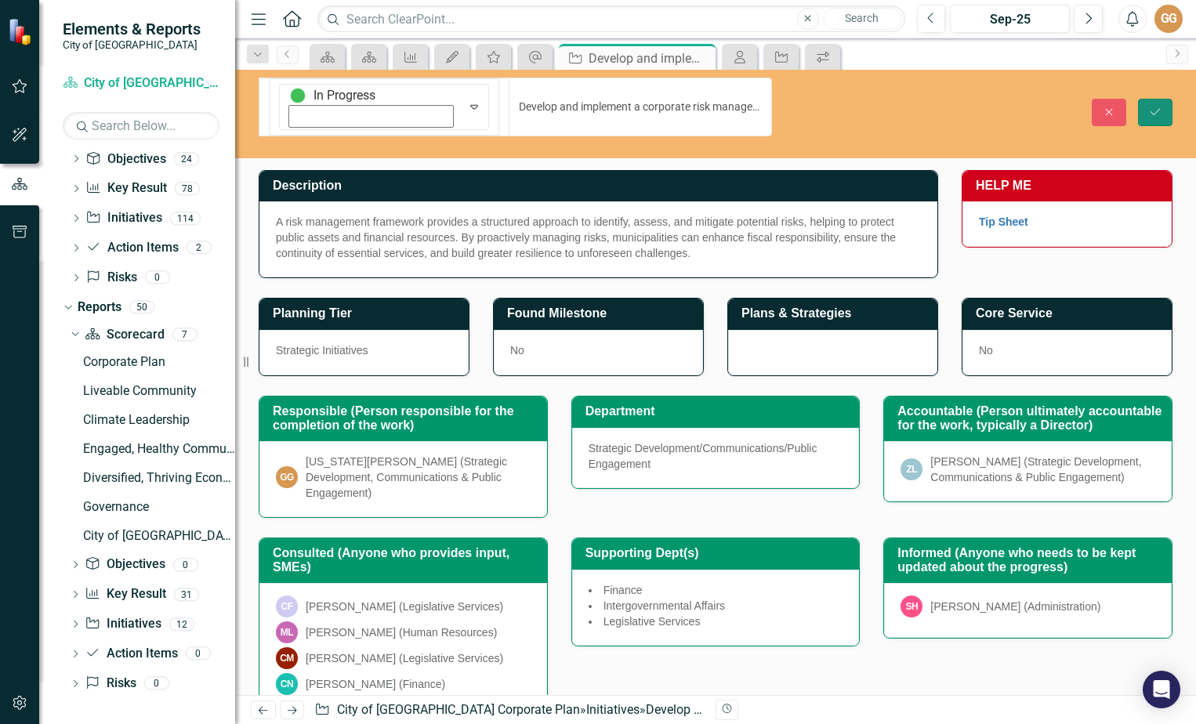
click at [1158, 107] on icon "Save" at bounding box center [1155, 112] width 14 height 11
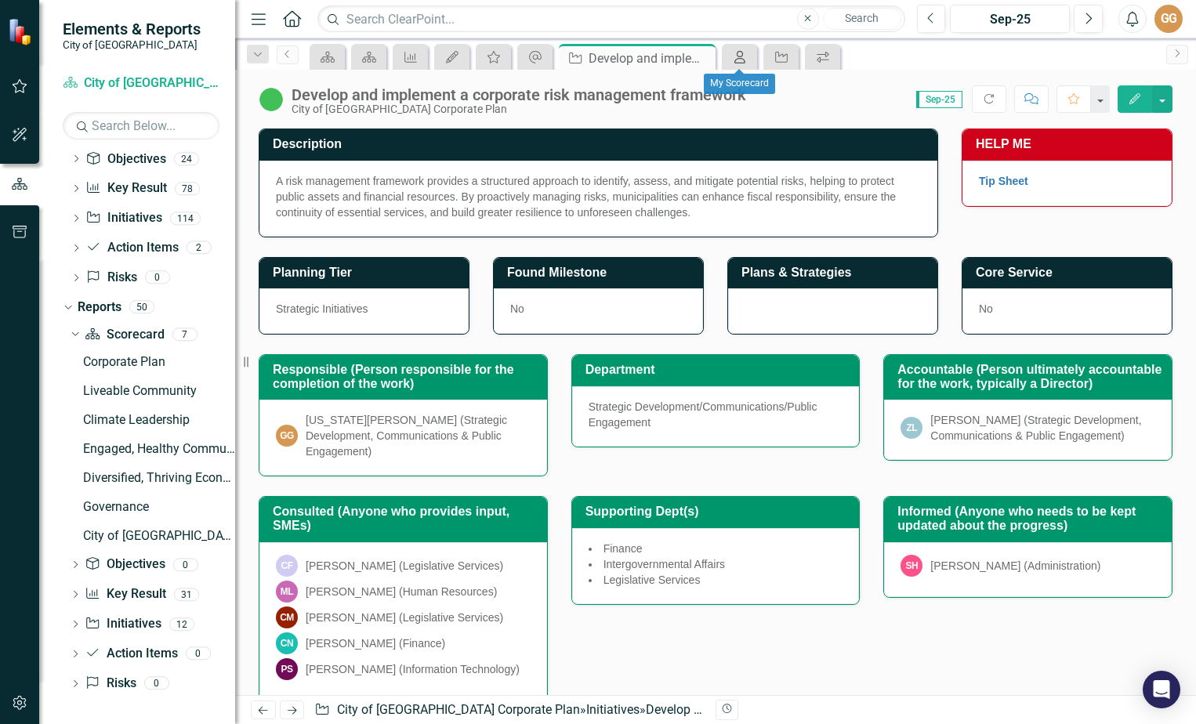
click at [738, 60] on icon "My Scorecard" at bounding box center [740, 57] width 16 height 13
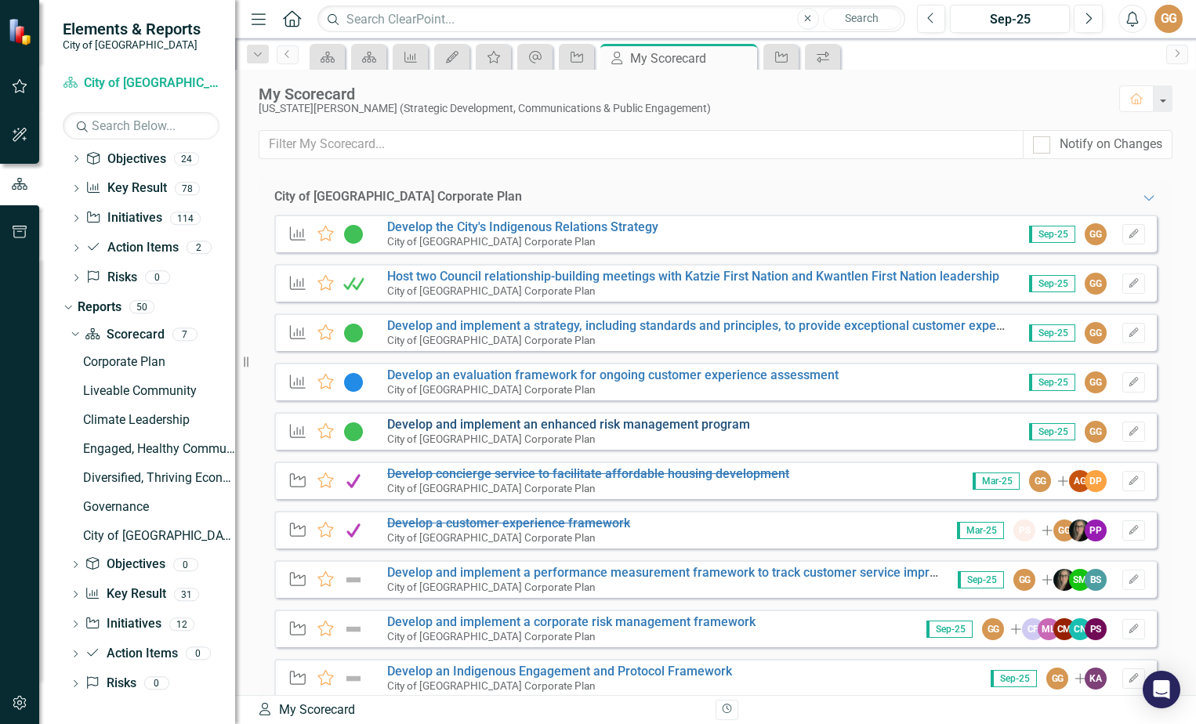
click at [480, 425] on link "Develop and implement an enhanced risk management program" at bounding box center [568, 424] width 363 height 15
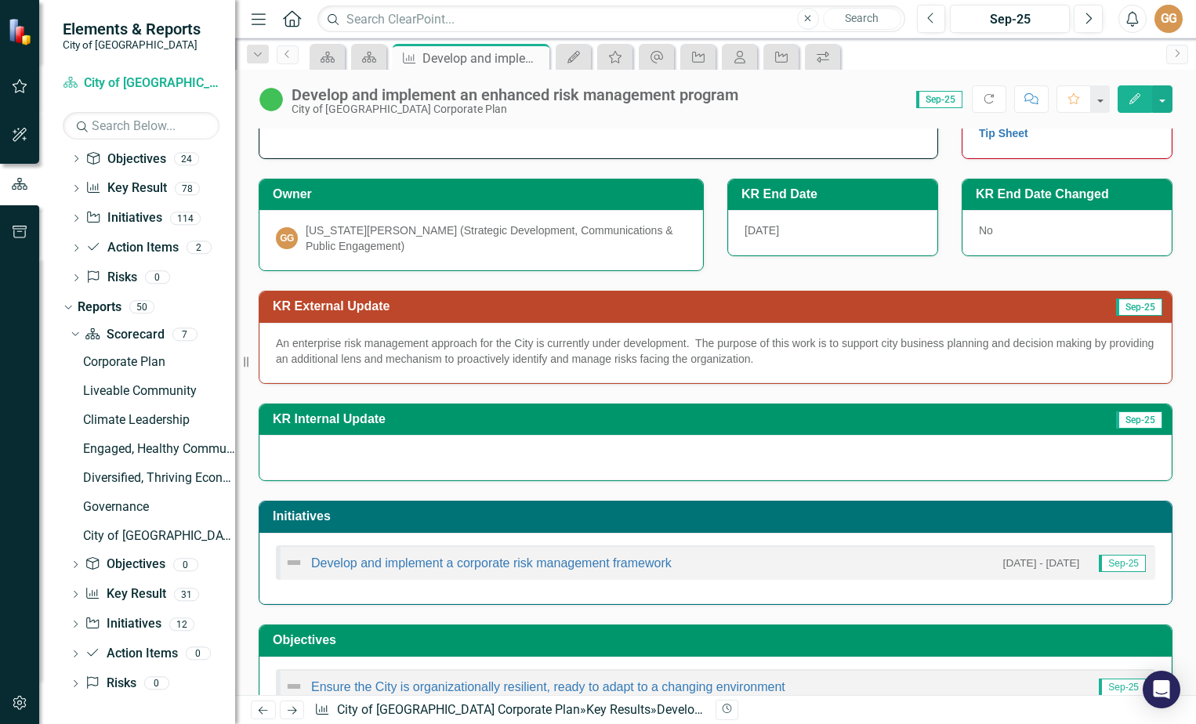
scroll to position [97, 0]
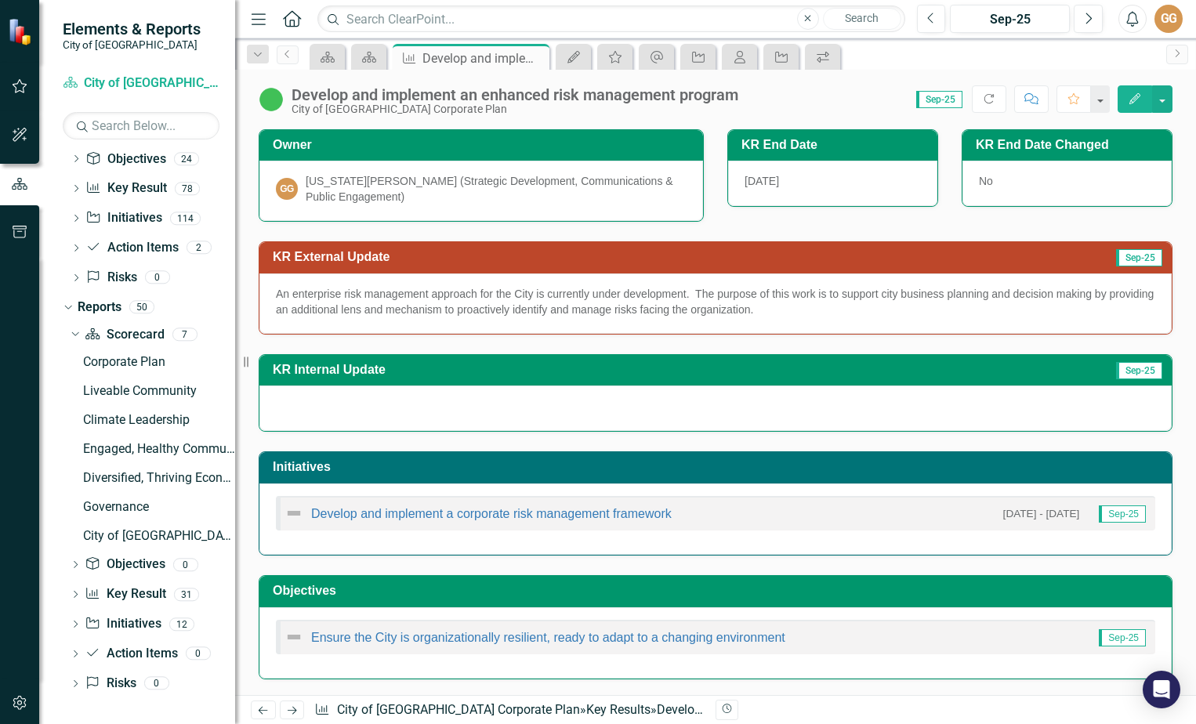
drag, startPoint x: 810, startPoint y: 307, endPoint x: 419, endPoint y: 307, distance: 391.0
click at [419, 307] on p "An enterprise risk management approach for the City is currently under developm…" at bounding box center [715, 301] width 879 height 31
drag, startPoint x: 808, startPoint y: 306, endPoint x: 557, endPoint y: 307, distance: 250.8
click at [569, 308] on p "An enterprise risk management approach for the City is currently under developm…" at bounding box center [715, 301] width 879 height 31
click at [1089, 274] on div "An enterprise risk management approach for the City is currently under developm…" at bounding box center [715, 303] width 912 height 60
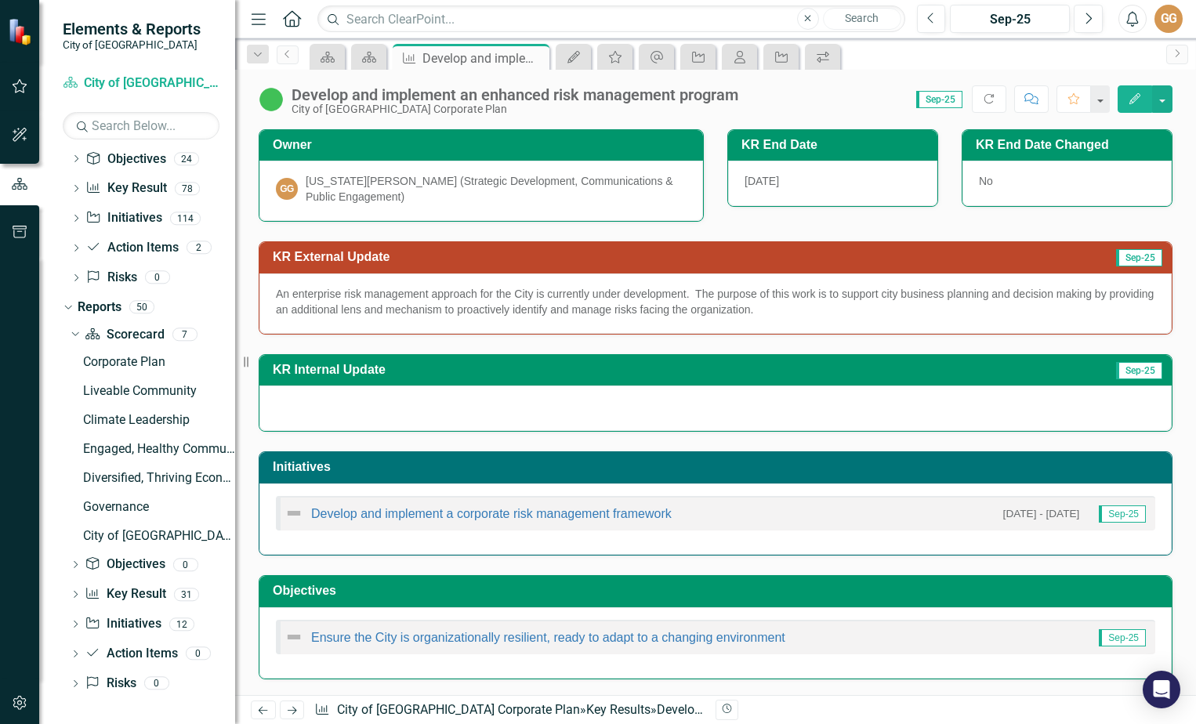
click at [1088, 274] on div "An enterprise risk management approach for the City is currently under developm…" at bounding box center [715, 303] width 912 height 60
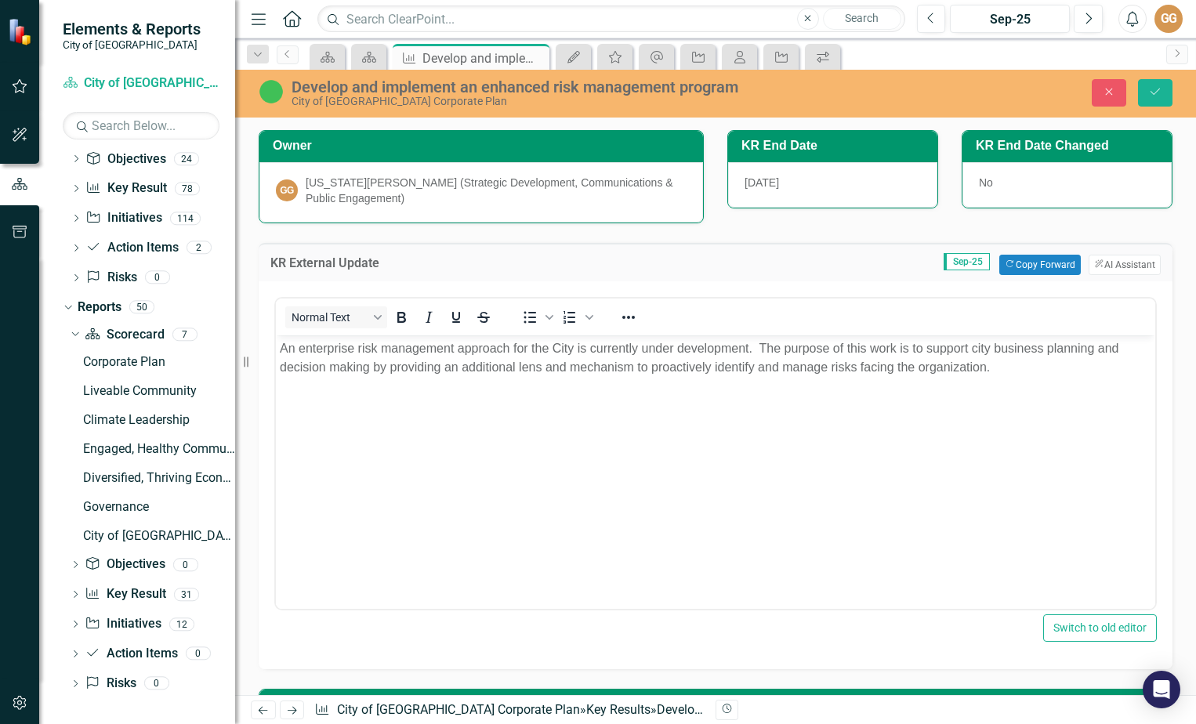
scroll to position [0, 0]
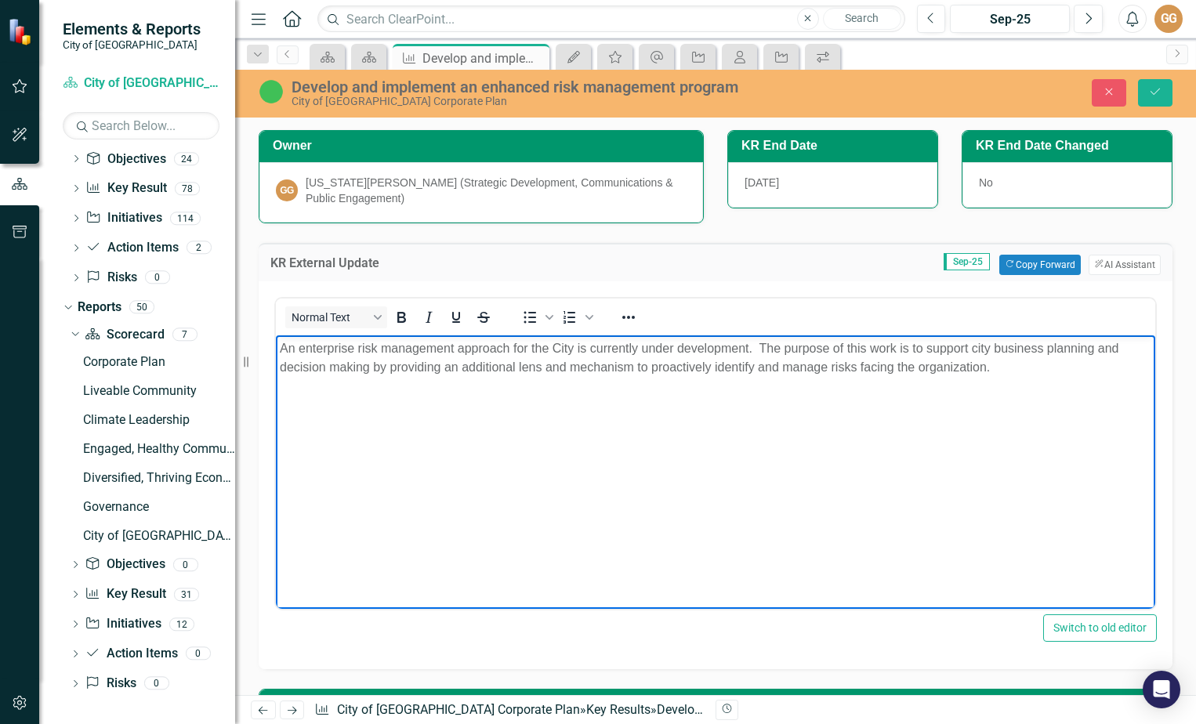
drag, startPoint x: 994, startPoint y: 368, endPoint x: 265, endPoint y: 352, distance: 728.9
click at [276, 352] on html "An enterprise risk management approach for the City is currently under developm…" at bounding box center [715, 452] width 879 height 235
copy p "An enterprise risk management approach for the City is currently under developm…"
click at [911, 505] on body "An enterprise risk management approach for the City is currently under developm…" at bounding box center [715, 452] width 879 height 235
click at [1150, 89] on icon "Save" at bounding box center [1155, 91] width 14 height 11
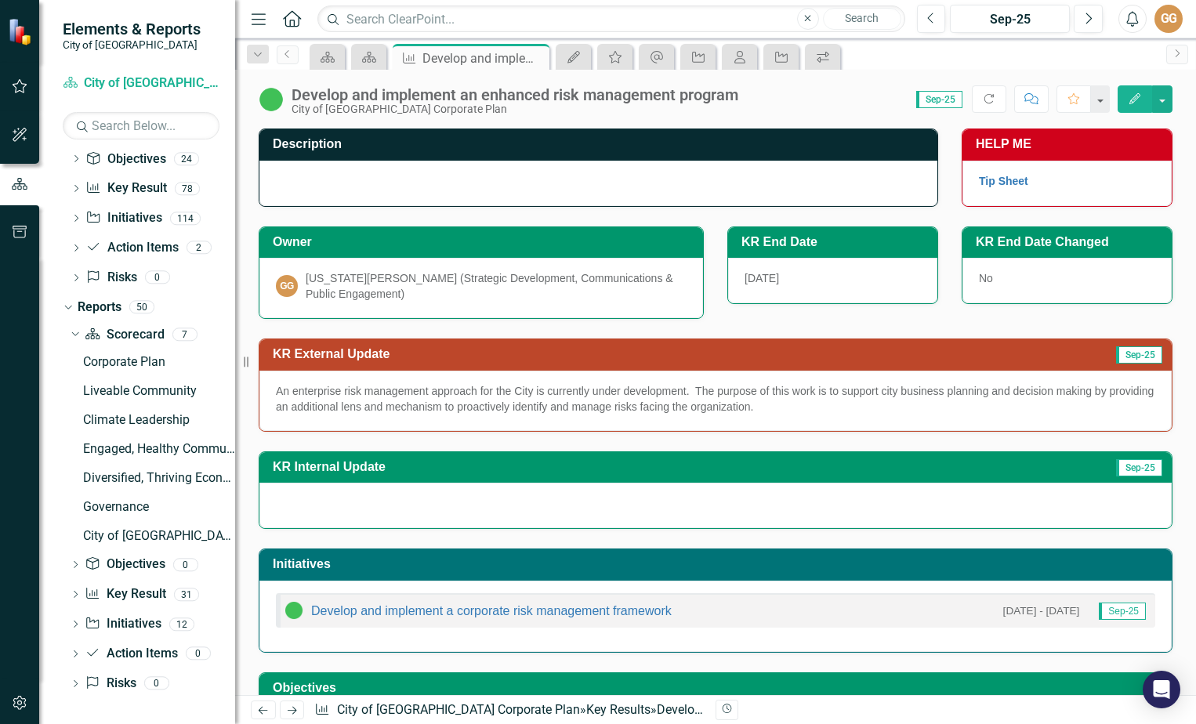
scroll to position [78, 0]
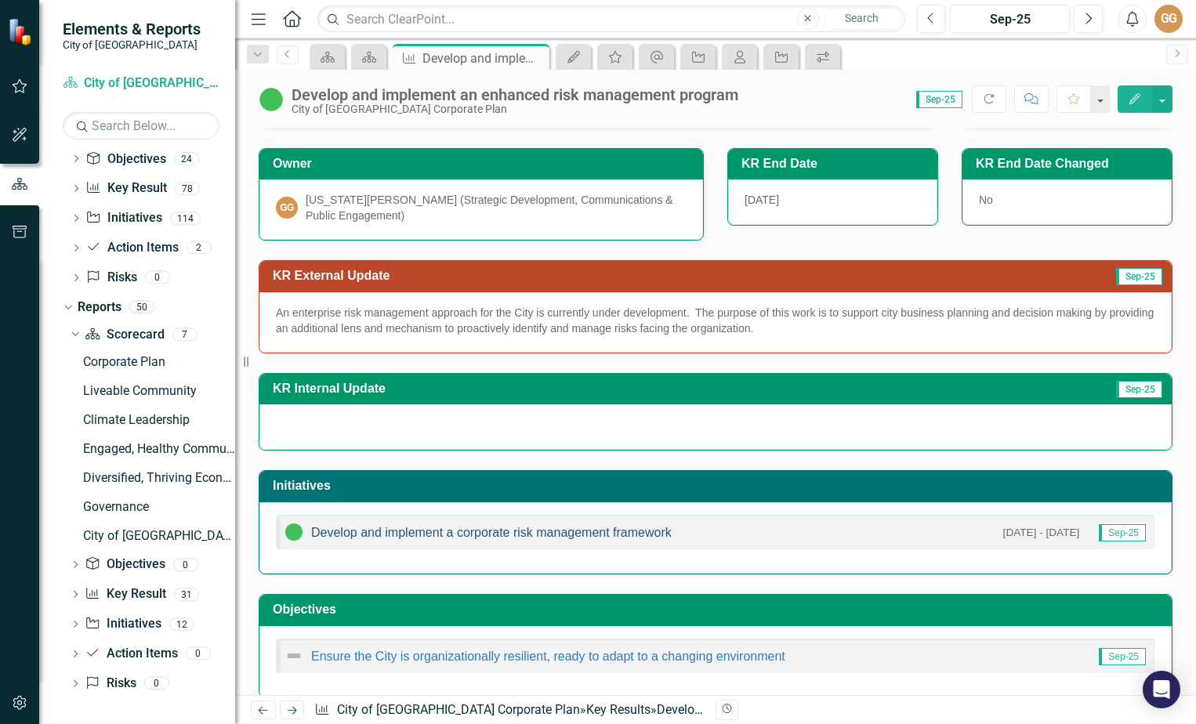
click at [494, 527] on link "Develop and implement a corporate risk management framework" at bounding box center [491, 532] width 360 height 13
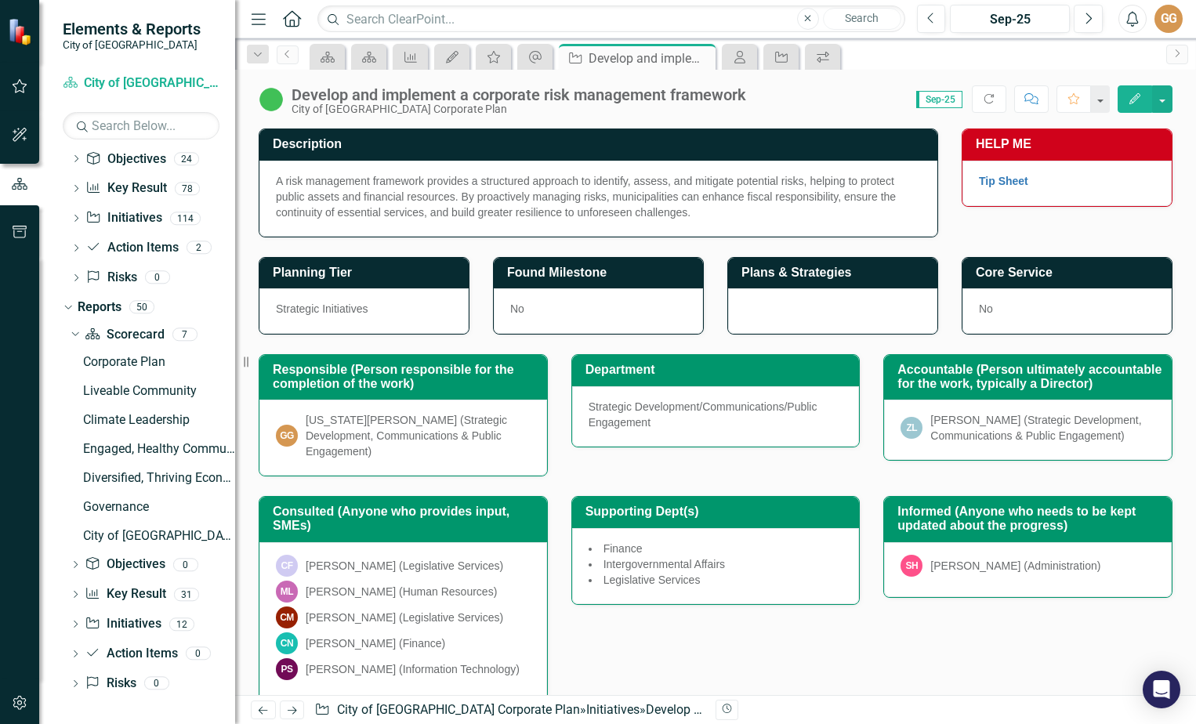
click at [494, 527] on h3 "Consulted (Anyone who provides input, SMEs)" at bounding box center [406, 518] width 266 height 27
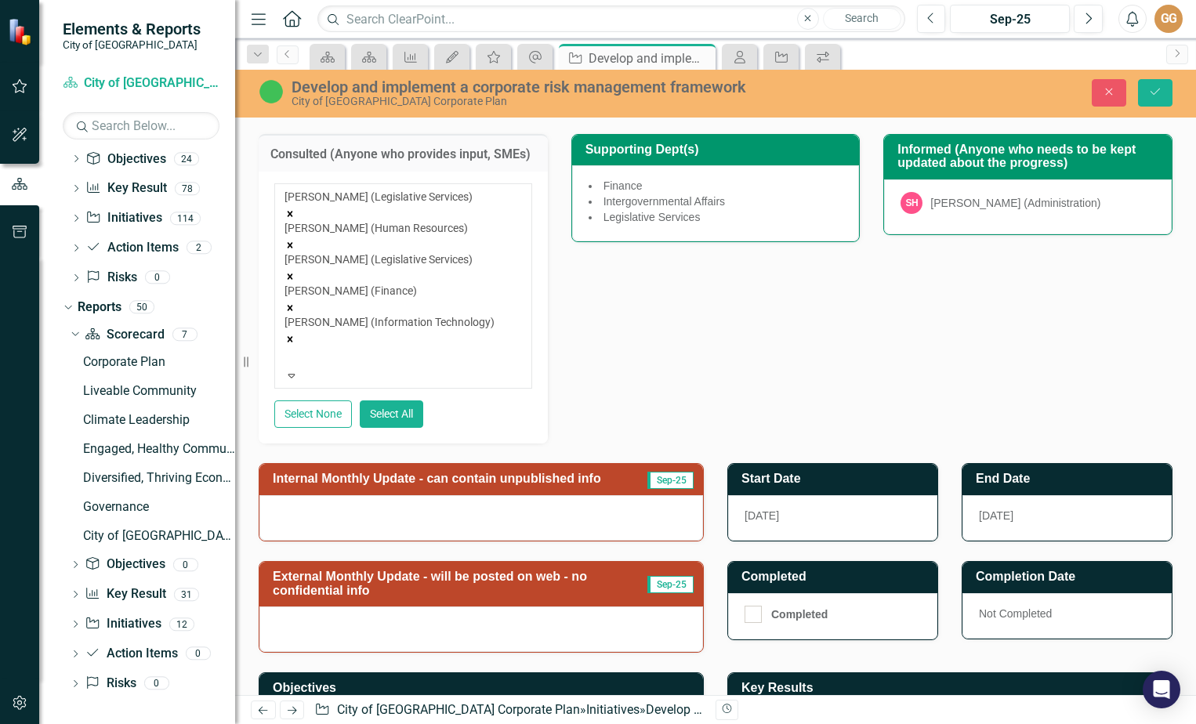
scroll to position [392, 0]
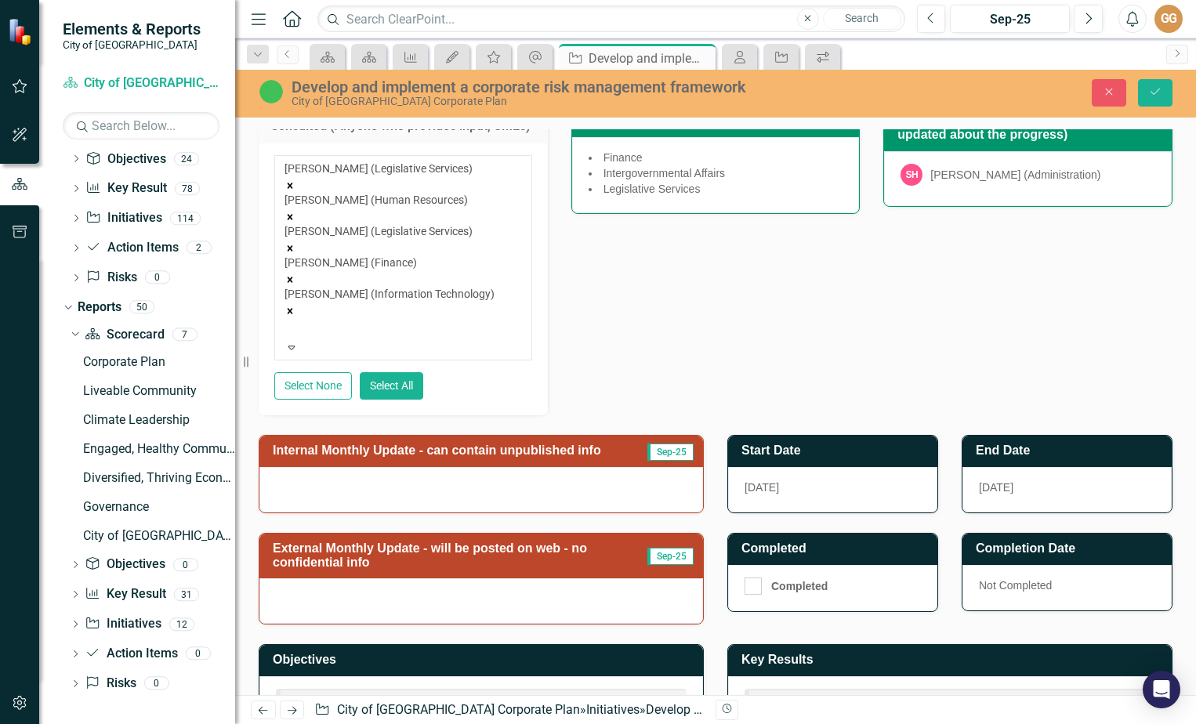
click at [324, 467] on div at bounding box center [481, 489] width 444 height 45
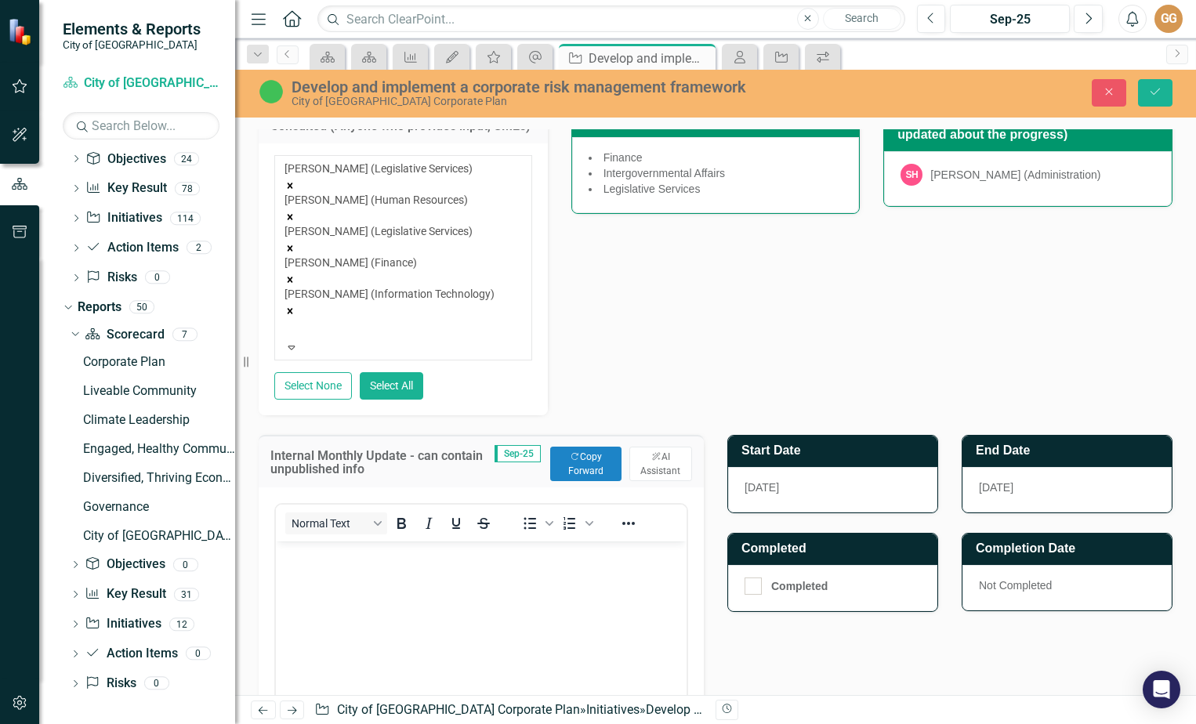
scroll to position [0, 0]
click at [349, 579] on body "Rich Text Area. Press ALT-0 for help." at bounding box center [481, 658] width 411 height 235
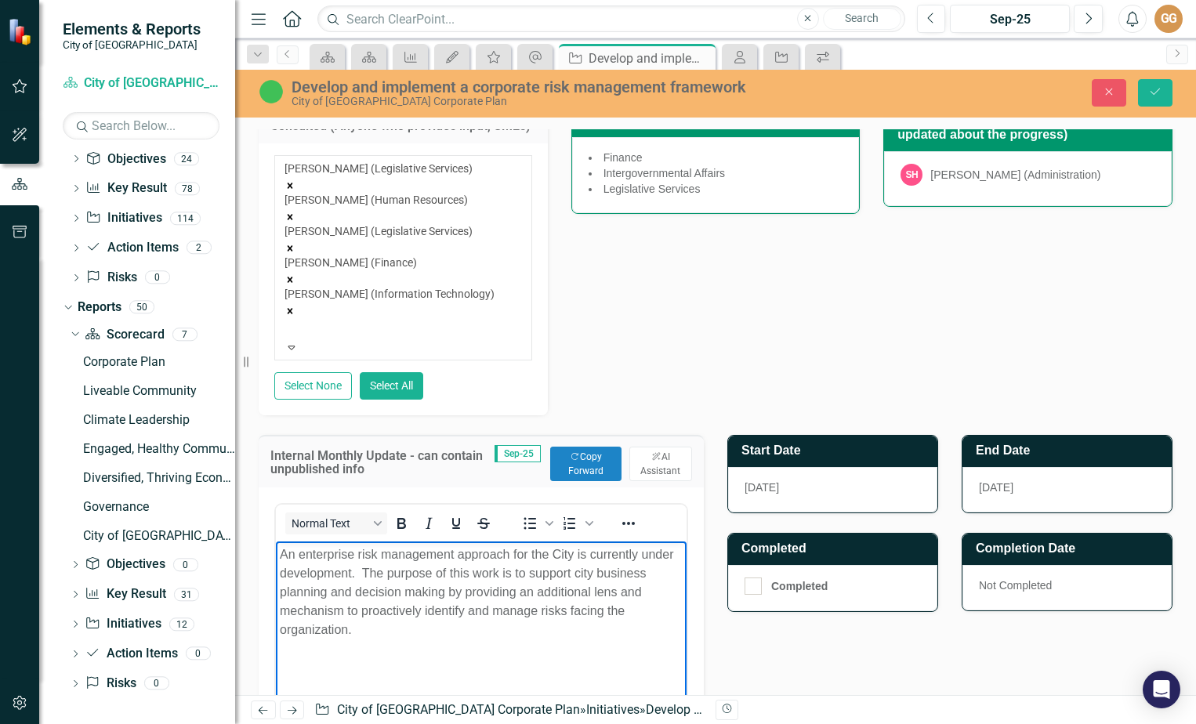
scroll to position [549, 0]
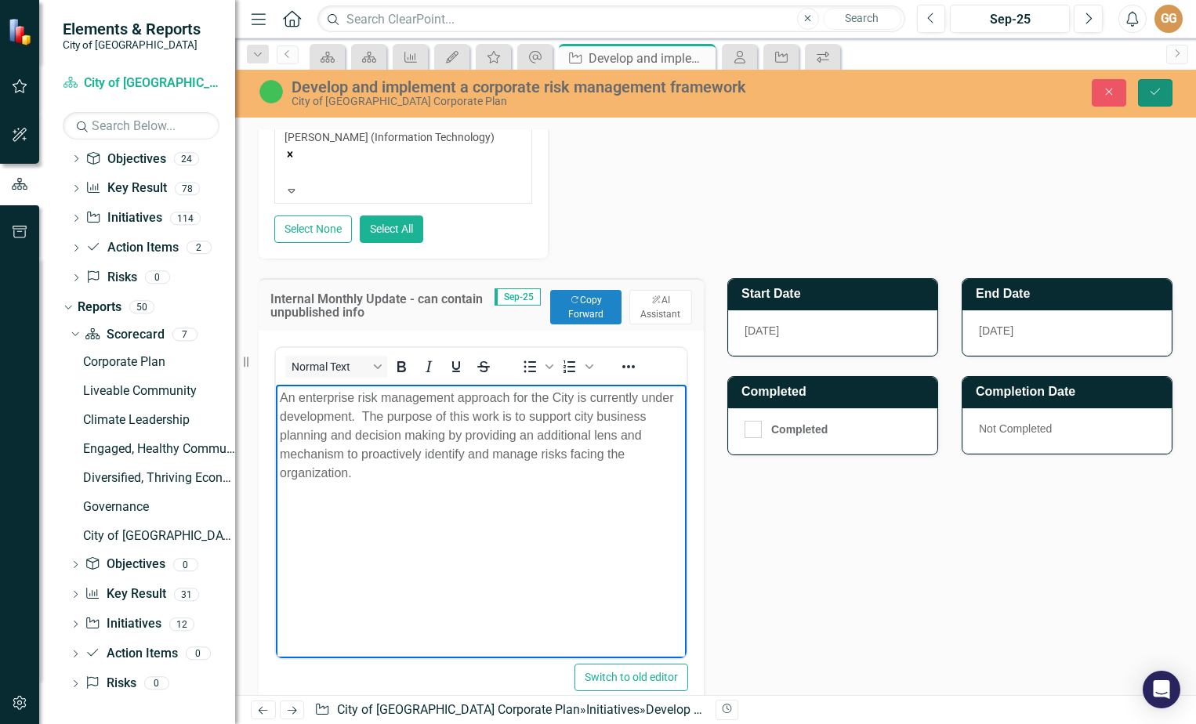
click at [1150, 86] on icon "Save" at bounding box center [1155, 91] width 14 height 11
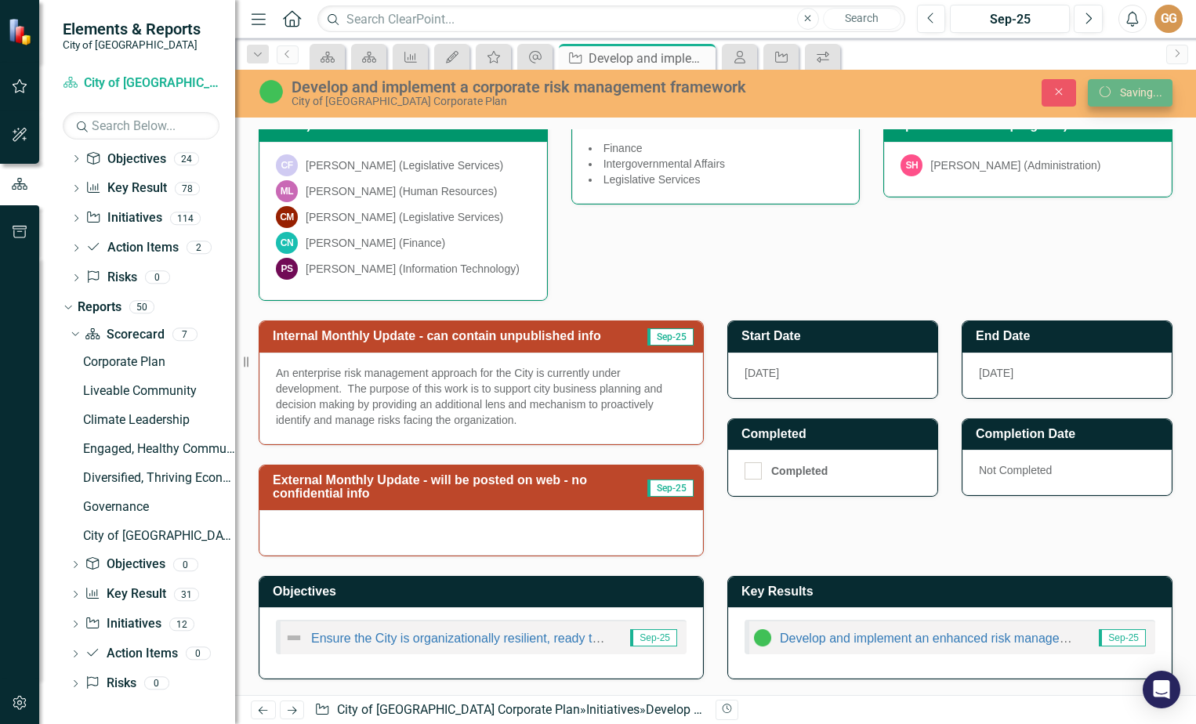
scroll to position [400, 0]
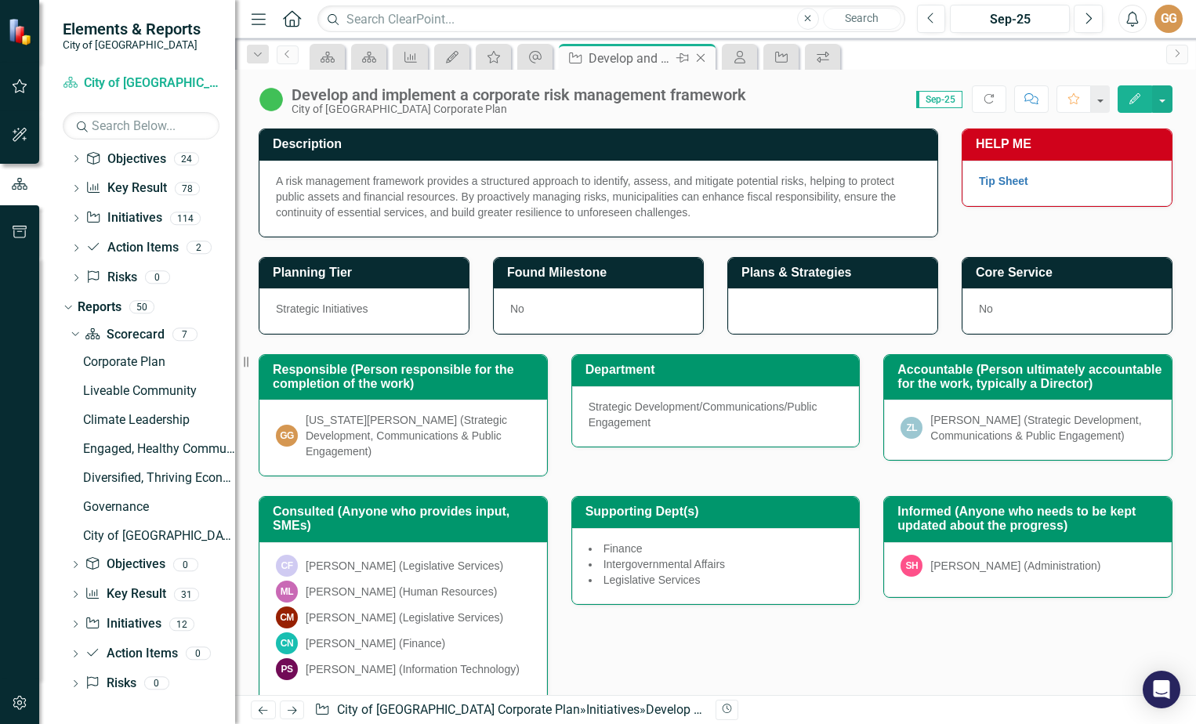
click at [701, 56] on icon "Close" at bounding box center [701, 58] width 16 height 13
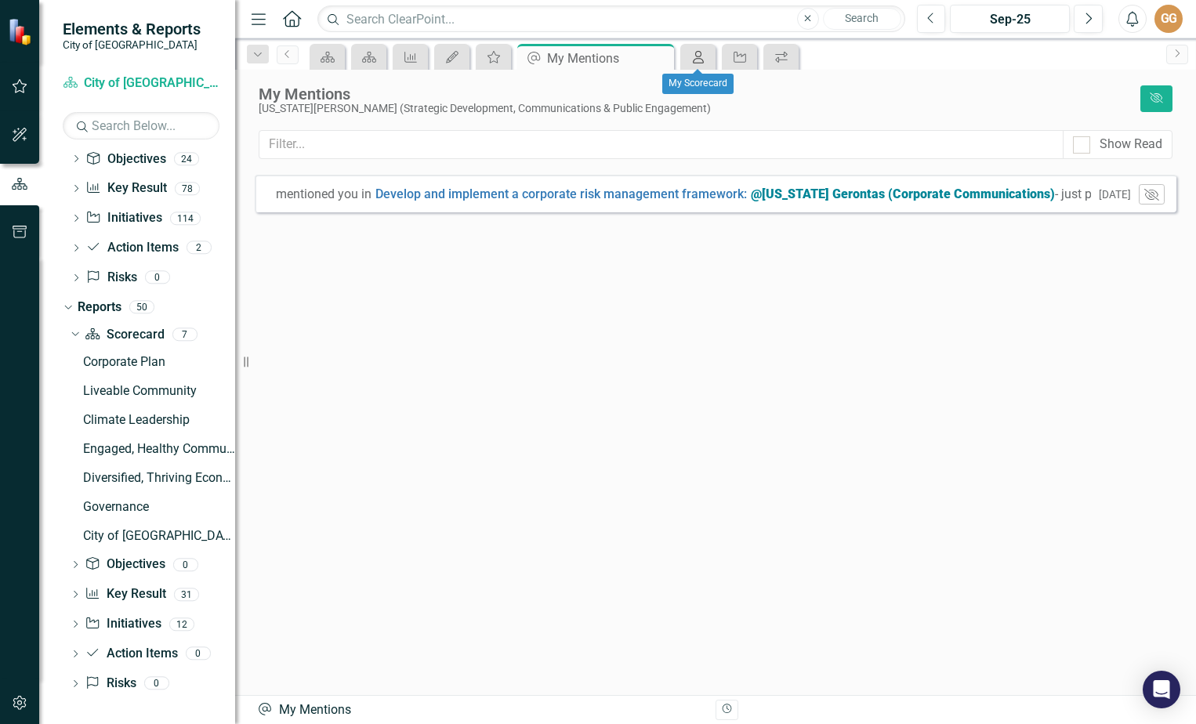
click at [696, 55] on icon at bounding box center [698, 57] width 11 height 13
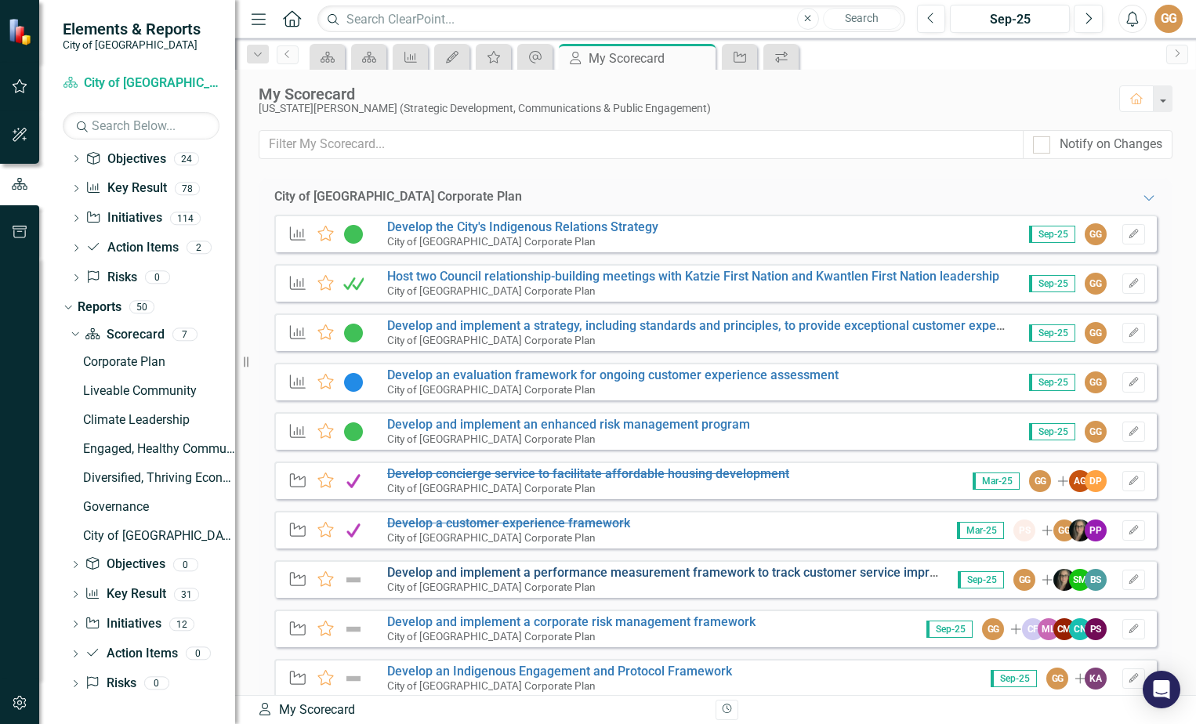
scroll to position [78, 0]
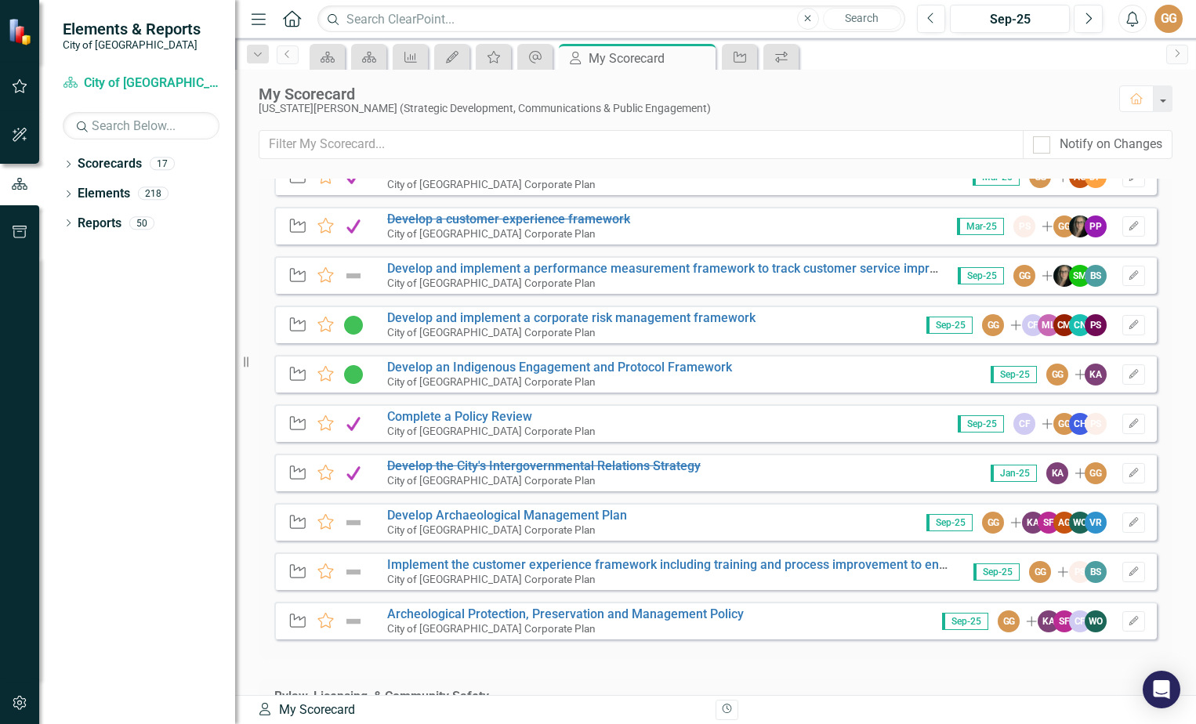
scroll to position [313, 0]
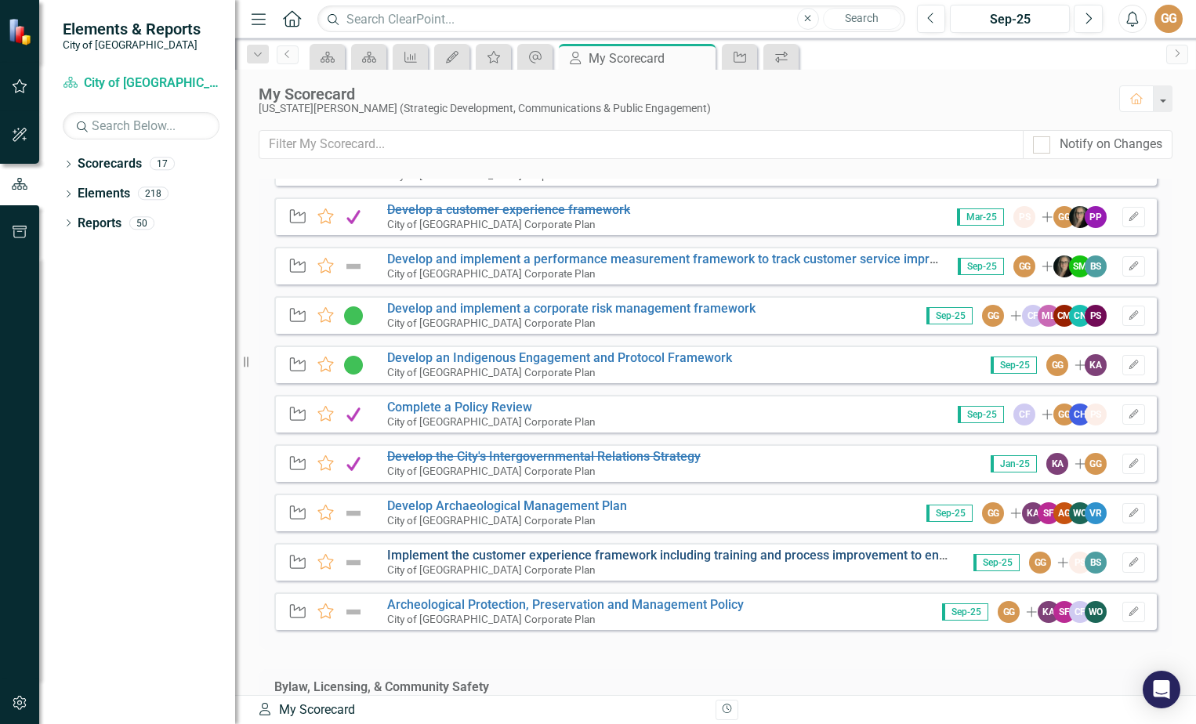
click at [510, 552] on link "Implement the customer experience framework including training and process impr…" at bounding box center [726, 555] width 678 height 15
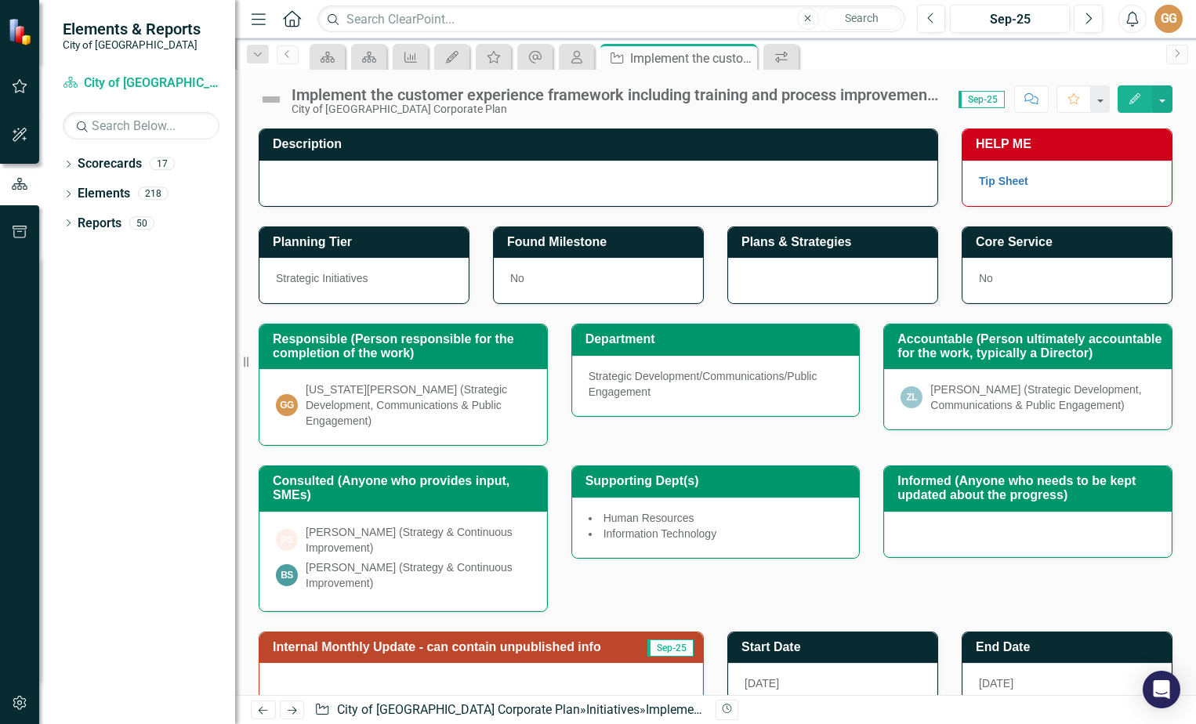
click at [266, 98] on img at bounding box center [271, 99] width 25 height 25
click at [268, 98] on img at bounding box center [271, 99] width 25 height 25
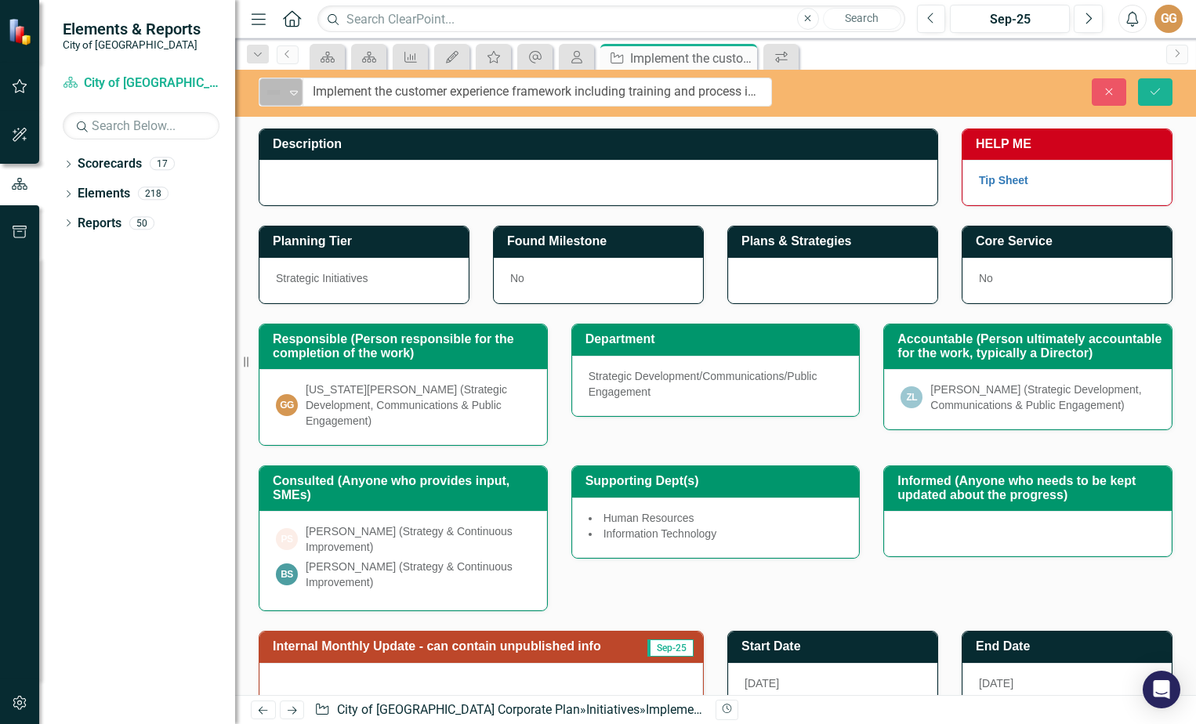
click at [295, 93] on icon at bounding box center [294, 93] width 8 height 5
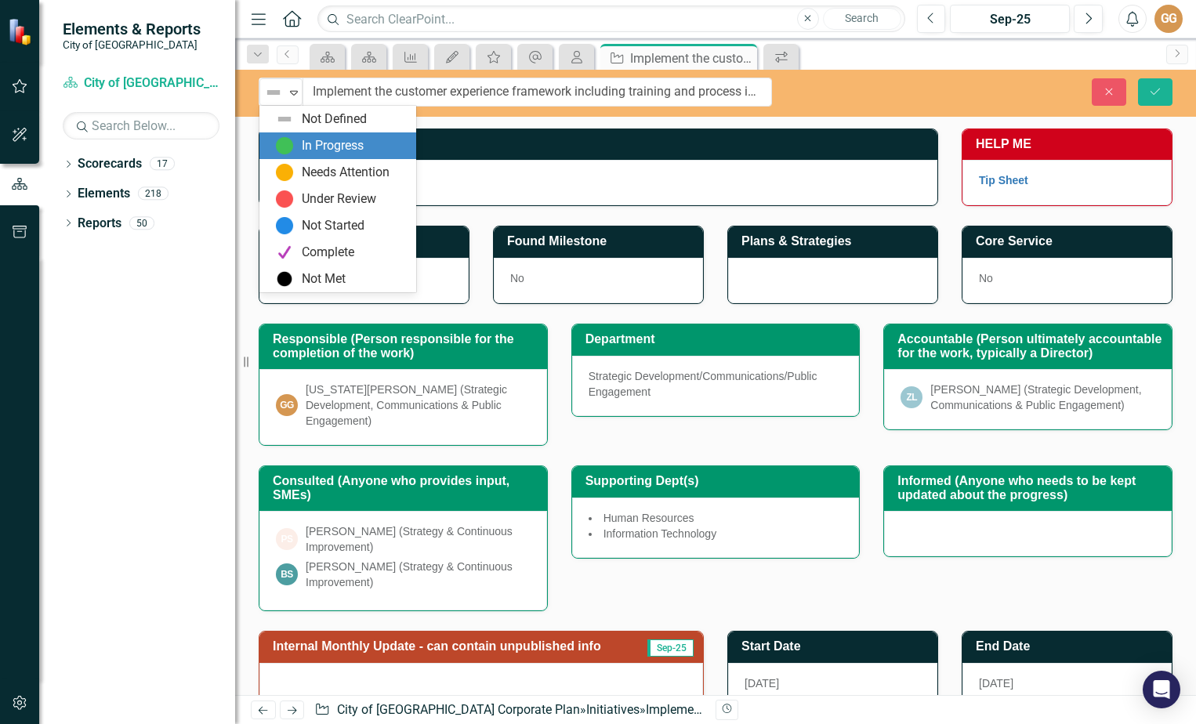
click at [326, 140] on div "In Progress" at bounding box center [333, 146] width 62 height 18
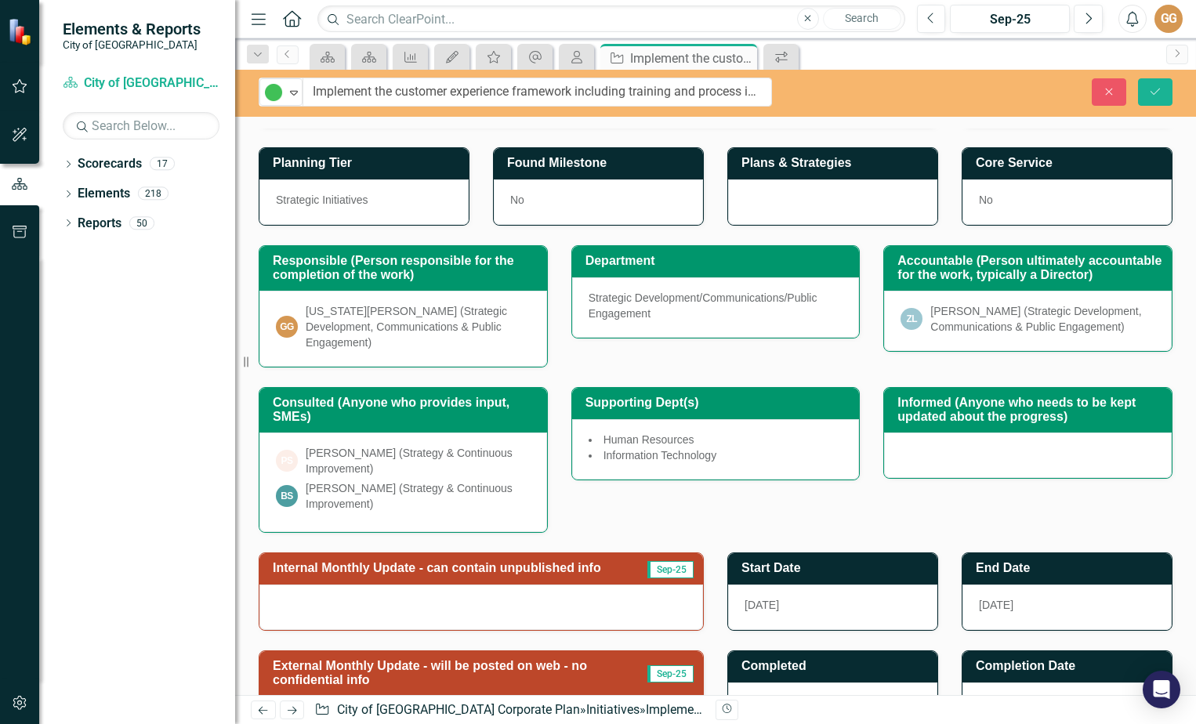
scroll to position [235, 0]
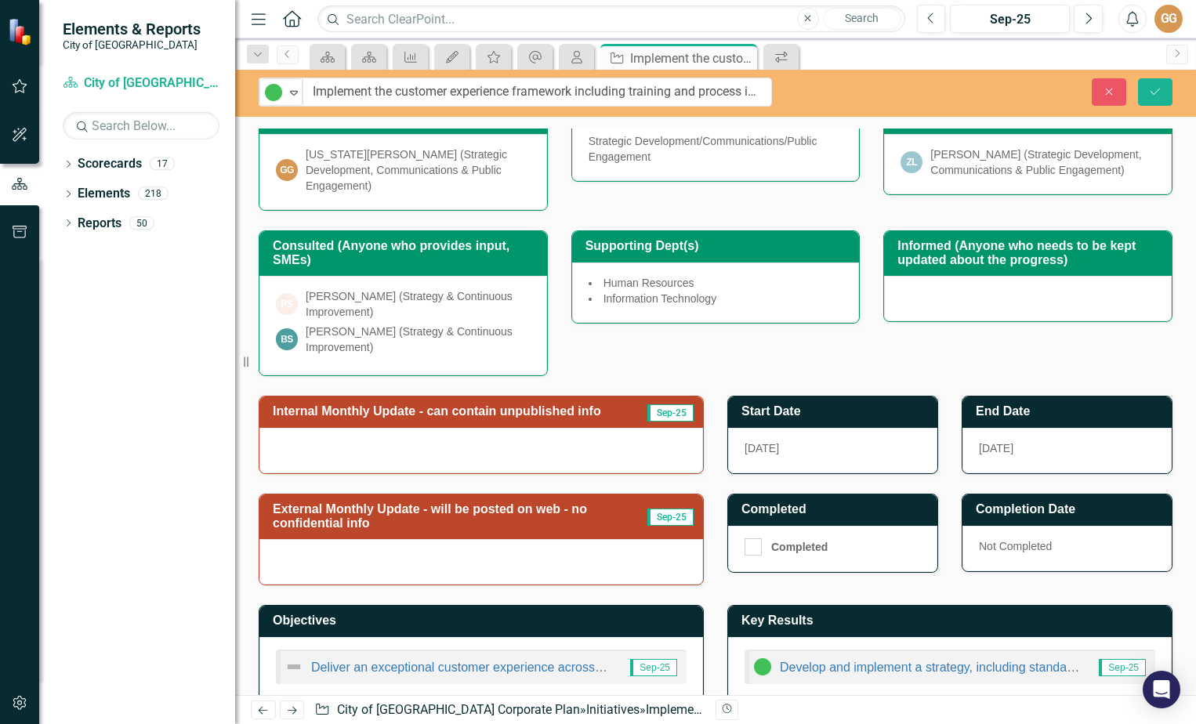
click at [299, 552] on div at bounding box center [481, 561] width 444 height 45
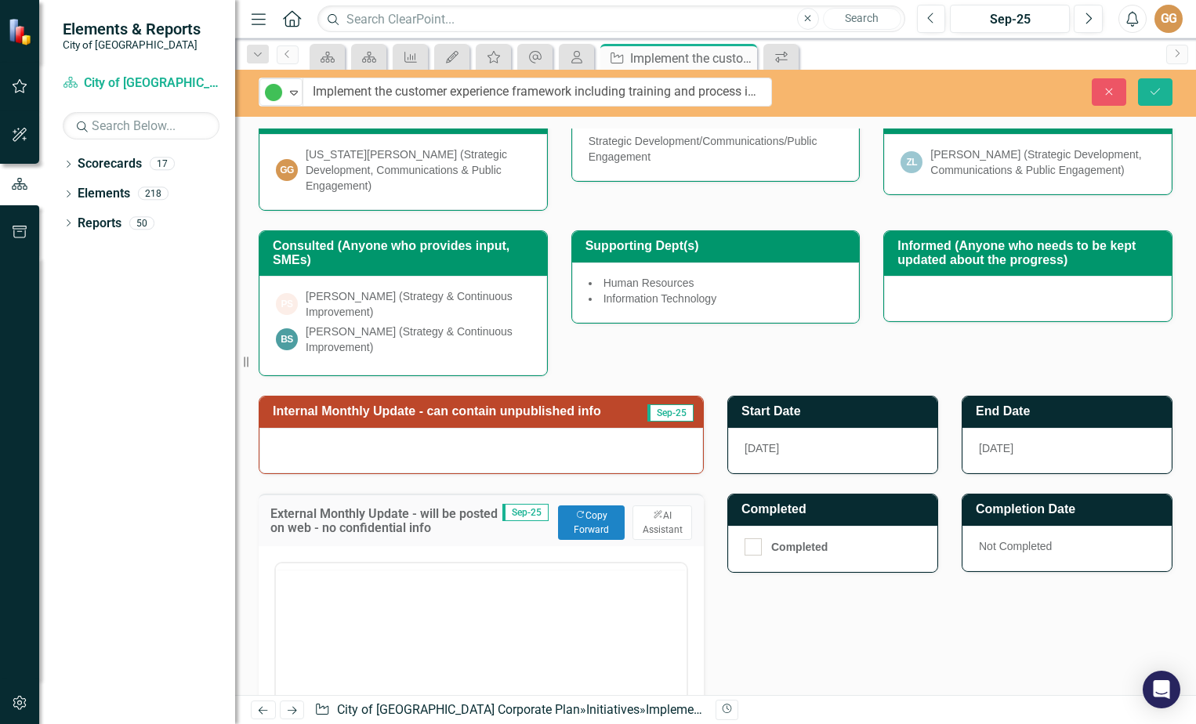
scroll to position [0, 0]
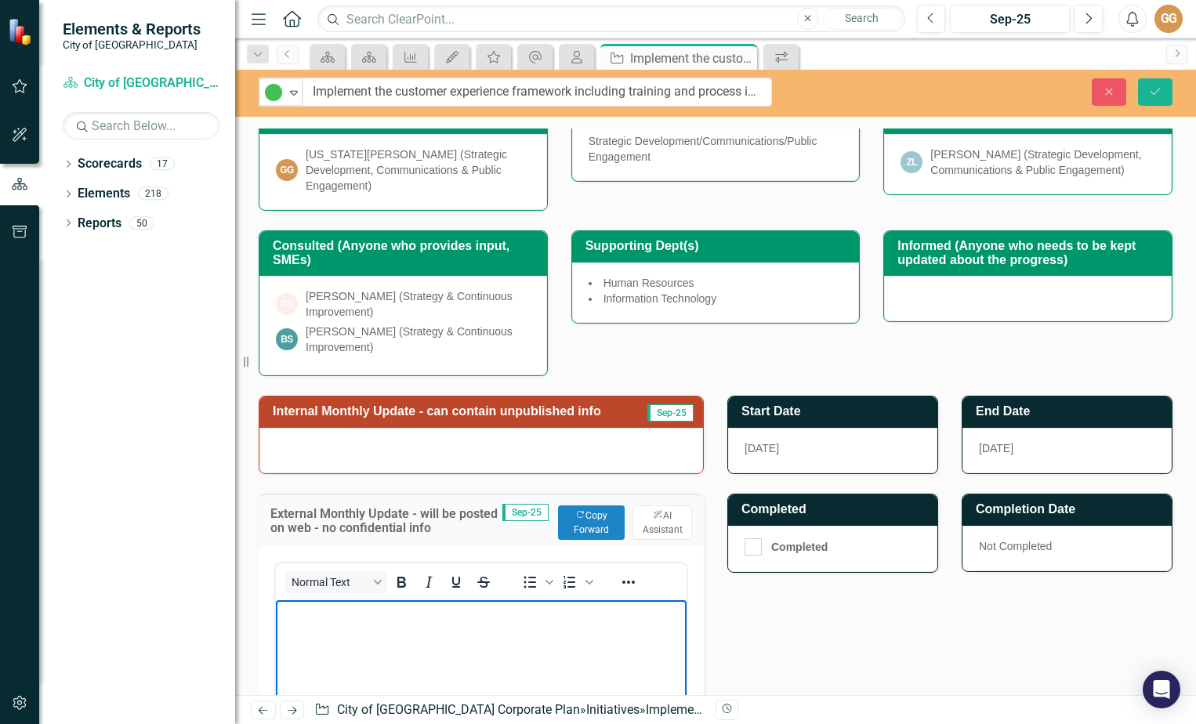
click at [299, 628] on body "Rich Text Area. Press ALT-0 for help." at bounding box center [481, 717] width 411 height 235
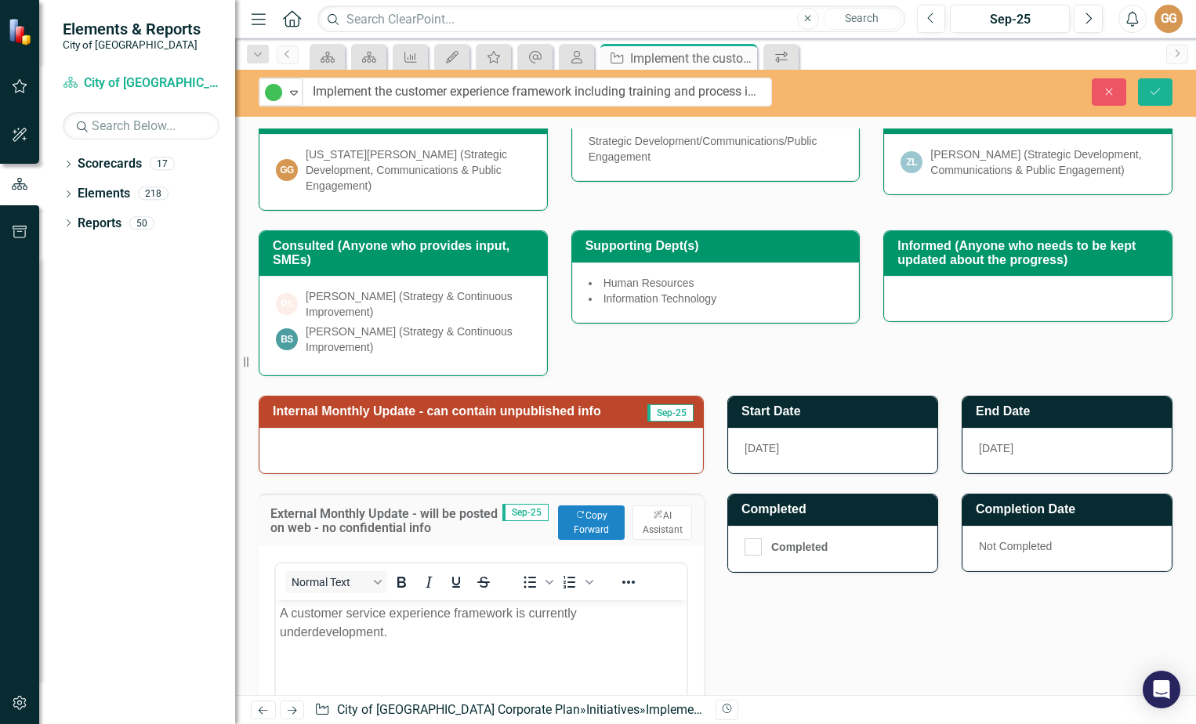
click at [567, 490] on div "External Monthly Update - will be posted on web - no confidential info Sep-25 C…" at bounding box center [481, 704] width 469 height 460
click at [585, 530] on button "Copy Forward Copy Forward" at bounding box center [591, 522] width 67 height 34
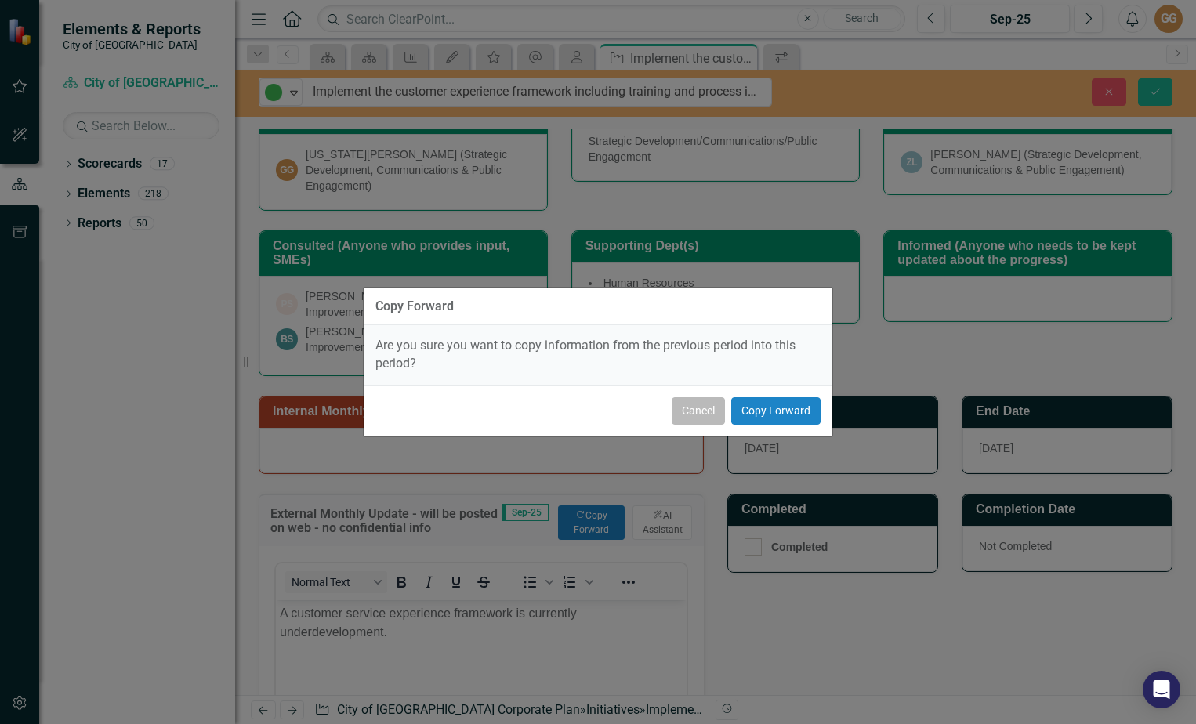
click at [709, 413] on button "Cancel" at bounding box center [698, 410] width 53 height 27
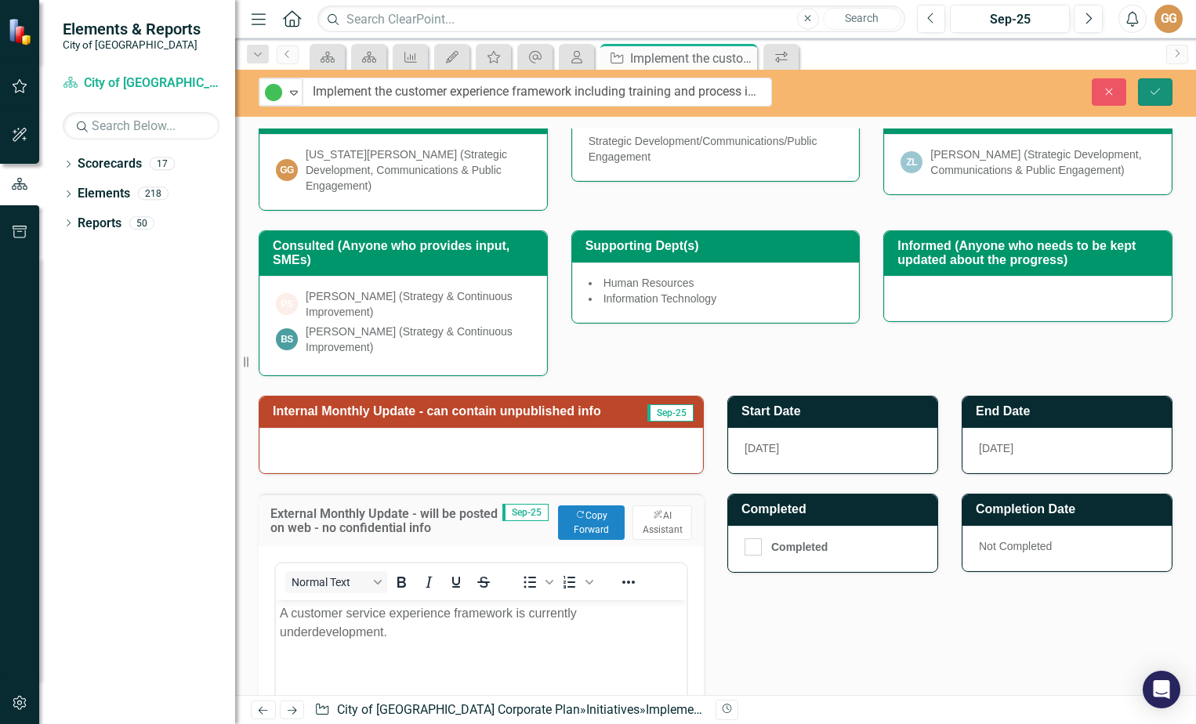
click at [1155, 84] on button "Save" at bounding box center [1155, 91] width 34 height 27
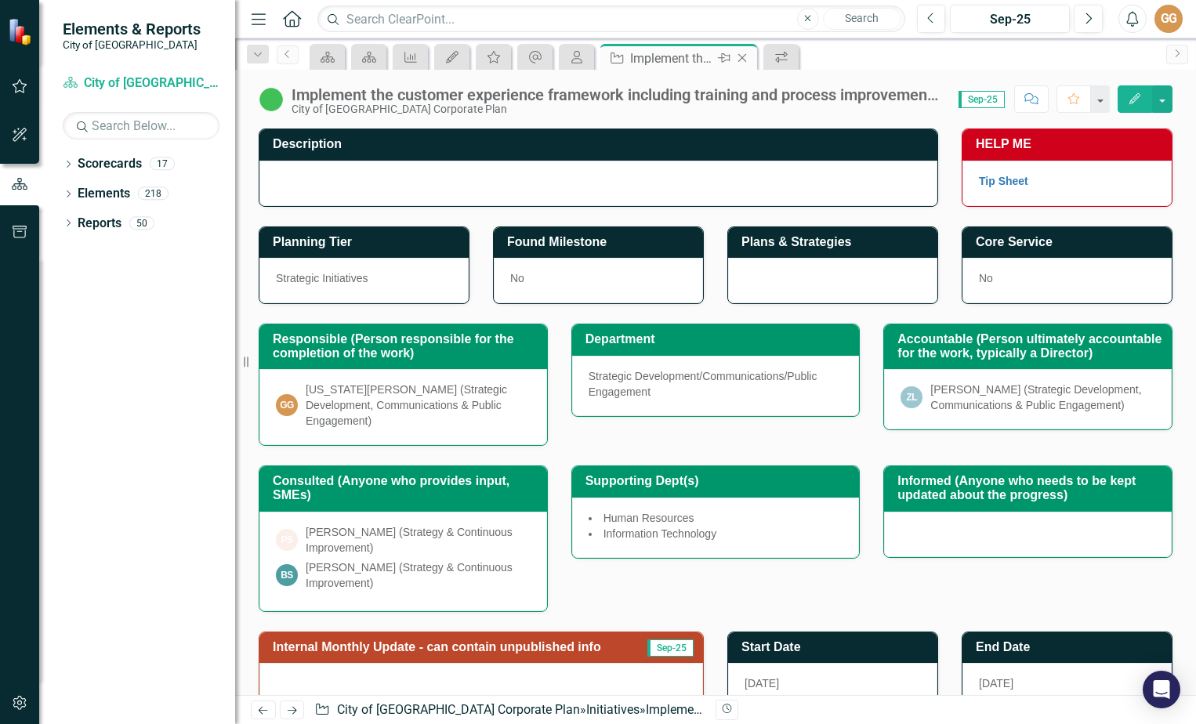
click at [739, 57] on icon "Close" at bounding box center [742, 58] width 16 height 13
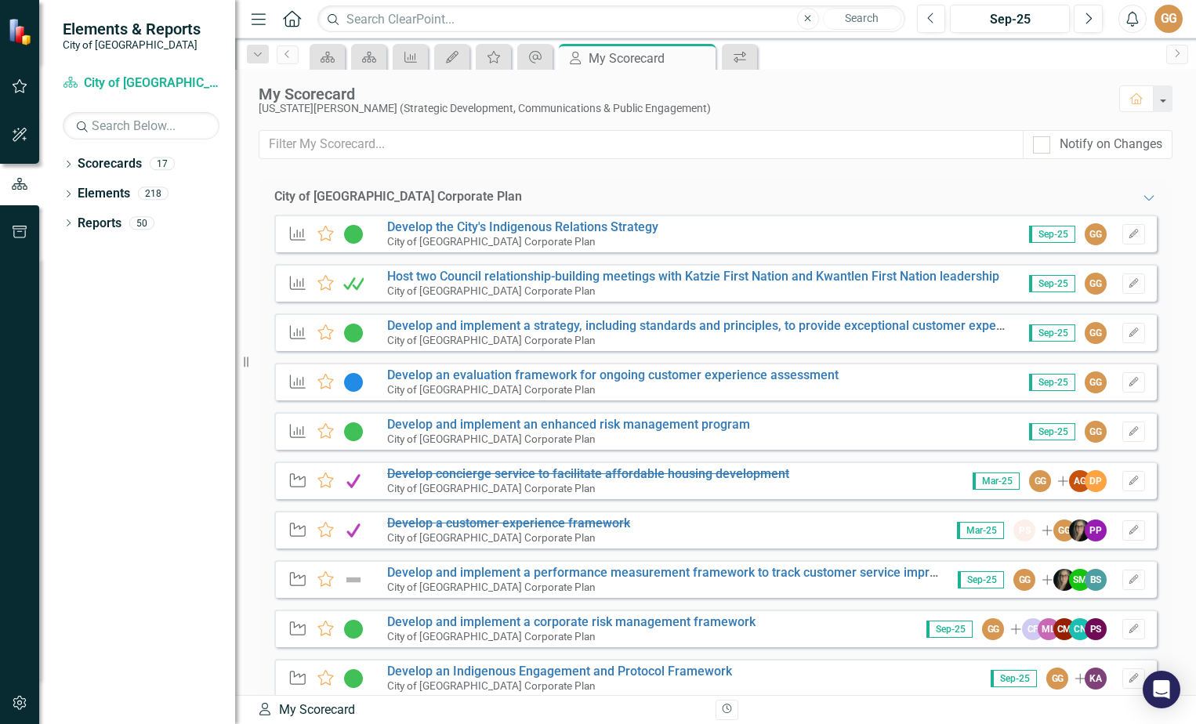
scroll to position [78, 0]
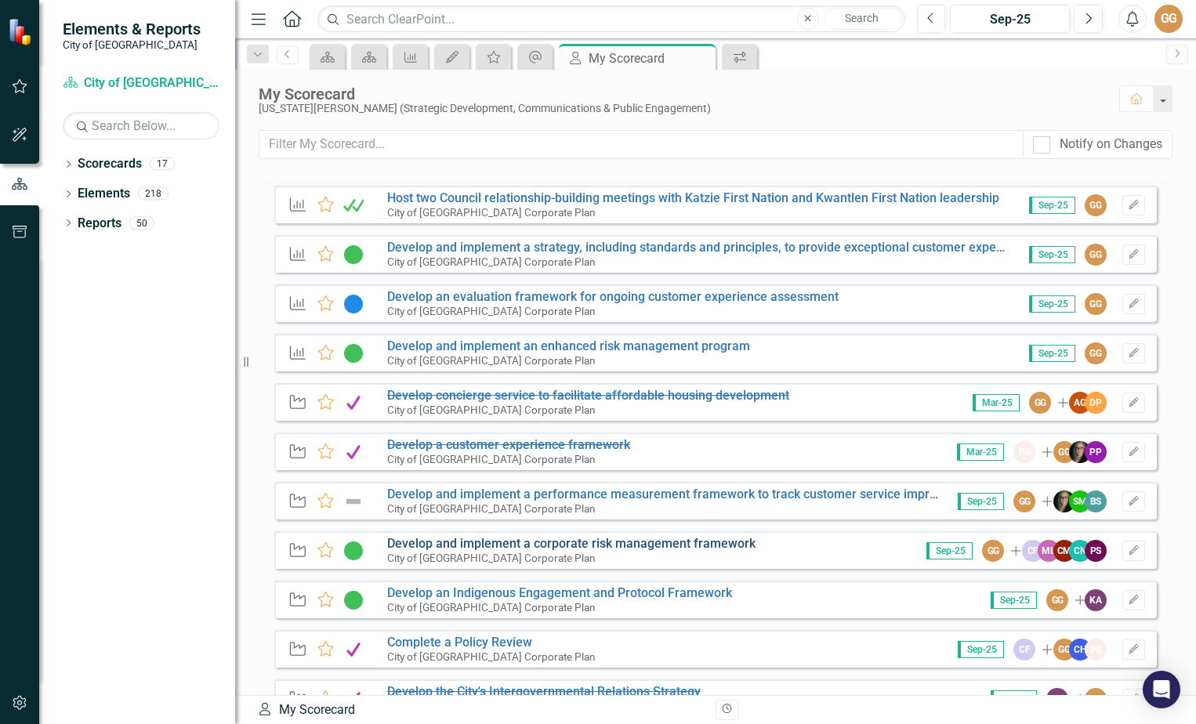
click at [555, 541] on link "Develop and implement a corporate risk management framework" at bounding box center [571, 543] width 368 height 15
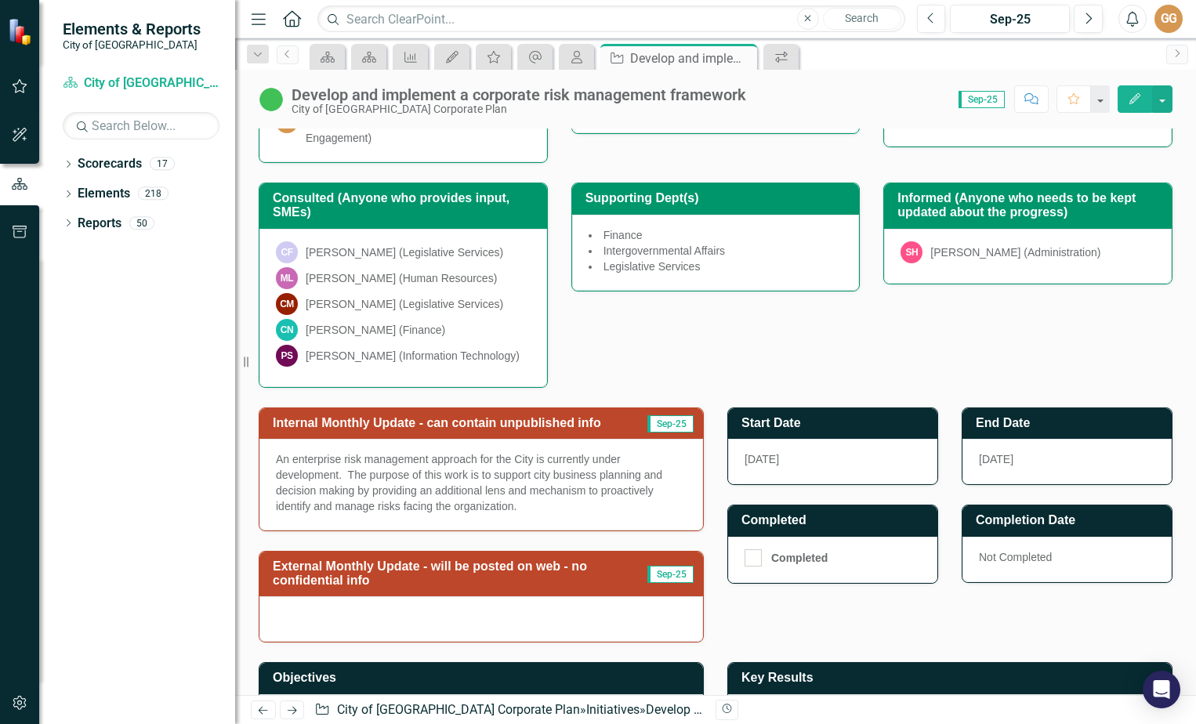
scroll to position [78, 0]
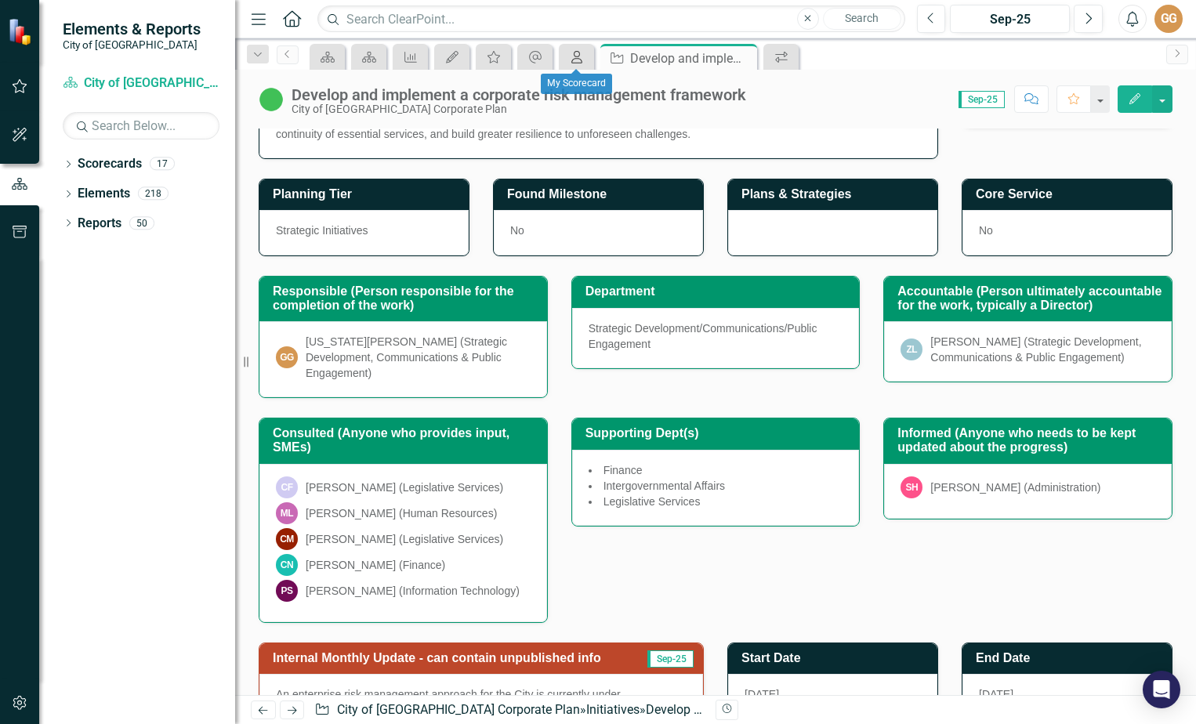
click at [571, 55] on icon "My Scorecard" at bounding box center [577, 57] width 16 height 13
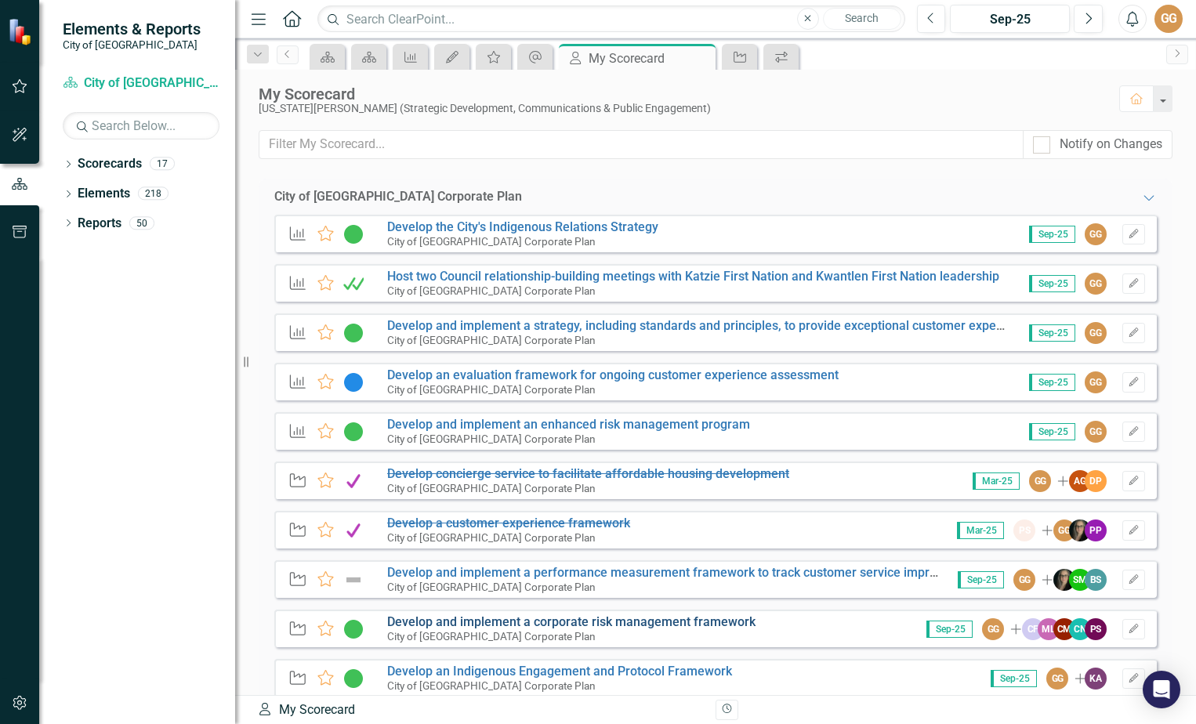
scroll to position [78, 0]
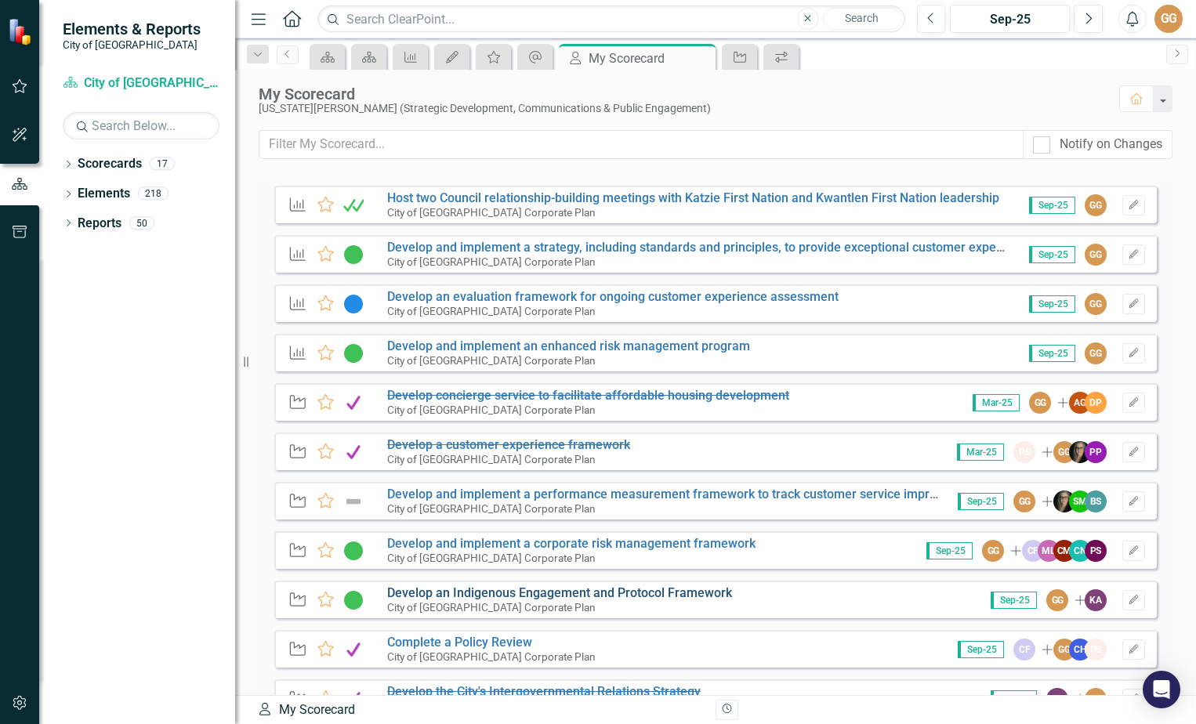
click at [507, 593] on link "Develop an Indigenous Engagement and Protocol Framework" at bounding box center [559, 592] width 345 height 15
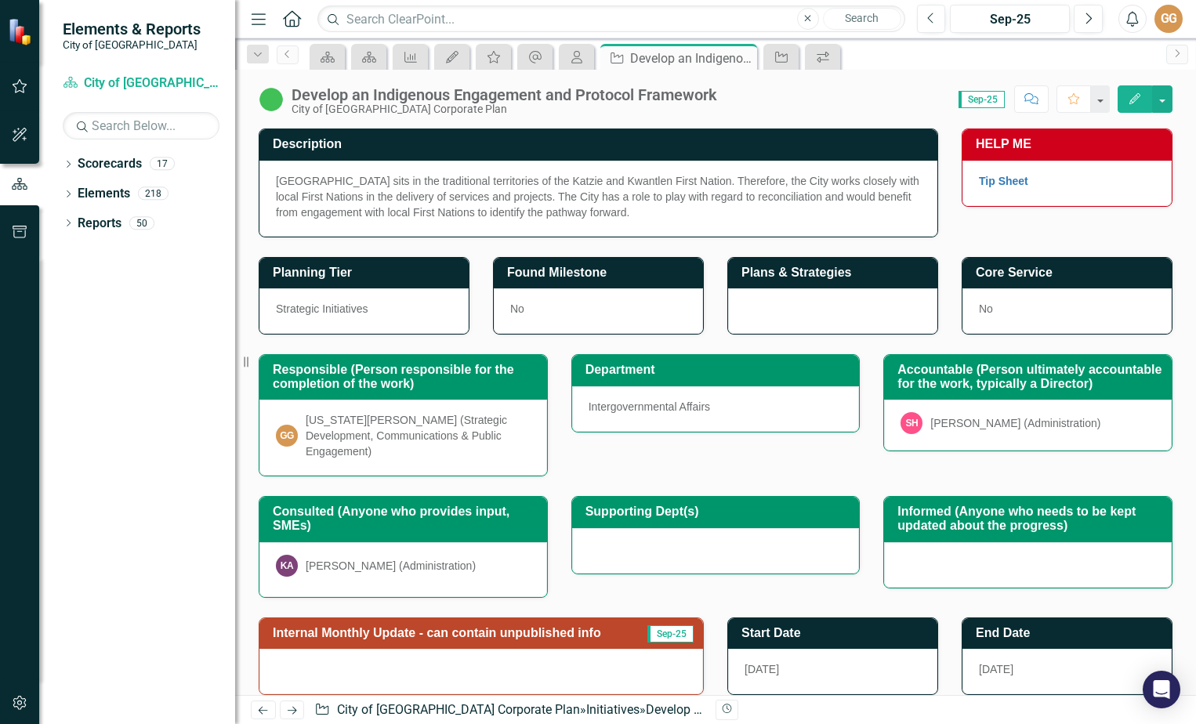
scroll to position [235, 0]
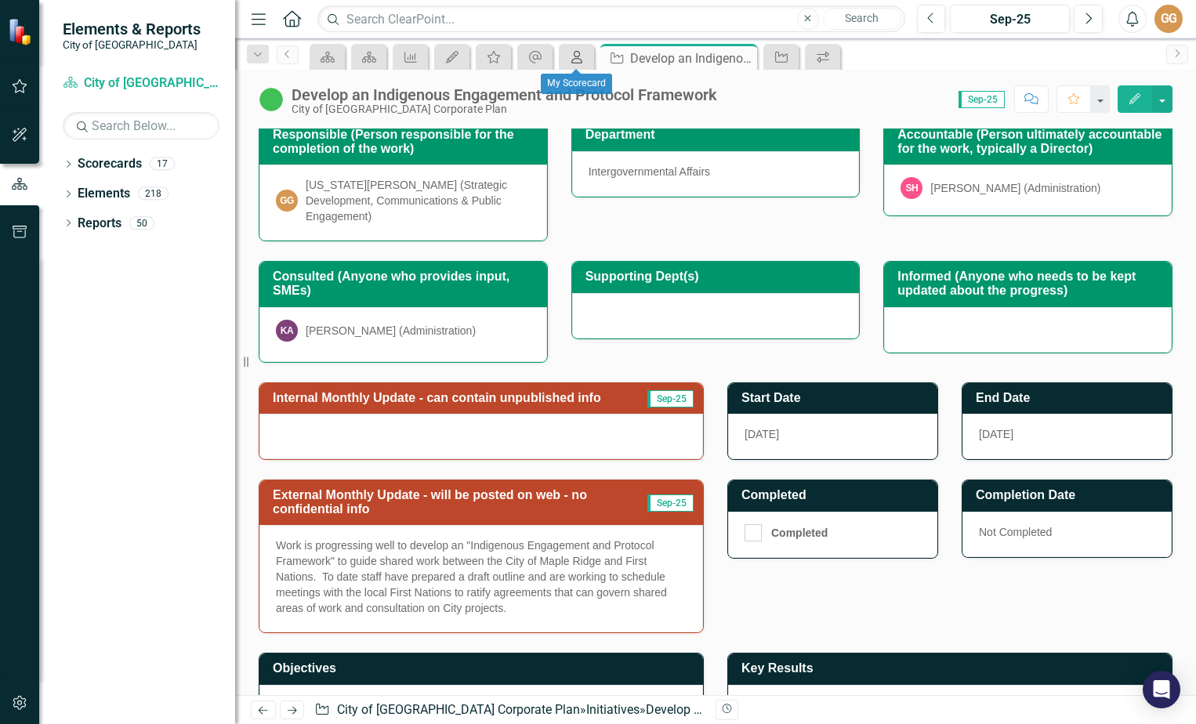
click at [578, 58] on icon "My Scorecard" at bounding box center [577, 57] width 16 height 13
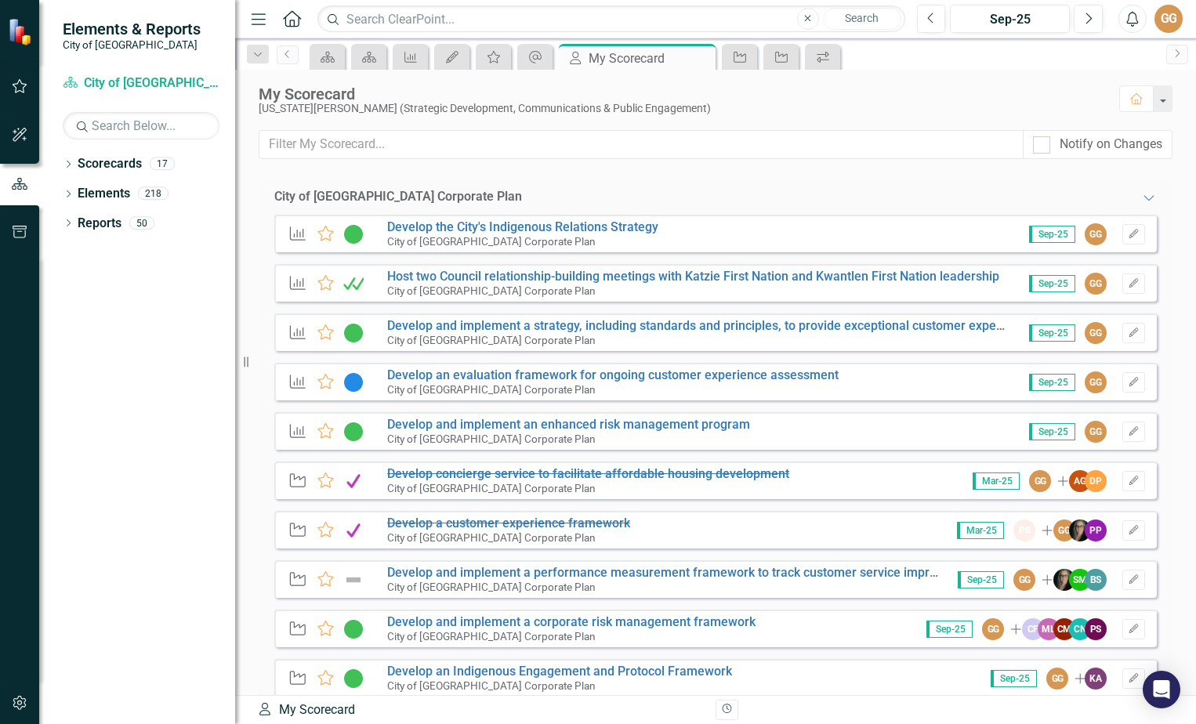
scroll to position [78, 0]
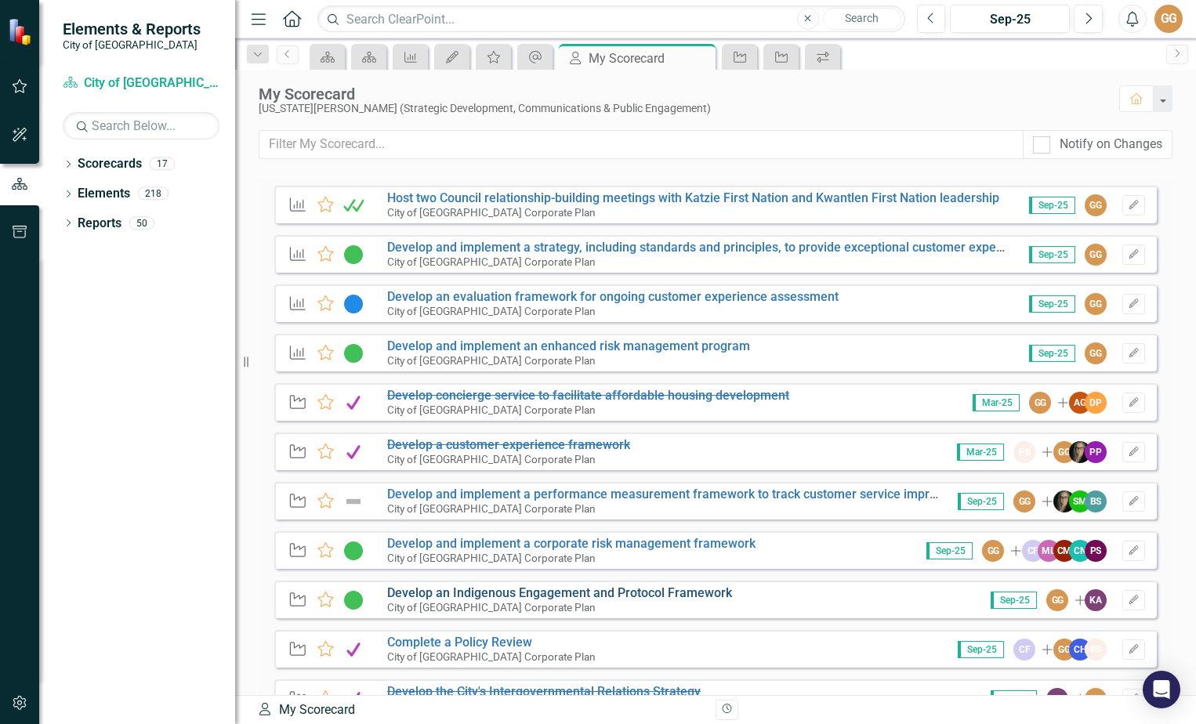
click at [550, 597] on link "Develop an Indigenous Engagement and Protocol Framework" at bounding box center [559, 592] width 345 height 15
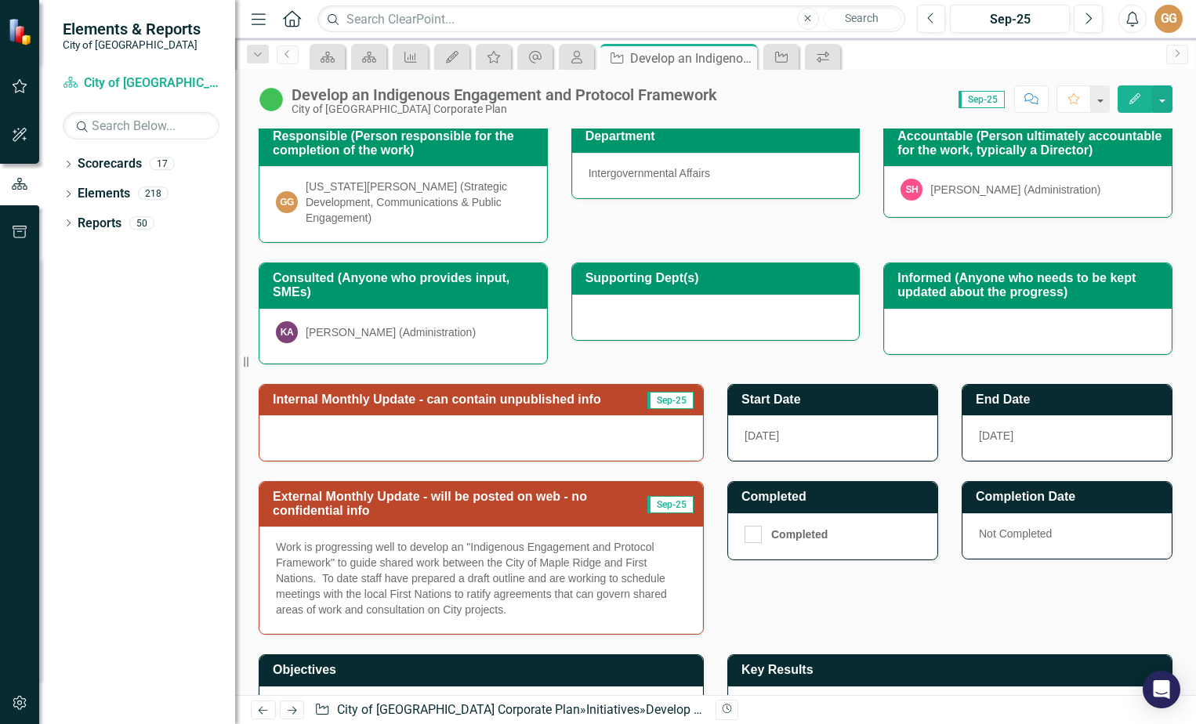
scroll to position [235, 0]
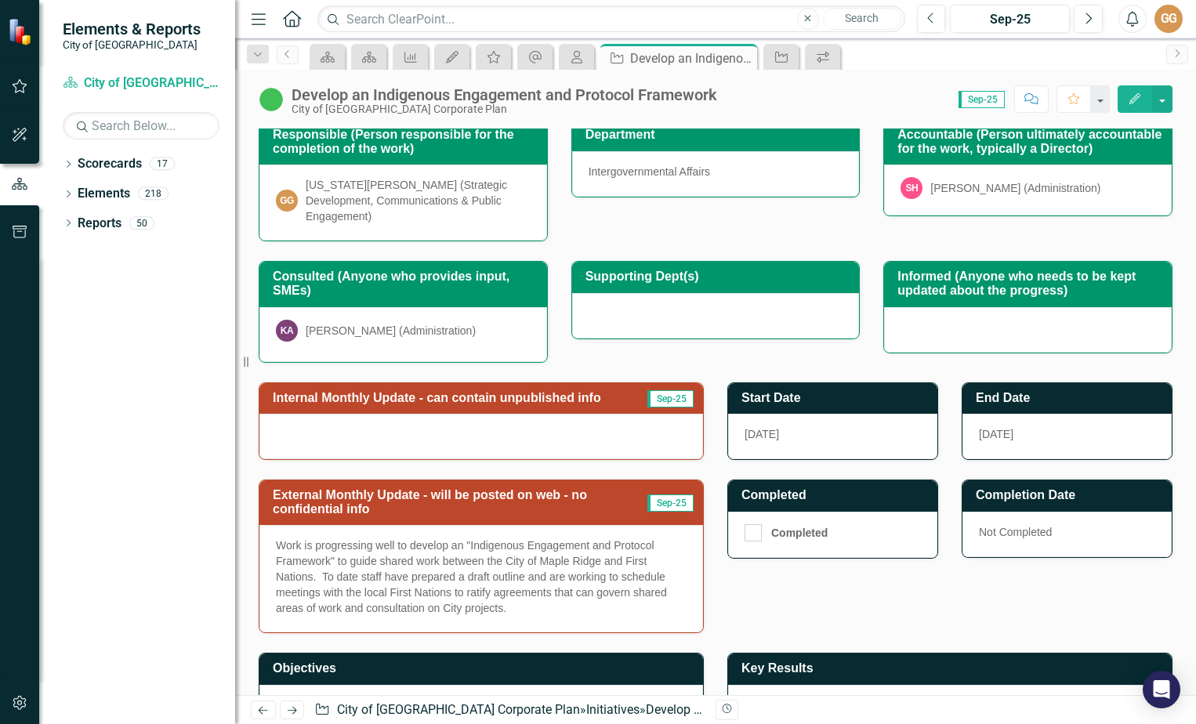
click at [539, 597] on p "Work is progressing well to develop an "Indigenous Engagement and Protocol Fram…" at bounding box center [481, 577] width 411 height 78
drag, startPoint x: 503, startPoint y: 596, endPoint x: 315, endPoint y: 559, distance: 191.6
click at [315, 559] on p "Work is progressing well to develop an "Indigenous Engagement and Protocol Fram…" at bounding box center [481, 577] width 411 height 78
click at [523, 564] on p "Work is progressing well to develop an "Indigenous Engagement and Protocol Fram…" at bounding box center [481, 577] width 411 height 78
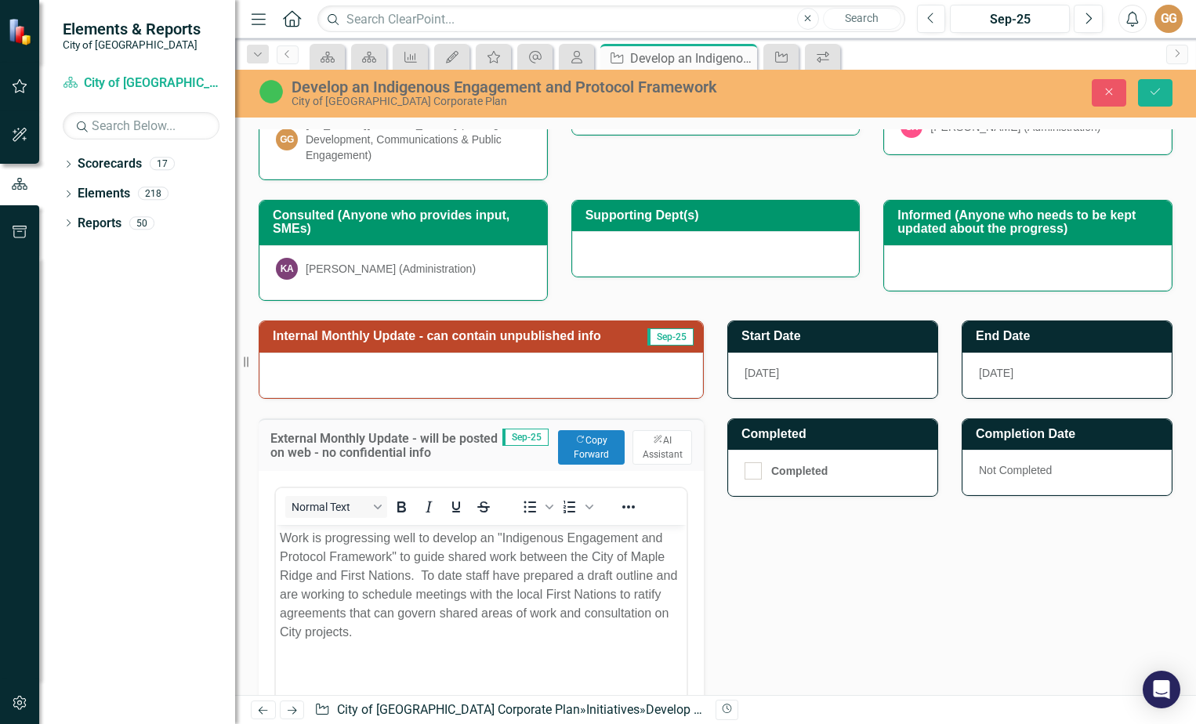
scroll to position [392, 0]
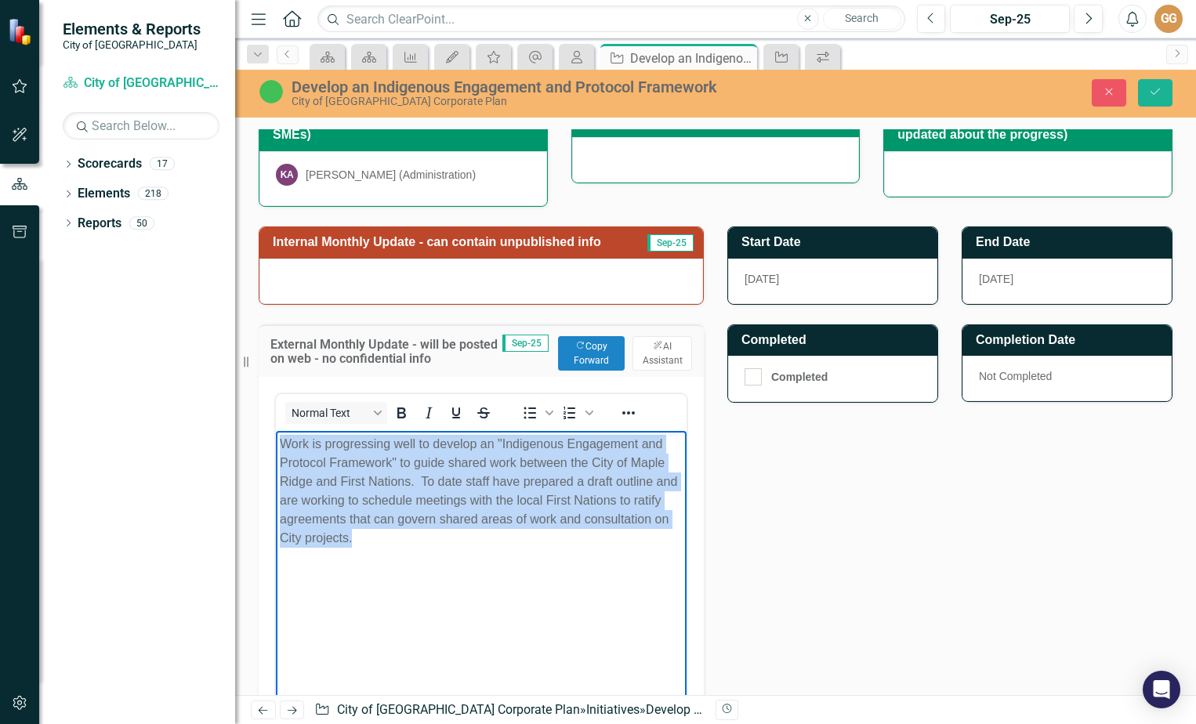
drag, startPoint x: 440, startPoint y: 535, endPoint x: 265, endPoint y: 421, distance: 209.5
click at [276, 430] on html "Work is progressing well to develop an "Indigenous Engagement and Protocol Fram…" at bounding box center [481, 547] width 411 height 235
copy p "Work is progressing well to develop an "Indigenous Engagement and Protocol Fram…"
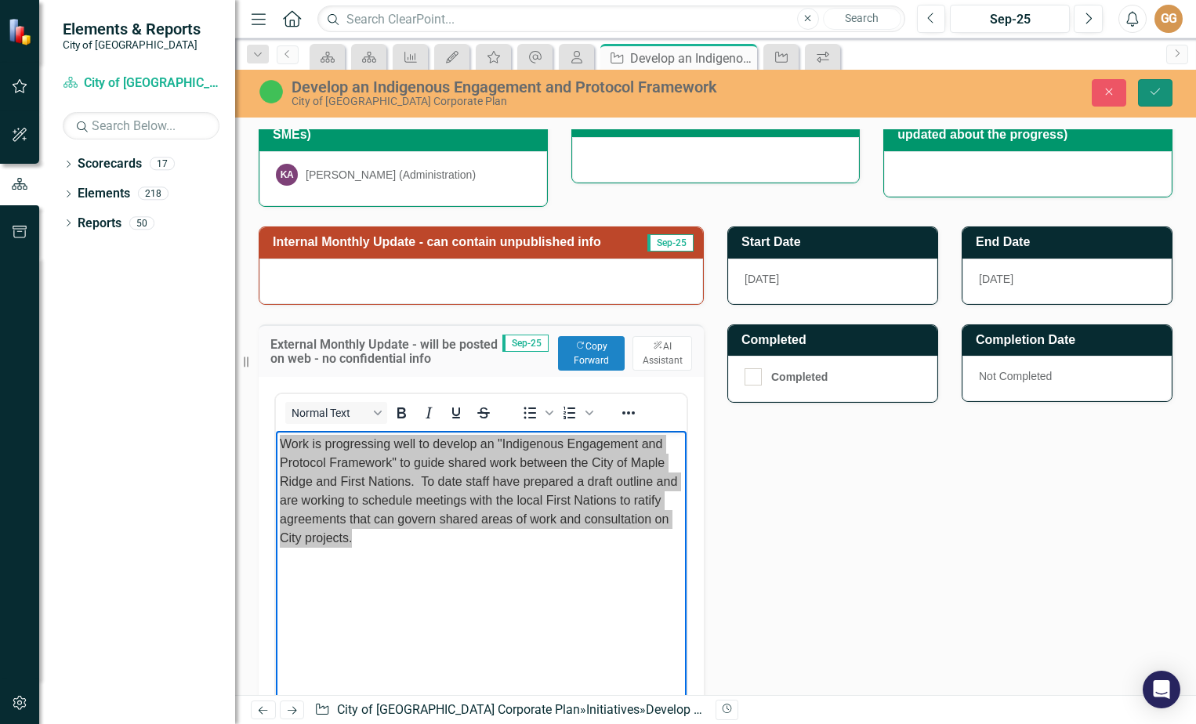
click at [1153, 90] on icon "Save" at bounding box center [1155, 91] width 14 height 11
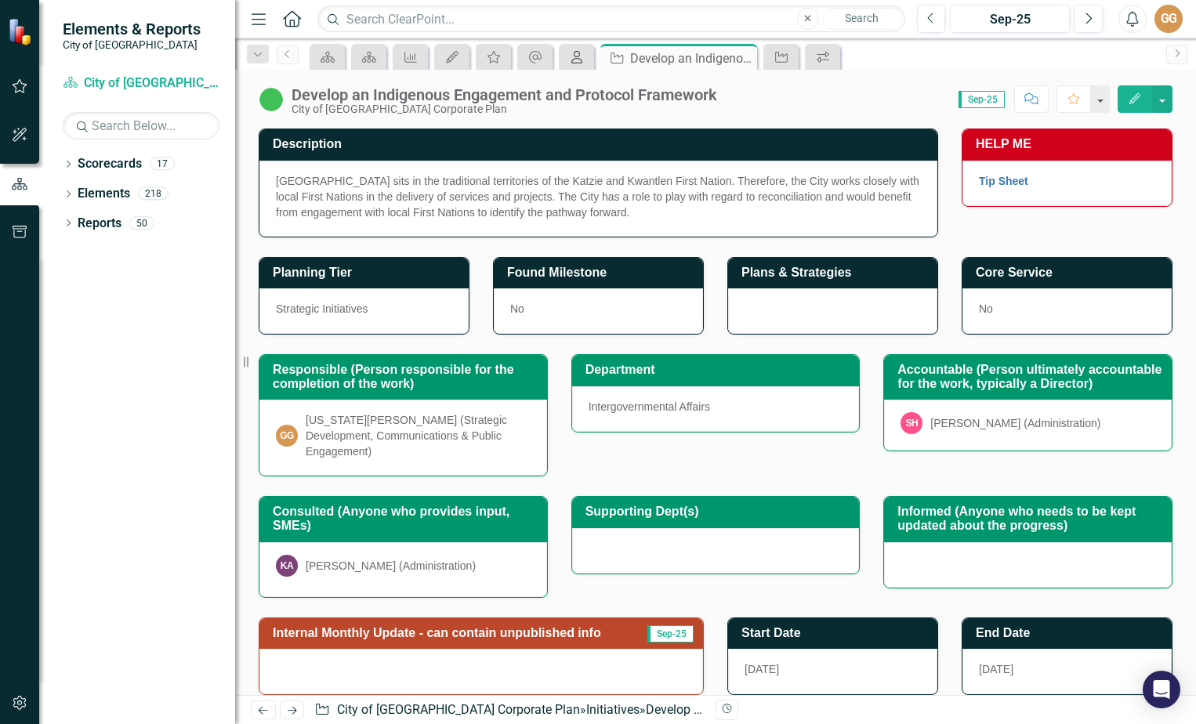
click at [580, 56] on icon "My Scorecard" at bounding box center [577, 57] width 16 height 13
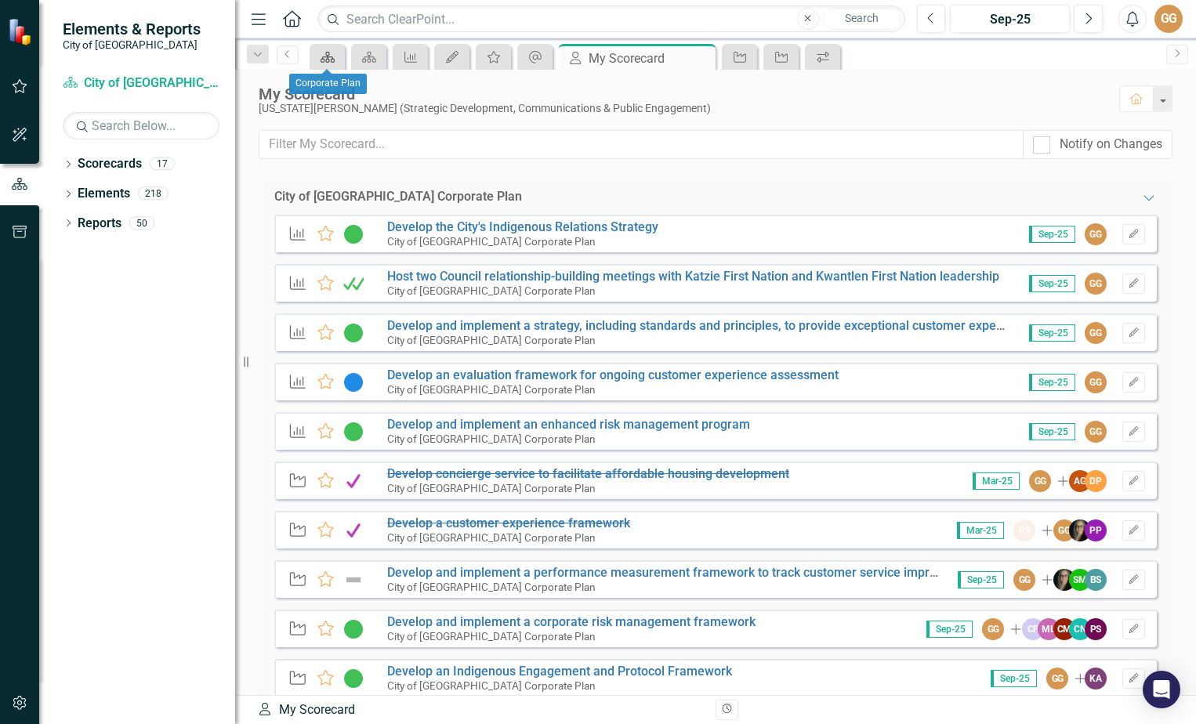
click at [322, 54] on icon "Scorecard" at bounding box center [328, 57] width 16 height 13
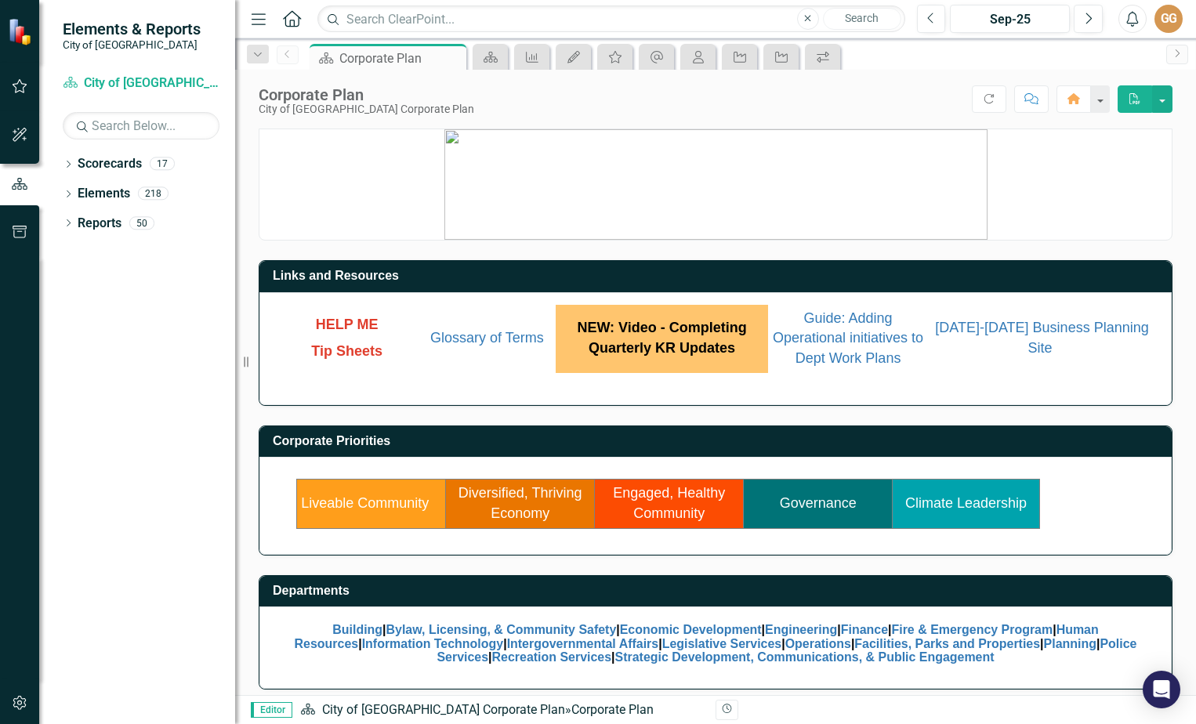
click at [804, 510] on link "Governance" at bounding box center [818, 503] width 77 height 16
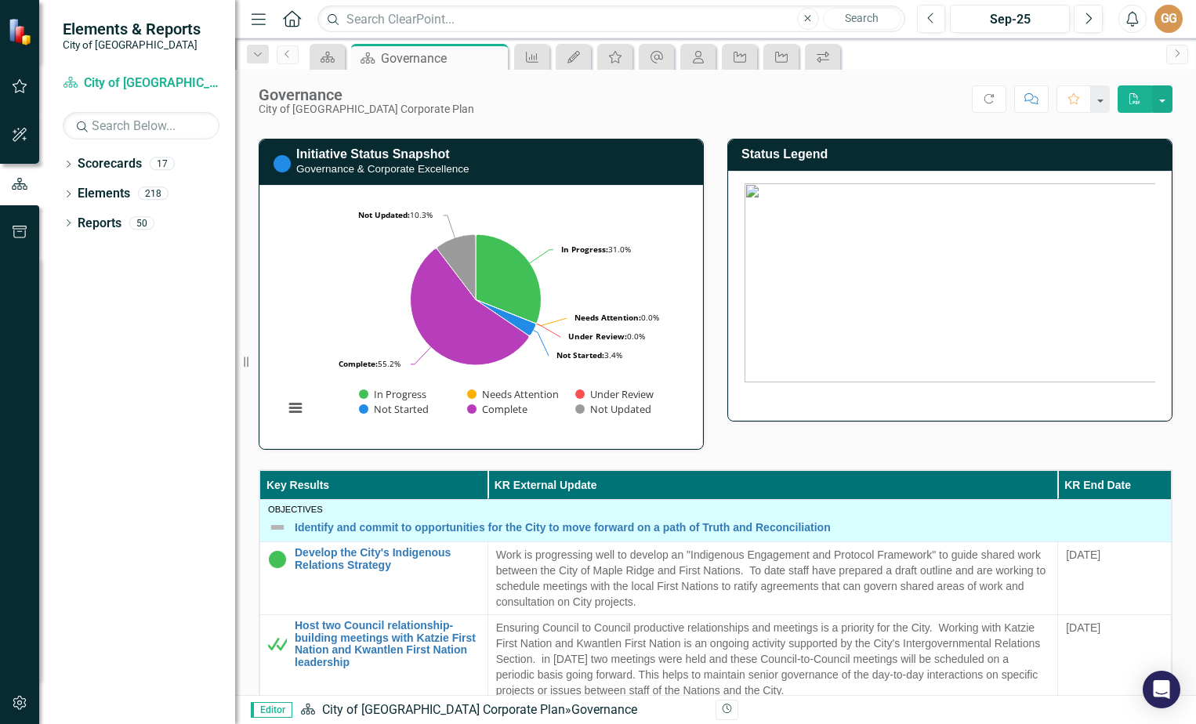
scroll to position [36, 0]
